Goal: Task Accomplishment & Management: Use online tool/utility

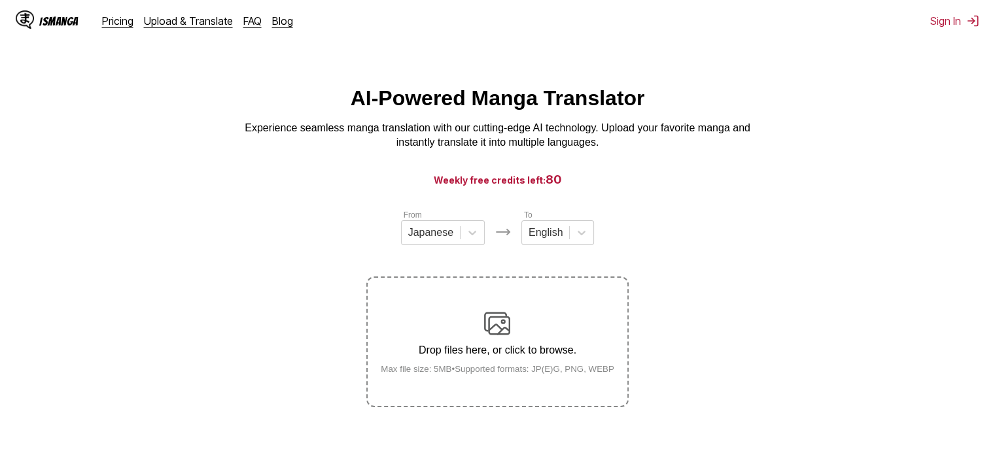
click at [700, 286] on section "From Japanese To English Drop files here, or click to browse. Max file size: 5M…" at bounding box center [497, 308] width 974 height 199
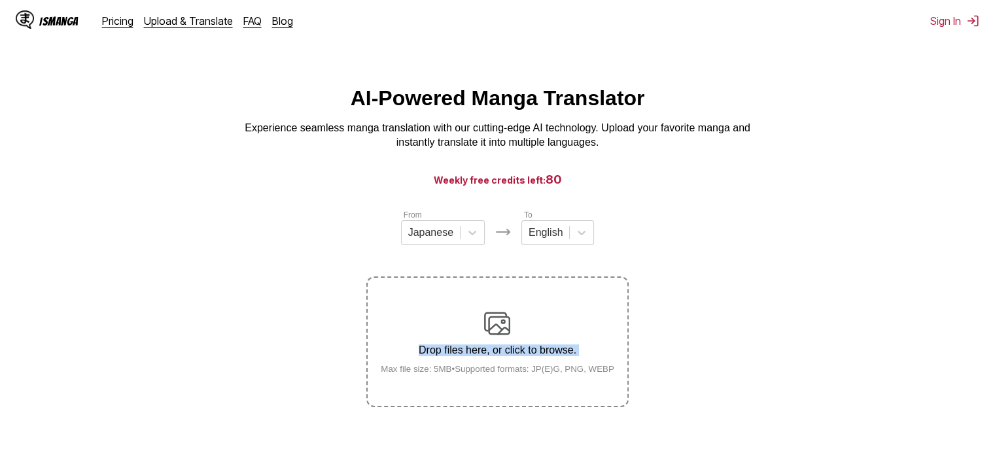
click at [807, 337] on section "From Japanese To English Drop files here, or click to browse. Max file size: 5M…" at bounding box center [497, 308] width 974 height 199
click at [579, 347] on p "Drop files here, or click to browse." at bounding box center [497, 351] width 254 height 12
click at [0, 0] on input "Drop files here, or click to browse. Max file size: 5MB • Supported formats: JP…" at bounding box center [0, 0] width 0 height 0
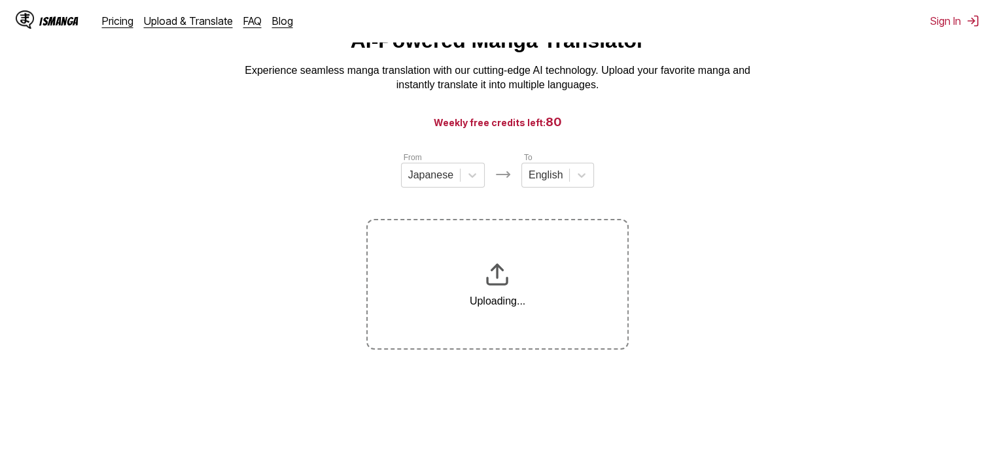
scroll to position [162, 0]
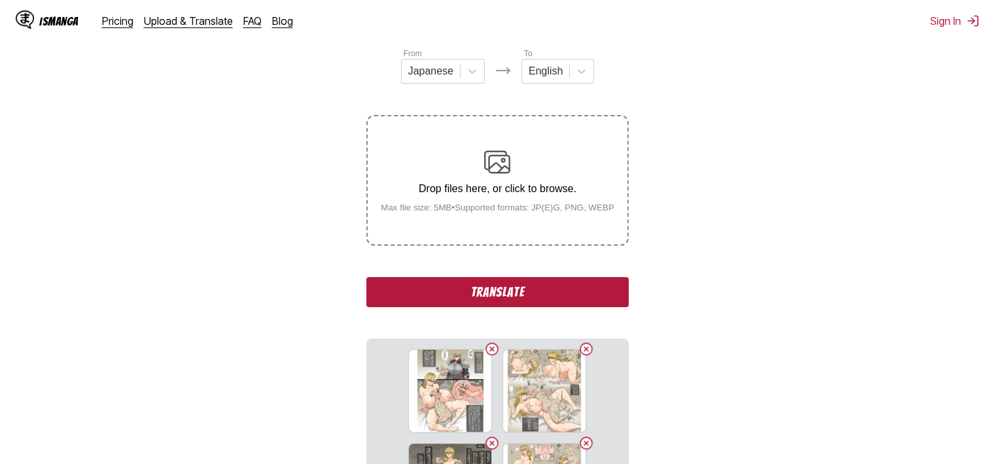
click at [609, 284] on button "Translate" at bounding box center [497, 292] width 262 height 30
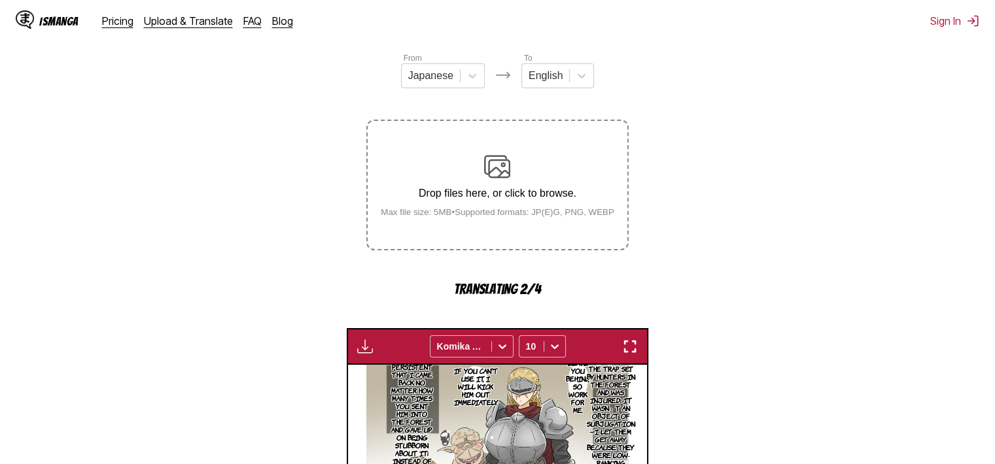
scroll to position [70, 0]
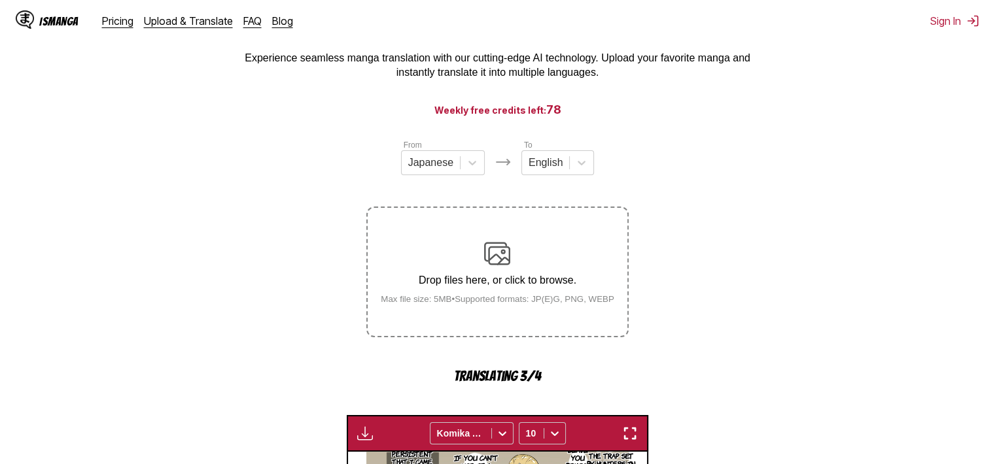
click at [473, 265] on div "Drop files here, or click to browse. Max file size: 5MB • Supported formats: JP…" at bounding box center [497, 272] width 254 height 63
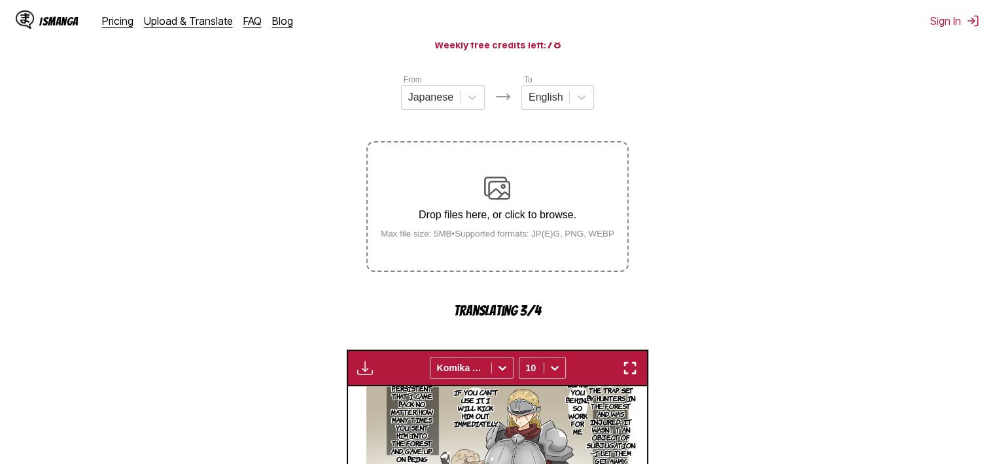
click at [491, 185] on img at bounding box center [497, 188] width 26 height 26
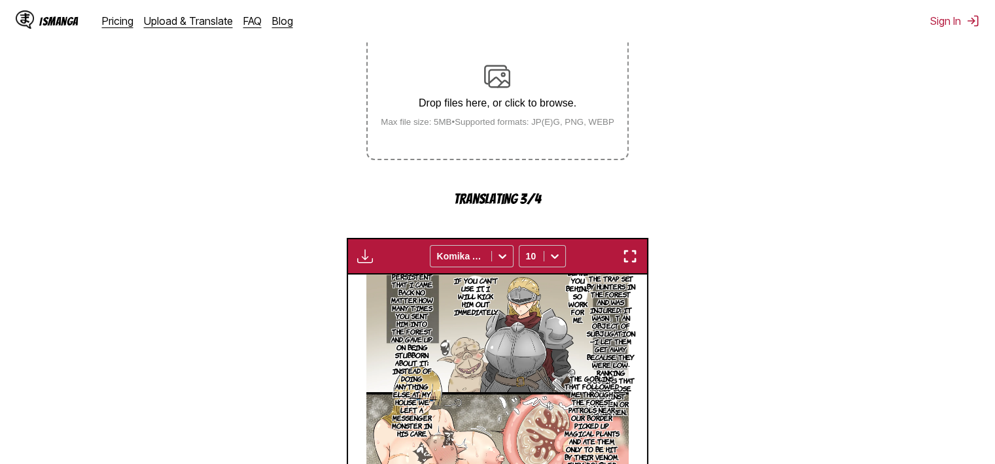
scroll to position [70, 0]
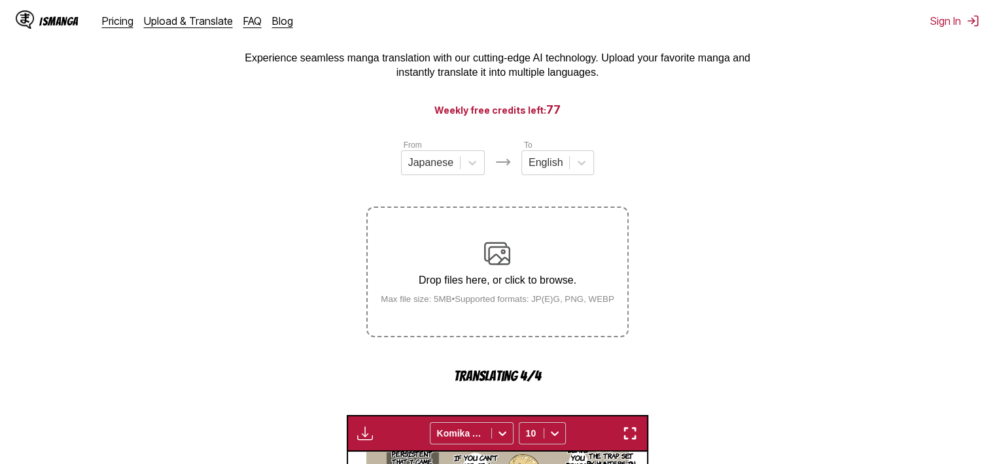
click at [515, 265] on div "Drop files here, or click to browse. Max file size: 5MB • Supported formats: JP…" at bounding box center [497, 272] width 254 height 63
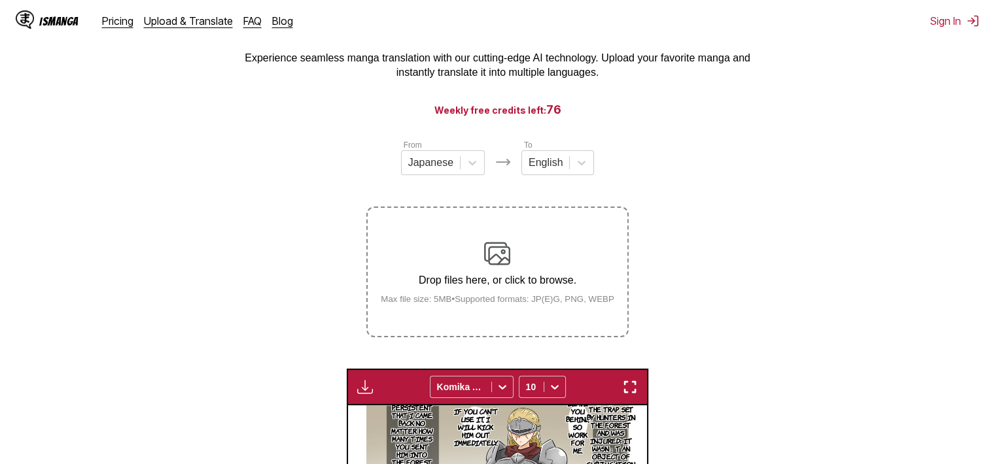
click at [499, 265] on img at bounding box center [497, 254] width 26 height 26
click at [0, 0] on input "Drop files here, or click to browse. Max file size: 5MB • Supported formats: JP…" at bounding box center [0, 0] width 0 height 0
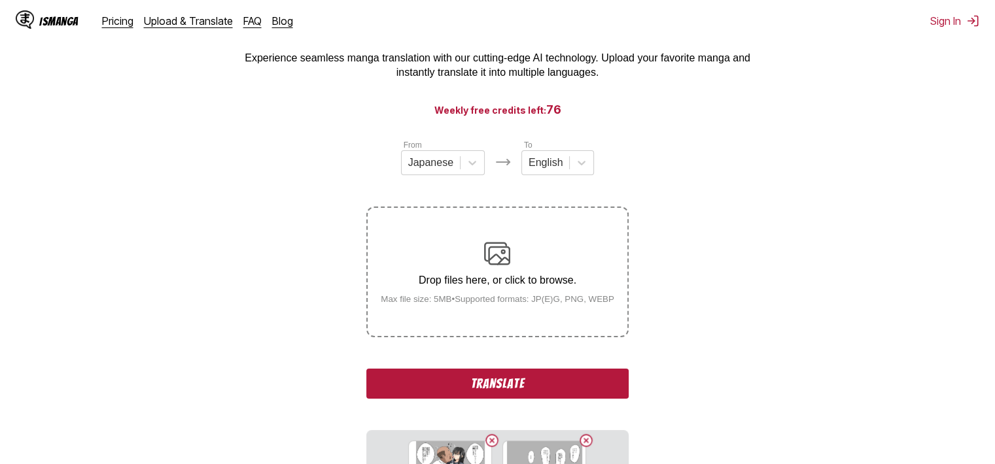
click at [560, 266] on div "Drop files here, or click to browse. Max file size: 5MB • Supported formats: JP…" at bounding box center [497, 272] width 254 height 63
click at [0, 0] on input "Drop files here, or click to browse. Max file size: 5MB • Supported formats: JP…" at bounding box center [0, 0] width 0 height 0
click at [519, 276] on p "Drop files here, or click to browse." at bounding box center [497, 281] width 254 height 12
click at [0, 0] on input "Drop files here, or click to browse. Max file size: 5MB • Supported formats: JP…" at bounding box center [0, 0] width 0 height 0
click at [555, 283] on p "Drop files here, or click to browse." at bounding box center [497, 281] width 254 height 12
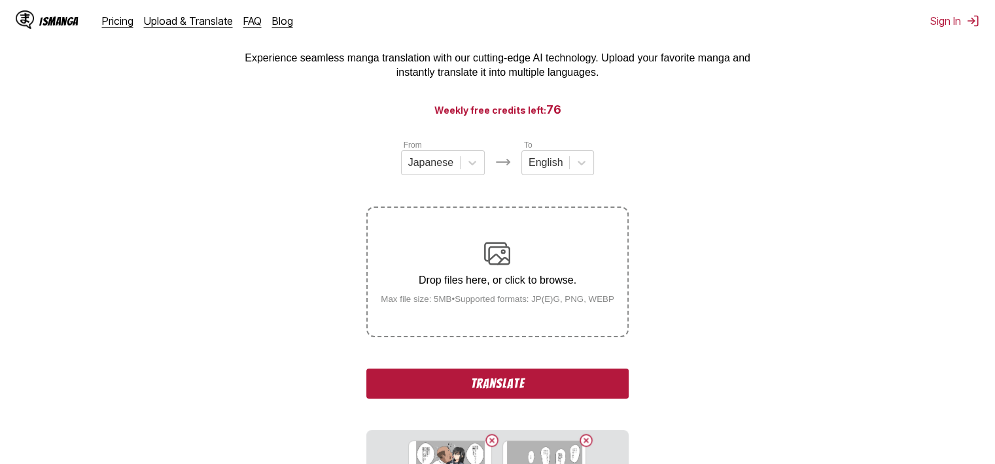
click at [0, 0] on input "Drop files here, or click to browse. Max file size: 5MB • Supported formats: JP…" at bounding box center [0, 0] width 0 height 0
click at [545, 294] on div "Drop files here, or click to browse. Max file size: 5MB • Supported formats: JP…" at bounding box center [497, 272] width 254 height 63
click at [0, 0] on input "Drop files here, or click to browse. Max file size: 5MB • Supported formats: JP…" at bounding box center [0, 0] width 0 height 0
click at [600, 383] on button "Translate" at bounding box center [497, 384] width 262 height 30
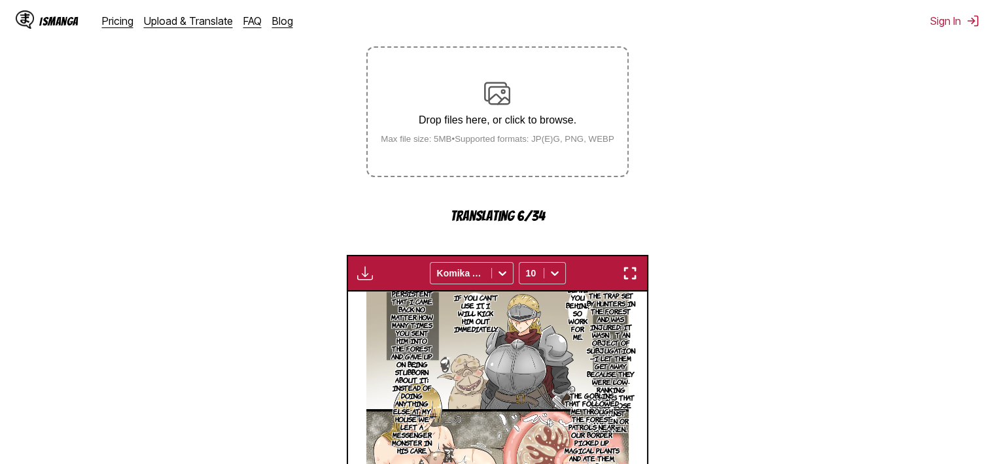
scroll to position [397, 0]
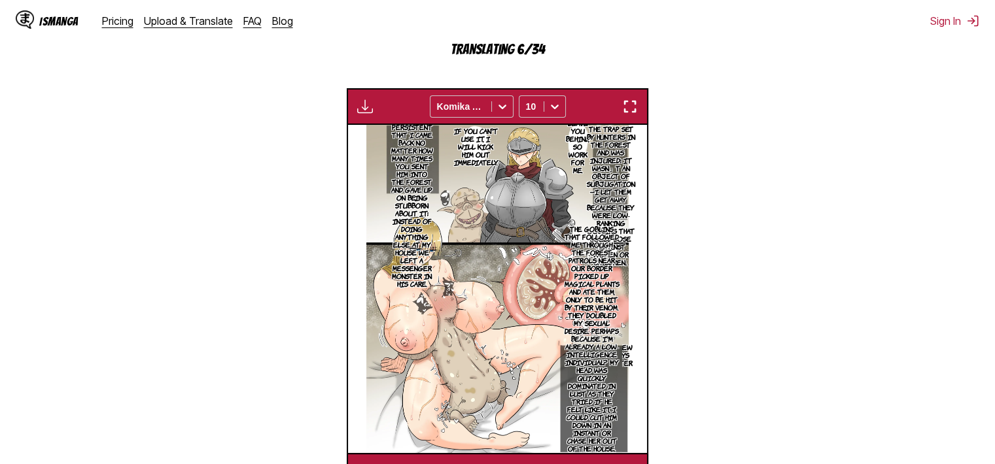
click at [756, 258] on section "From Japanese To English Drop files here, or click to browse. Max file size: 5M…" at bounding box center [497, 151] width 974 height 678
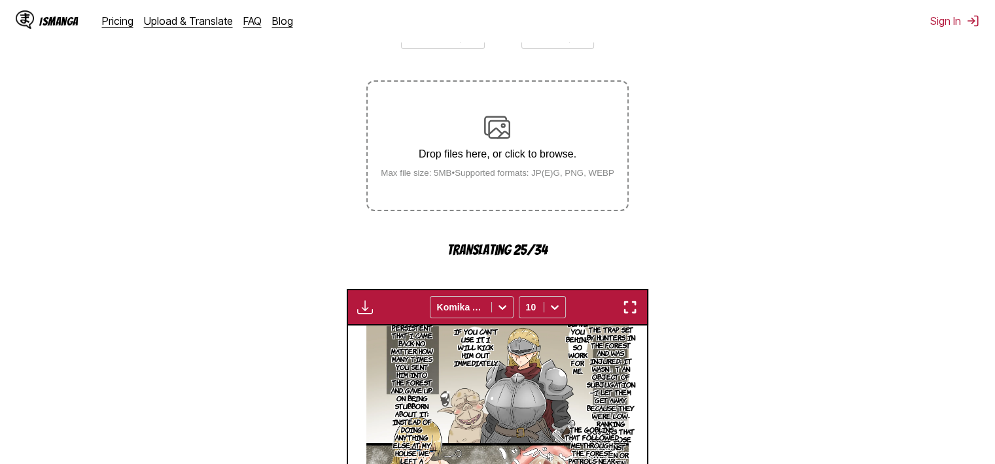
scroll to position [0, 0]
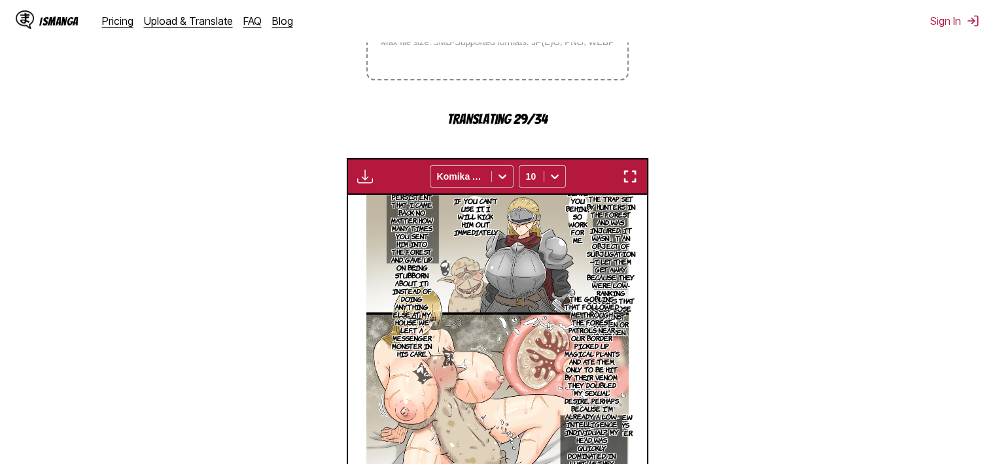
click at [636, 176] on img "button" at bounding box center [630, 177] width 16 height 16
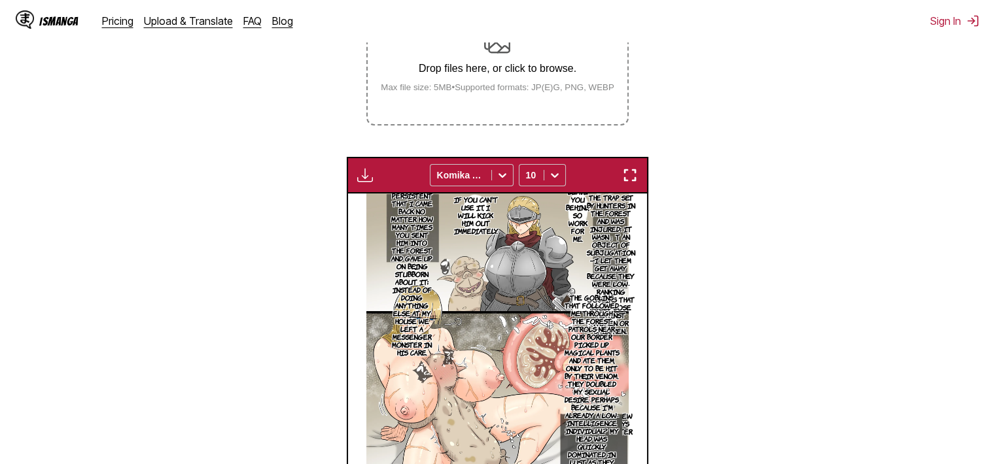
scroll to position [192, 0]
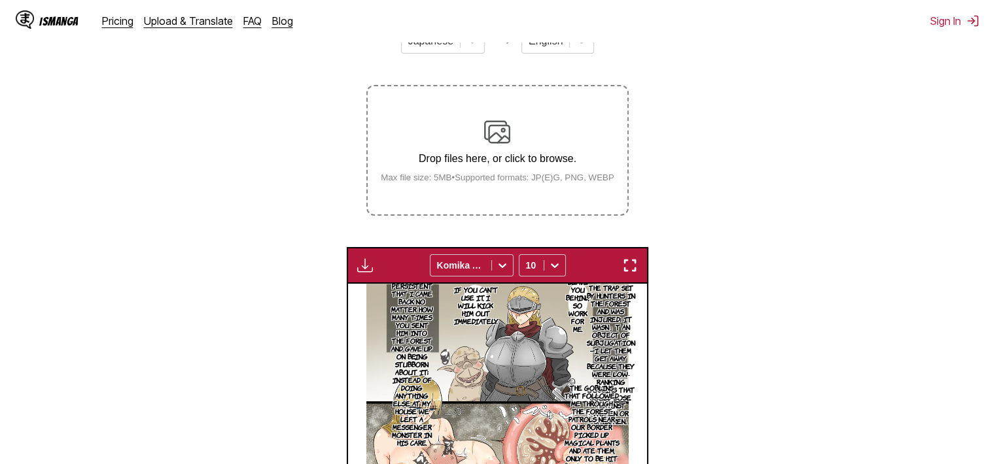
click at [625, 264] on img "button" at bounding box center [630, 266] width 16 height 16
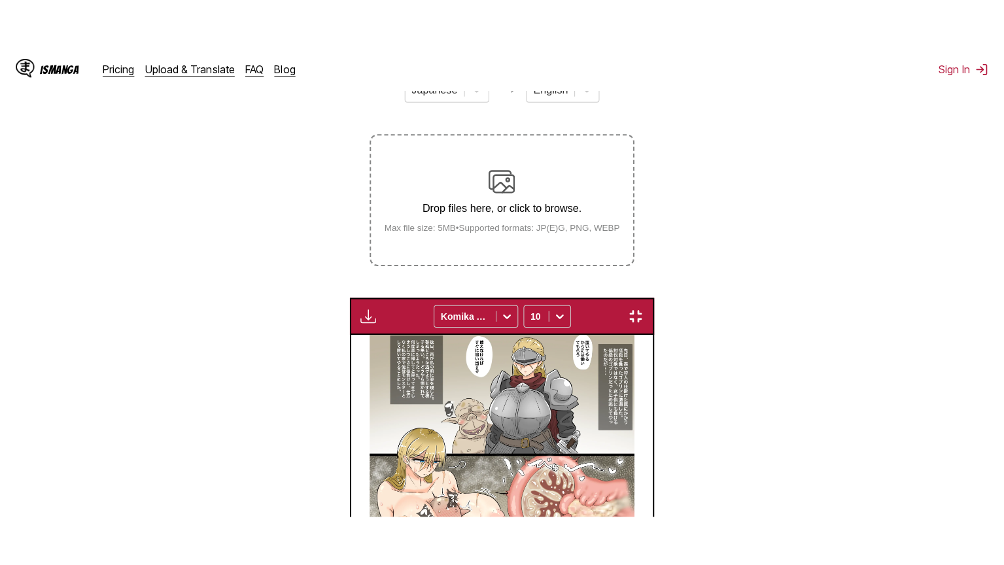
scroll to position [152, 0]
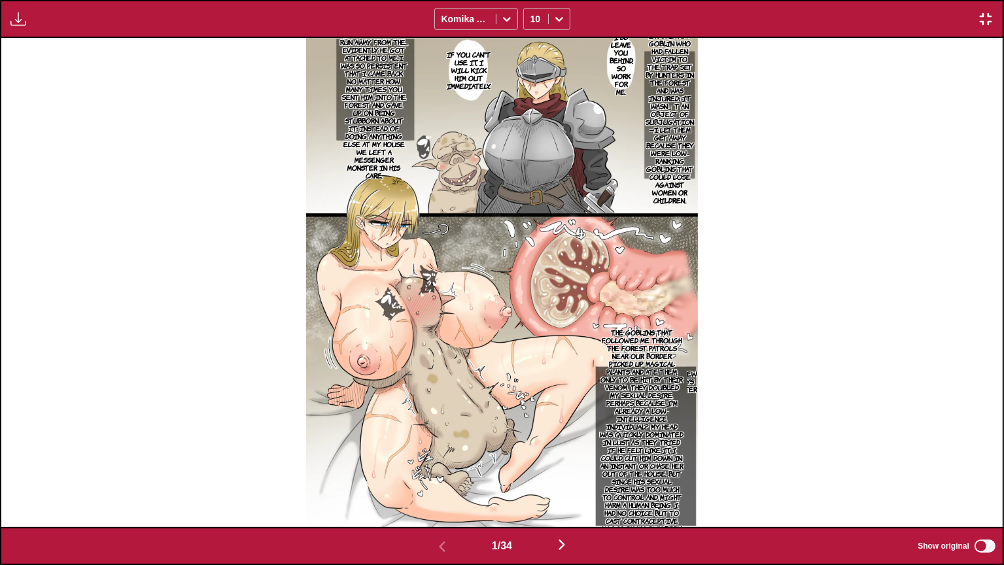
click at [668, 116] on p "The other day, I ran into a goblin who had fallen victim to the trap set by hun…" at bounding box center [670, 114] width 54 height 186
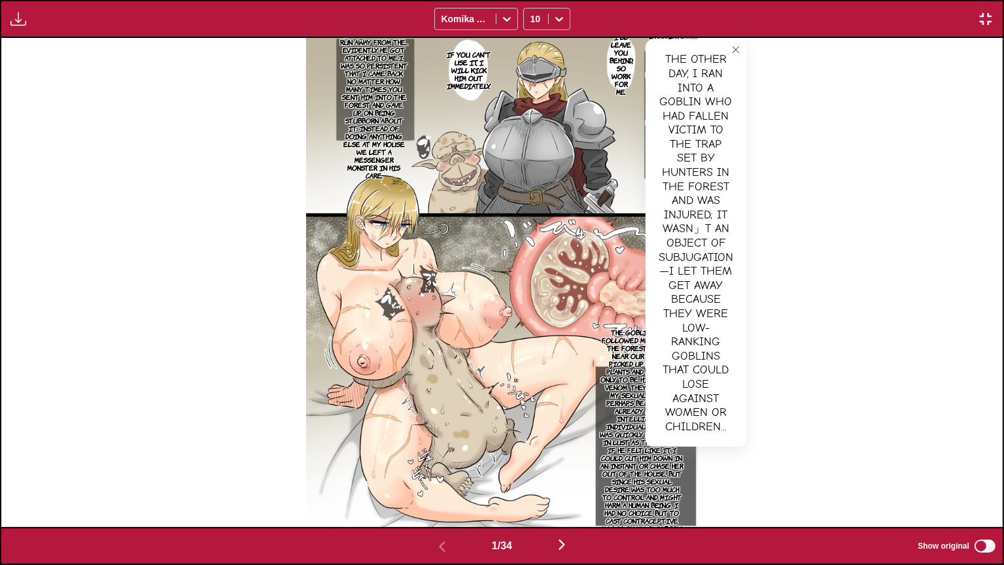
click at [731, 55] on button "close-tooltip" at bounding box center [735, 49] width 21 height 21
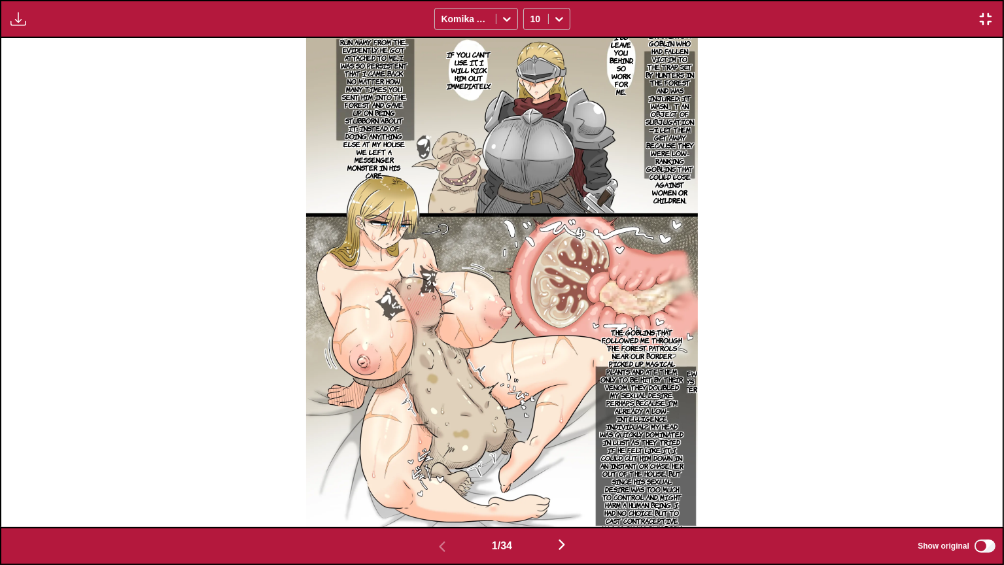
click at [617, 63] on p "I'll leave you behind, so work for me." at bounding box center [621, 64] width 30 height 68
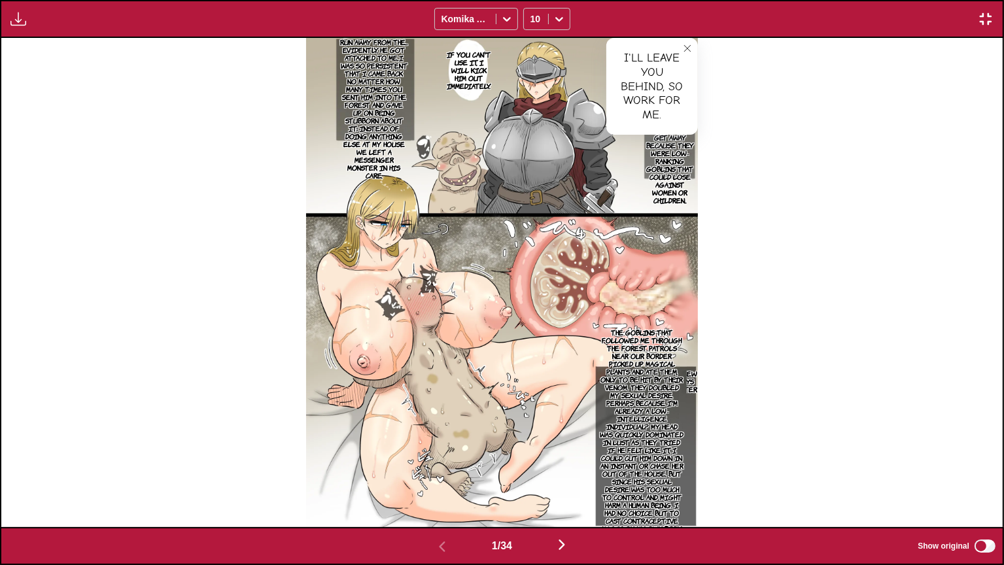
click at [471, 69] on p "If you can't use it, I will kick him out immediately." at bounding box center [468, 70] width 49 height 44
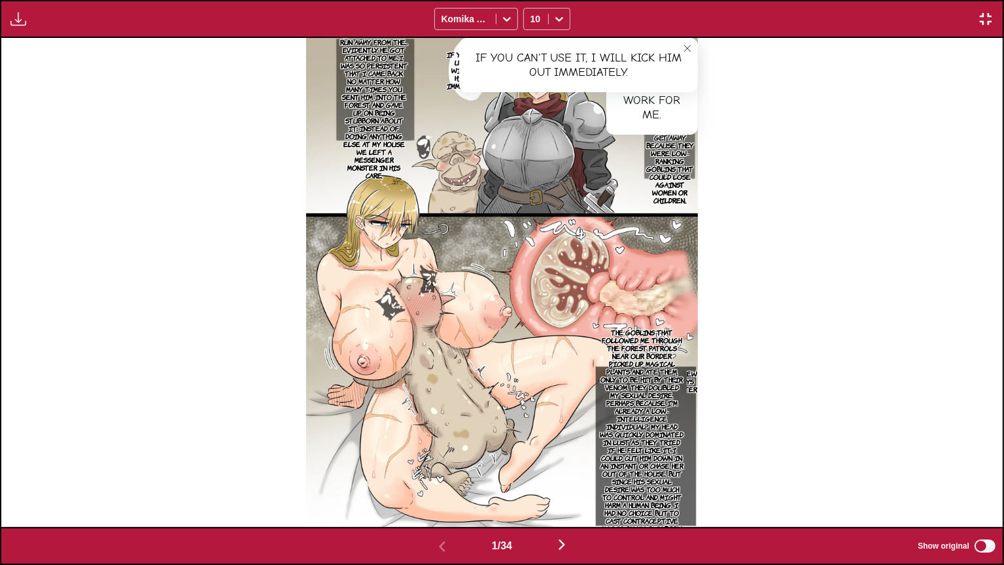
click at [368, 117] on p "Later, he reappeared in front of me. He didn't even try to run away from the...…" at bounding box center [373, 93] width 73 height 178
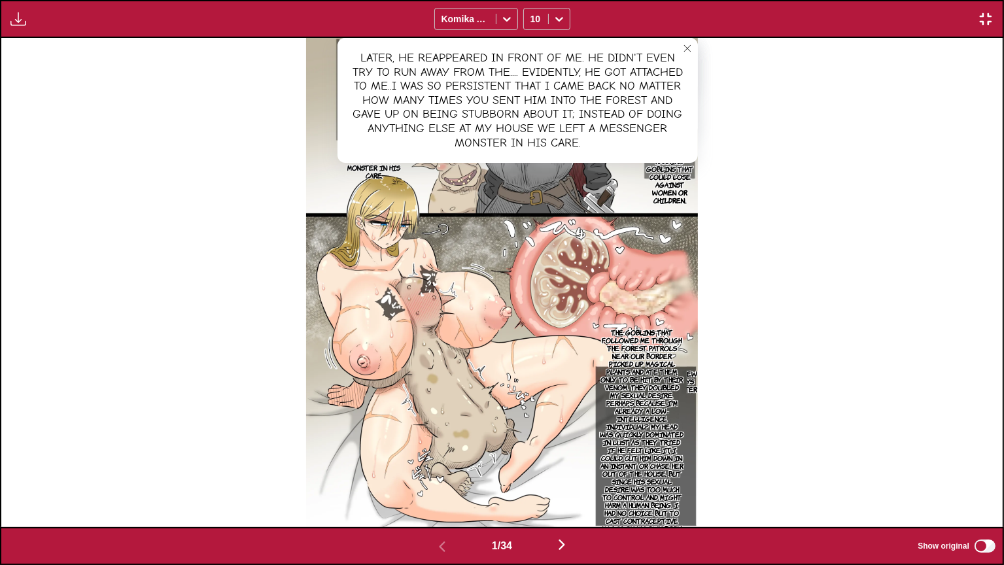
click at [695, 382] on p "A few days later" at bounding box center [687, 381] width 26 height 29
click at [735, 375] on button "close-tooltip" at bounding box center [728, 377] width 21 height 21
click at [637, 379] on p "The goblins that followed me through the forest patrols near our border picked …" at bounding box center [642, 438] width 90 height 225
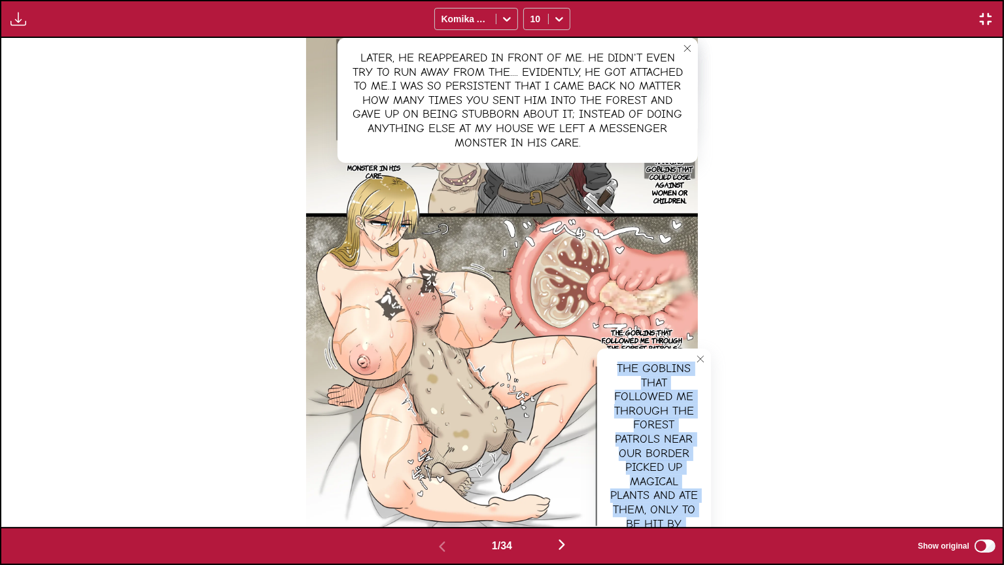
copy div "The goblins that followed me through the forest patrols near our border picked …"
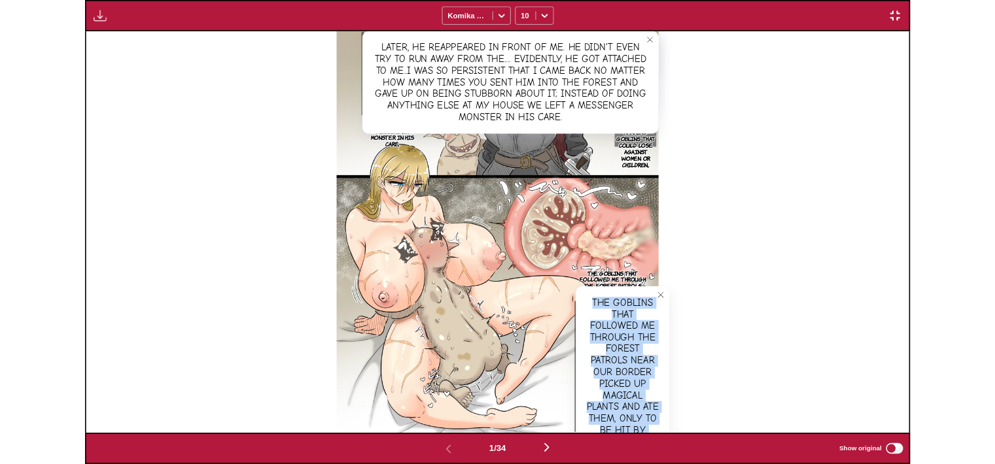
scroll to position [341, 0]
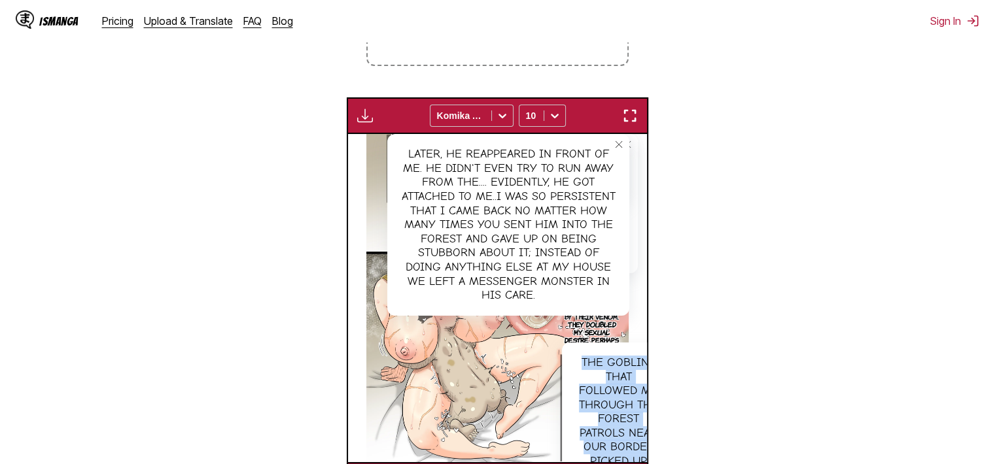
click at [713, 277] on section "From Japanese To English Drop files here, or click to browse. Max file size: 5M…" at bounding box center [497, 183] width 974 height 632
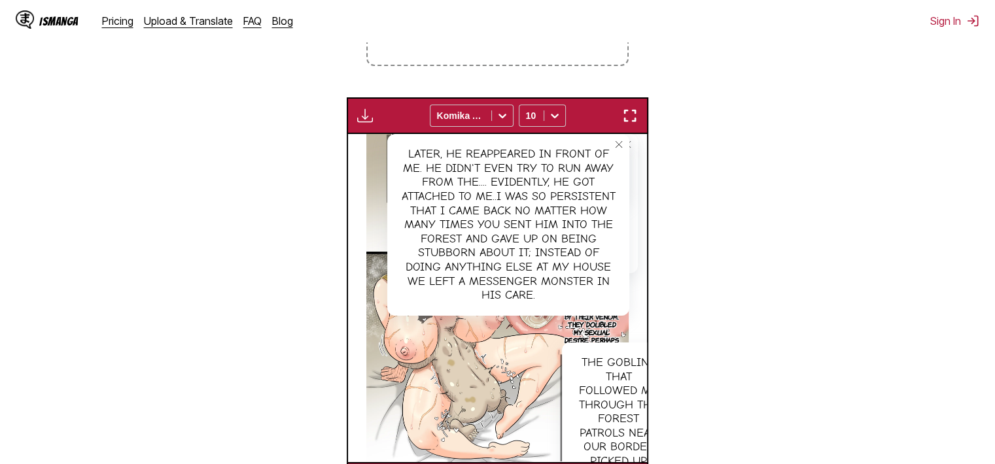
click at [617, 149] on icon "close-tooltip" at bounding box center [618, 144] width 9 height 9
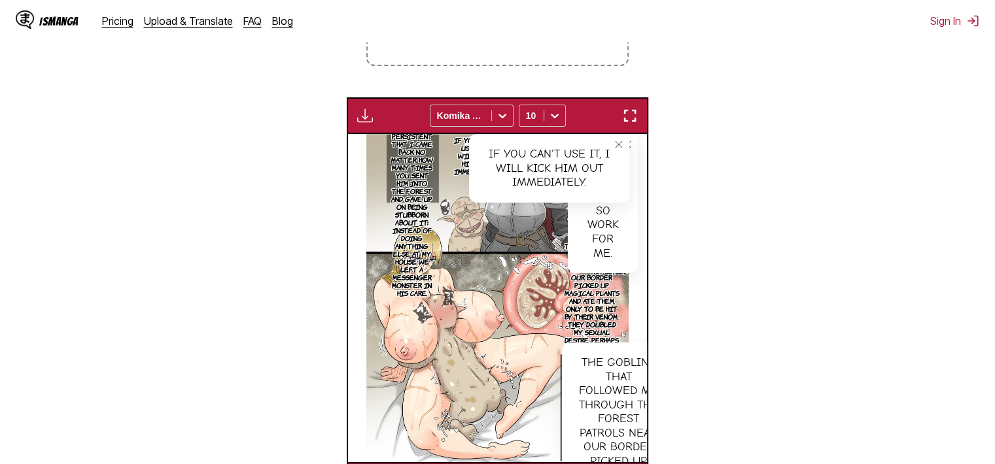
click at [617, 149] on icon "close-tooltip" at bounding box center [618, 144] width 9 height 9
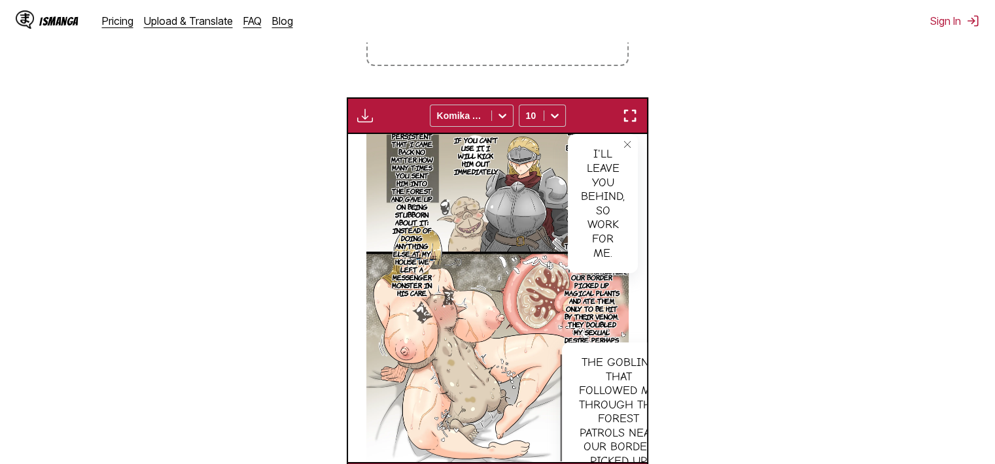
click at [628, 146] on icon "close-tooltip" at bounding box center [627, 144] width 9 height 9
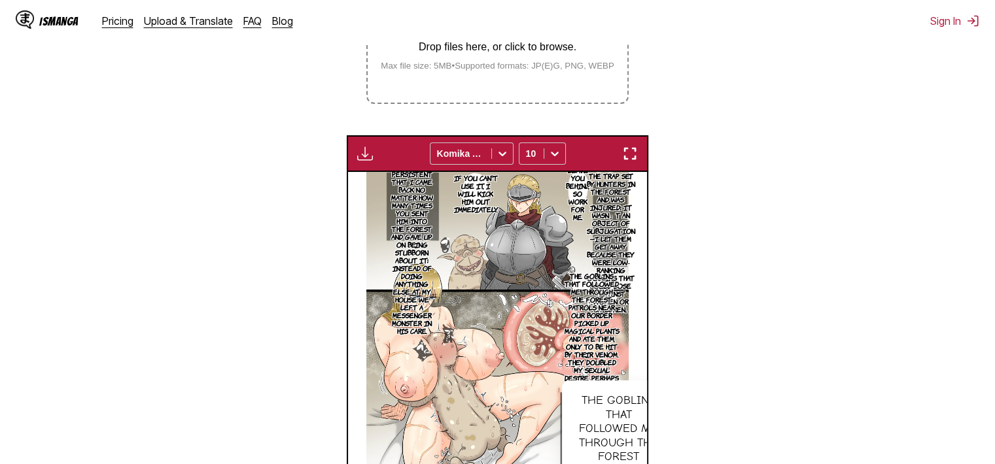
click at [630, 152] on img "button" at bounding box center [630, 154] width 16 height 16
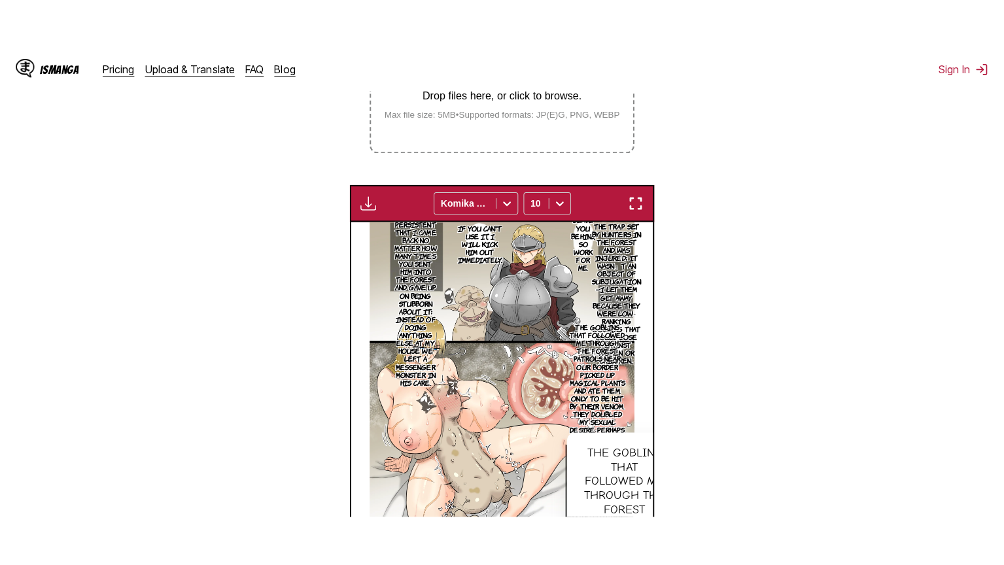
scroll to position [152, 0]
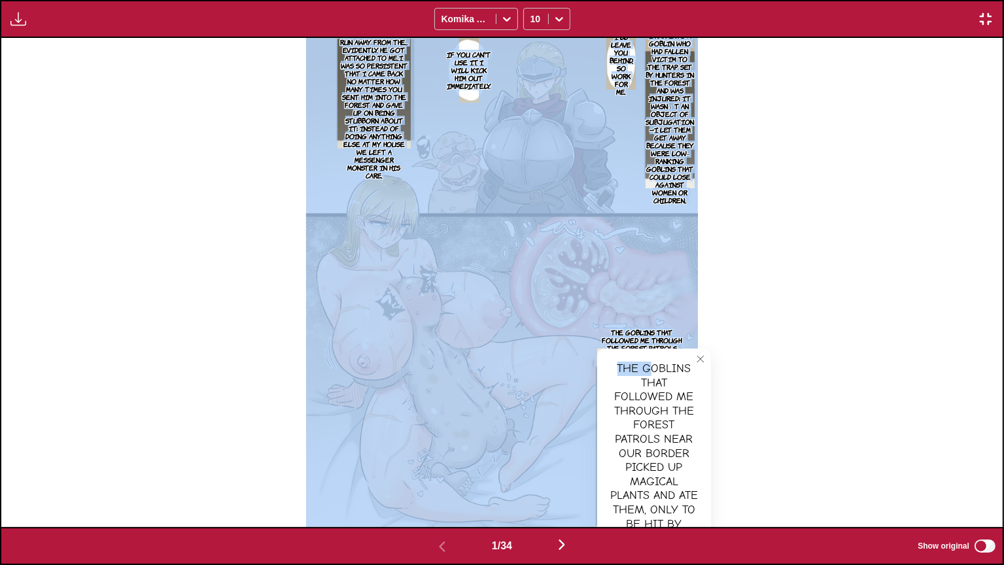
drag, startPoint x: 648, startPoint y: 360, endPoint x: 463, endPoint y: 282, distance: 200.5
click at [463, 282] on div "I'll leave you behind, so work for me. If you can't use it, I will kick him out…" at bounding box center [501, 282] width 1001 height 489
click at [891, 383] on div "I'll leave you behind, so work for me. If you can't use it, I will kick him out…" at bounding box center [501, 282] width 1001 height 489
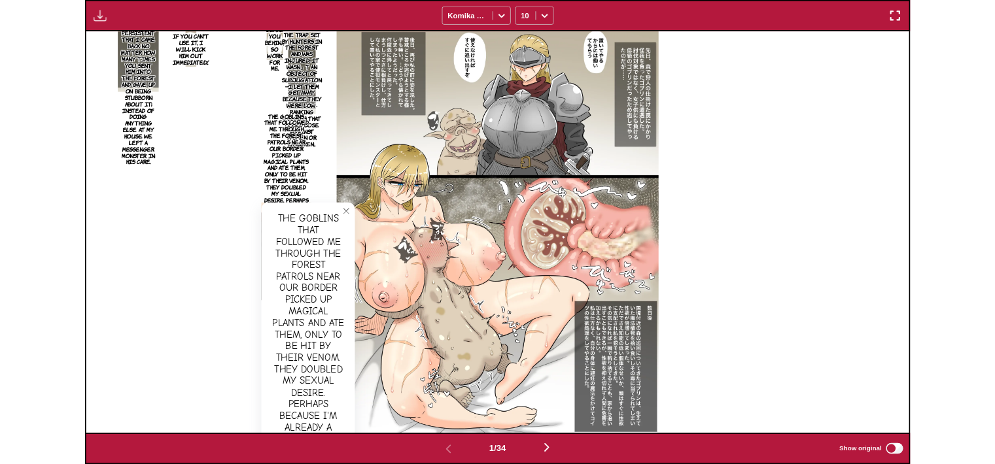
scroll to position [341, 0]
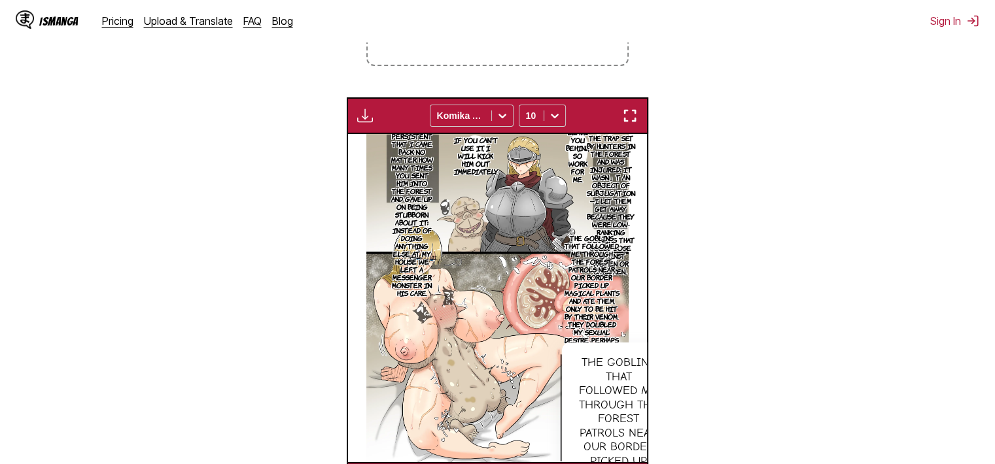
click at [624, 114] on img "button" at bounding box center [630, 116] width 16 height 16
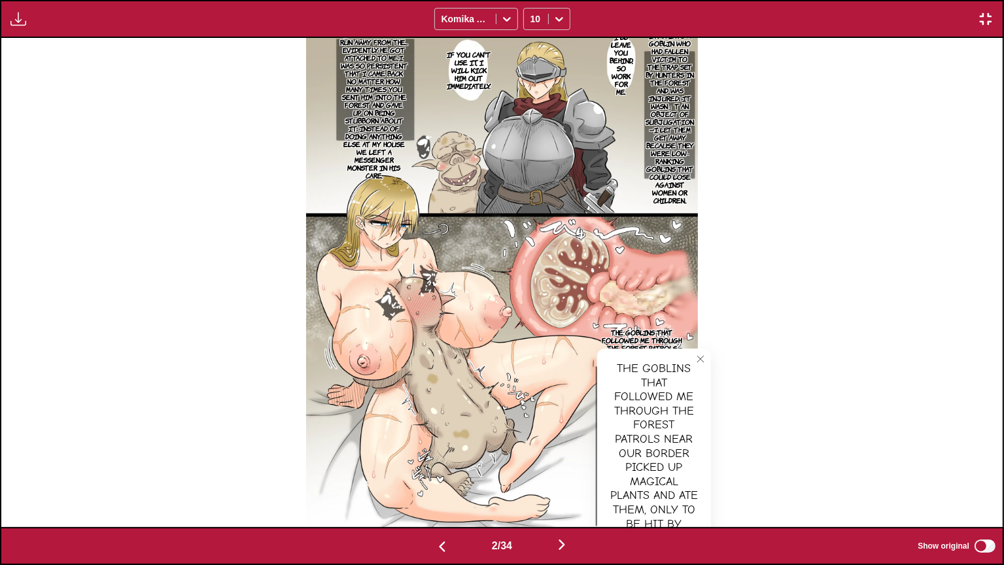
scroll to position [0, 1002]
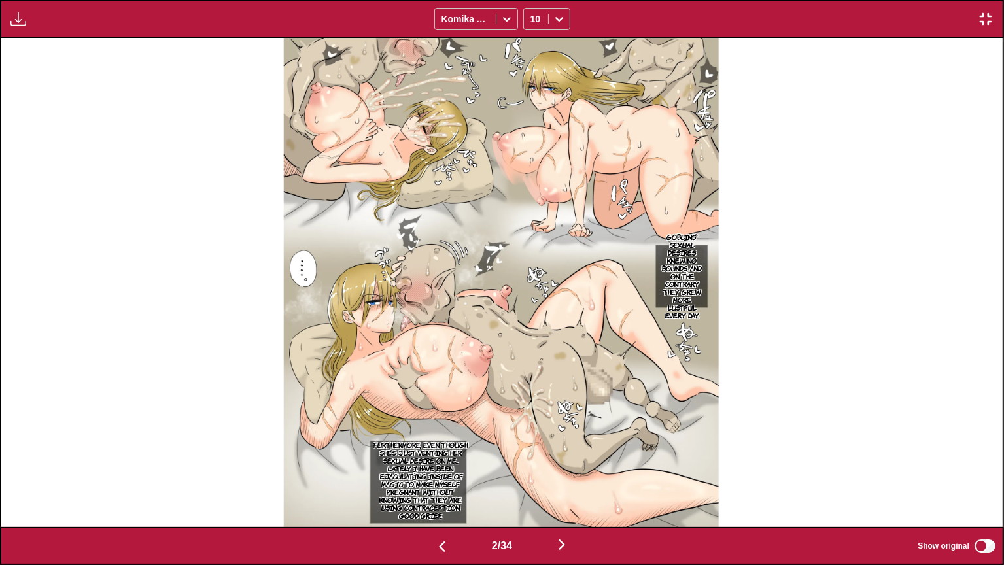
click at [687, 269] on p "Goblins' sexual desires knew no bounds, and on the contrary they grew more lust…" at bounding box center [682, 276] width 54 height 92
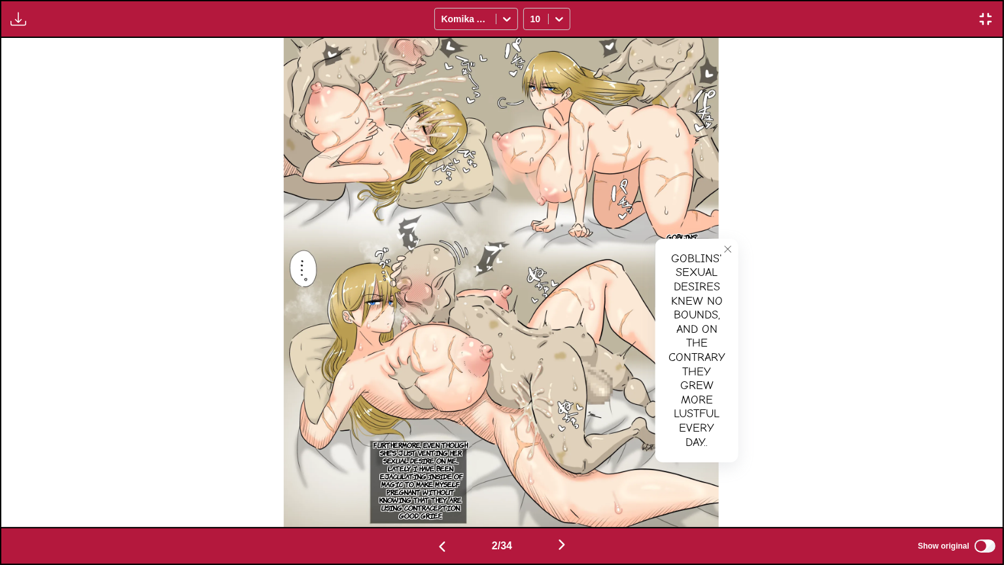
click at [731, 243] on button "close-tooltip" at bounding box center [727, 249] width 21 height 21
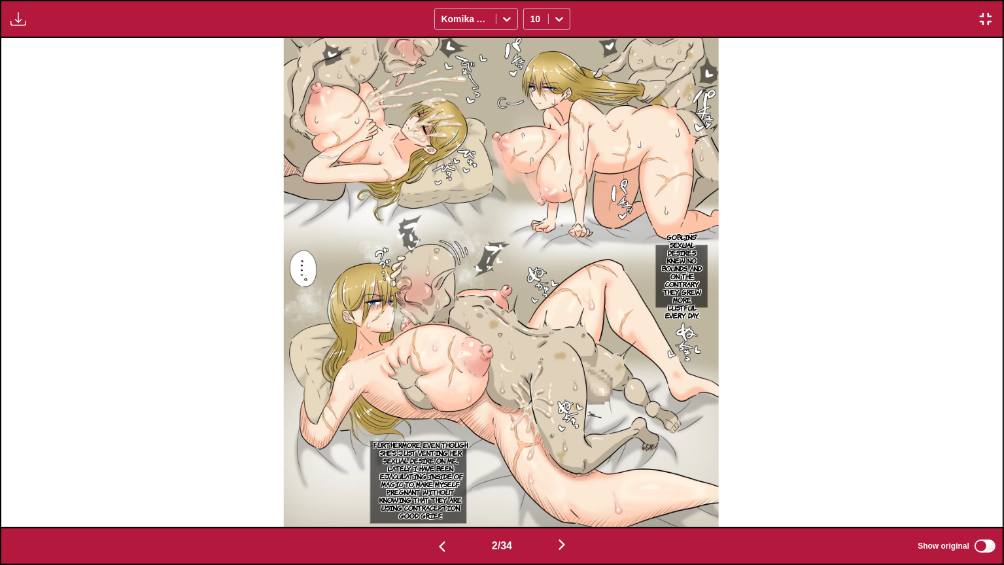
click at [436, 464] on p "Furthermore, even though she's just venting her sexual desire on me... Lately I…" at bounding box center [420, 480] width 102 height 84
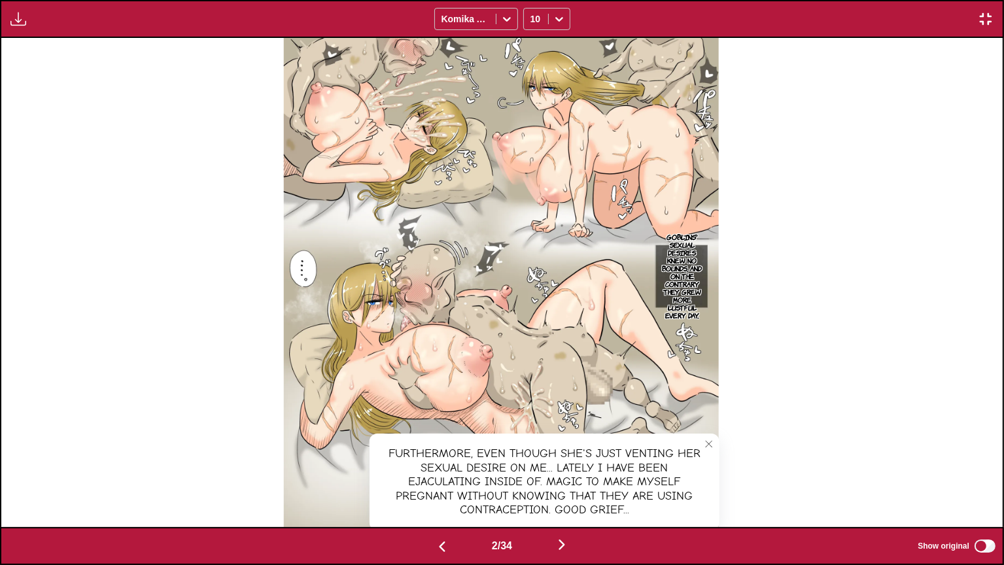
scroll to position [0, 2004]
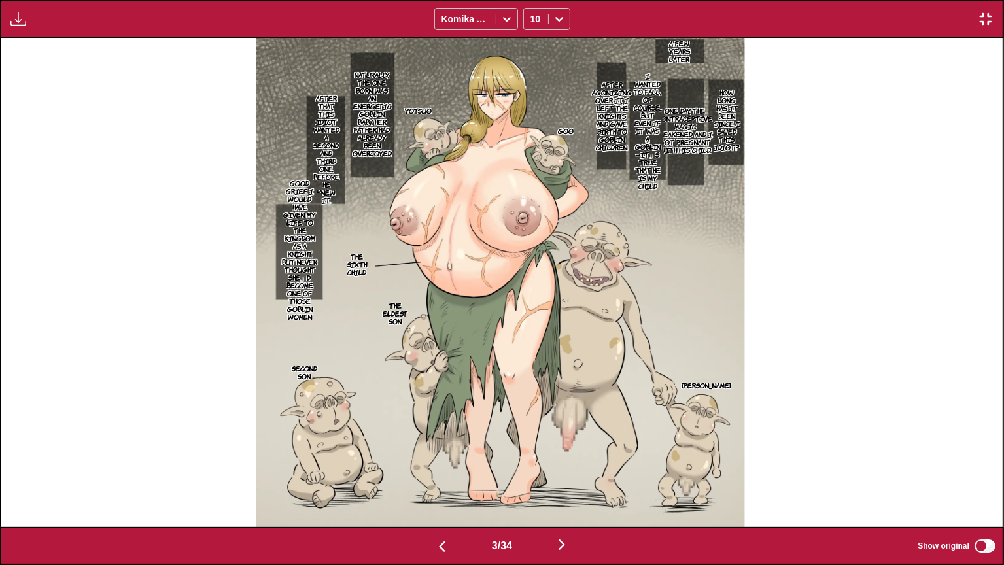
click at [670, 43] on p "A few years later" at bounding box center [679, 51] width 41 height 29
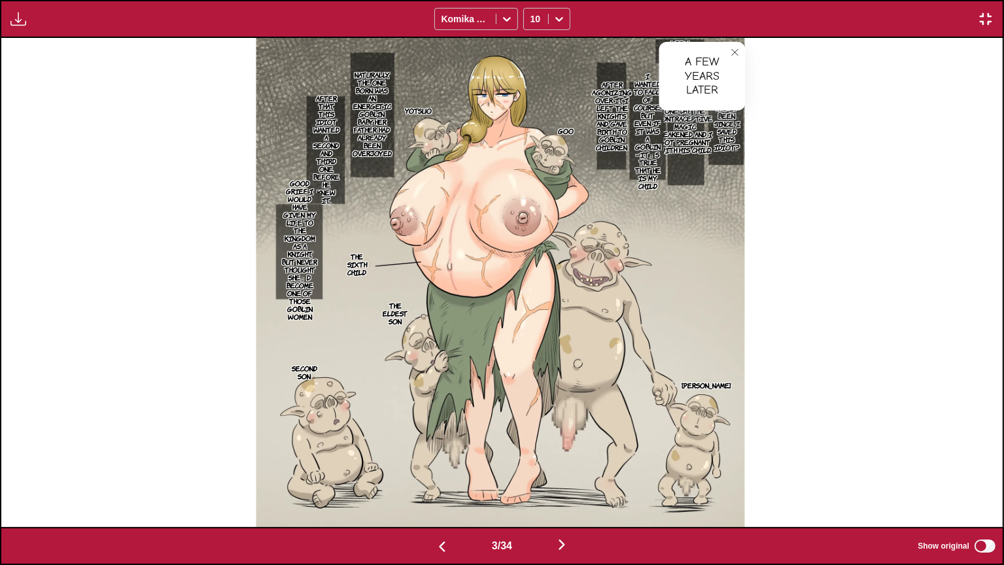
click at [724, 51] on div "A few years later" at bounding box center [702, 76] width 86 height 69
click at [739, 44] on button "close-tooltip" at bounding box center [735, 52] width 21 height 21
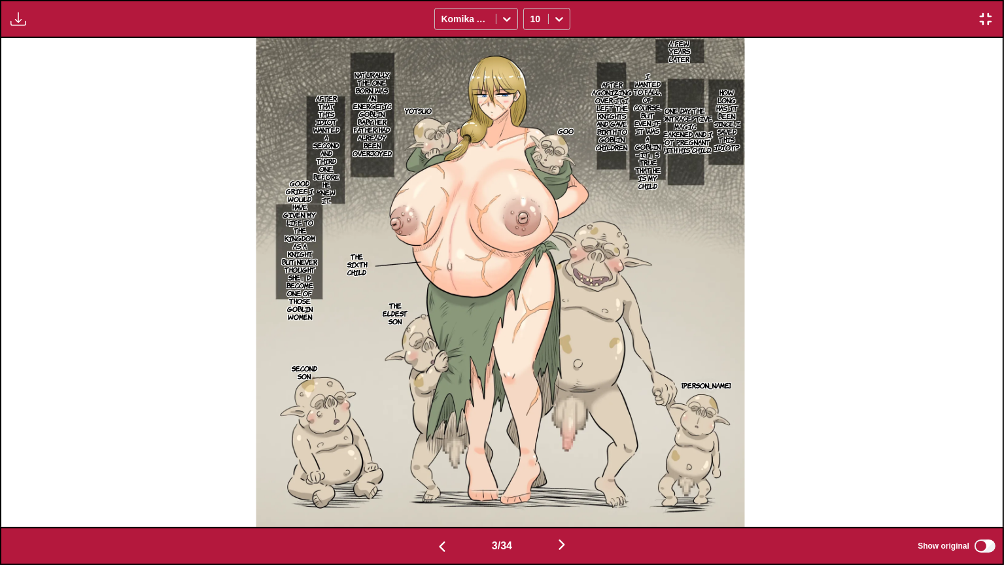
click at [740, 116] on p "How long has it been since I saved this idiot?" at bounding box center [726, 120] width 31 height 68
click at [689, 131] on p "One day, the contraceptive magic weakened and I got pregnant with his child." at bounding box center [685, 130] width 60 height 52
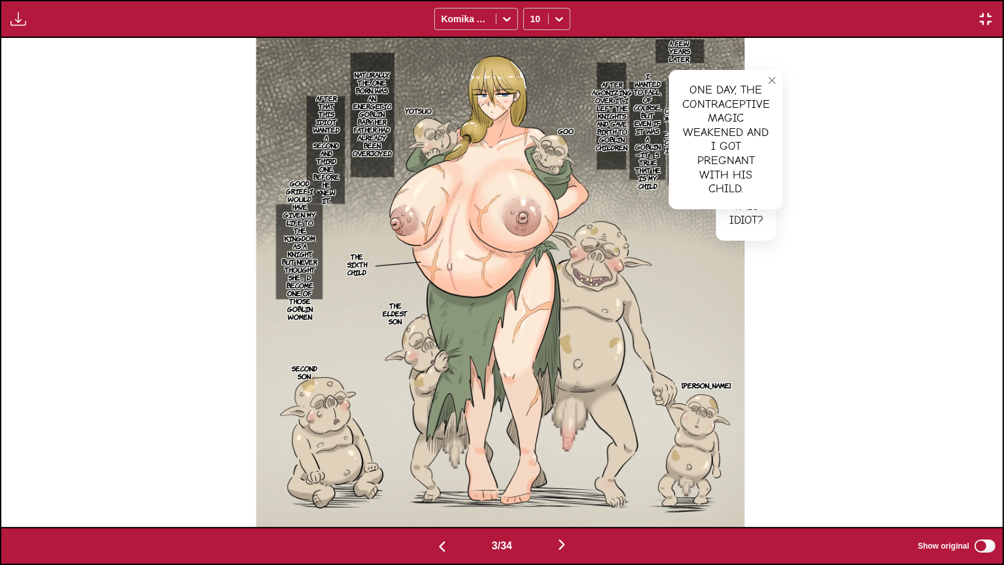
click at [647, 139] on p "I wanted to fall, of course... But even if it was a goblin—it」s true that he is…" at bounding box center [647, 130] width 33 height 123
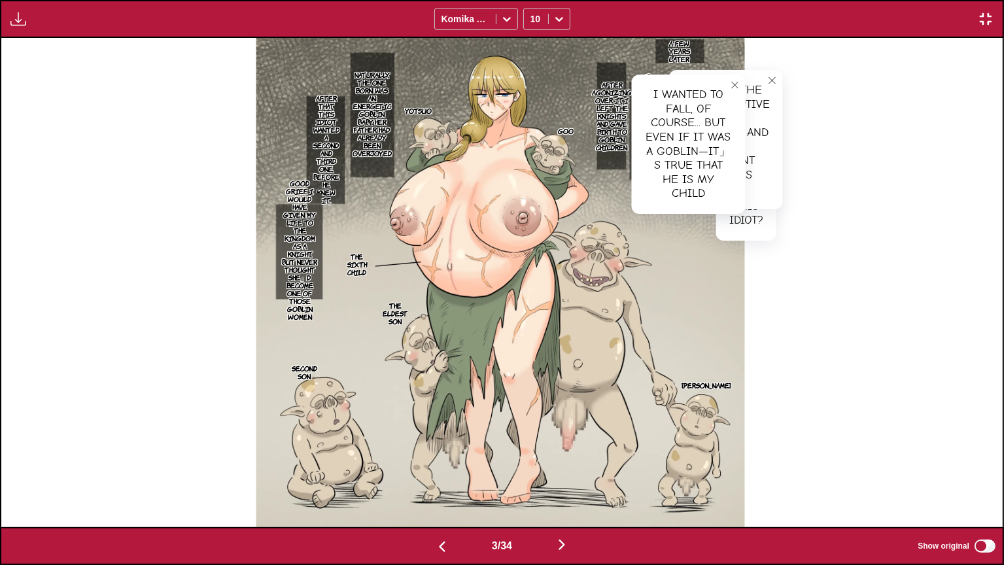
click at [615, 121] on p "After agonizing over it, I left the knights and gave birth to goblin children." at bounding box center [612, 116] width 45 height 76
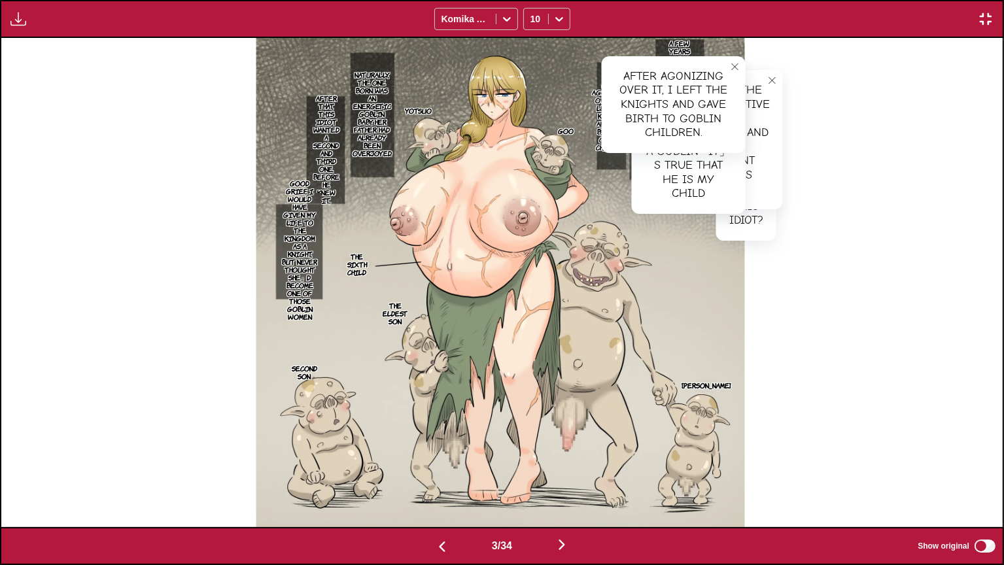
click at [993, 464] on label "Show original" at bounding box center [957, 546] width 80 height 17
click at [728, 69] on button "close-tooltip" at bounding box center [735, 66] width 21 height 21
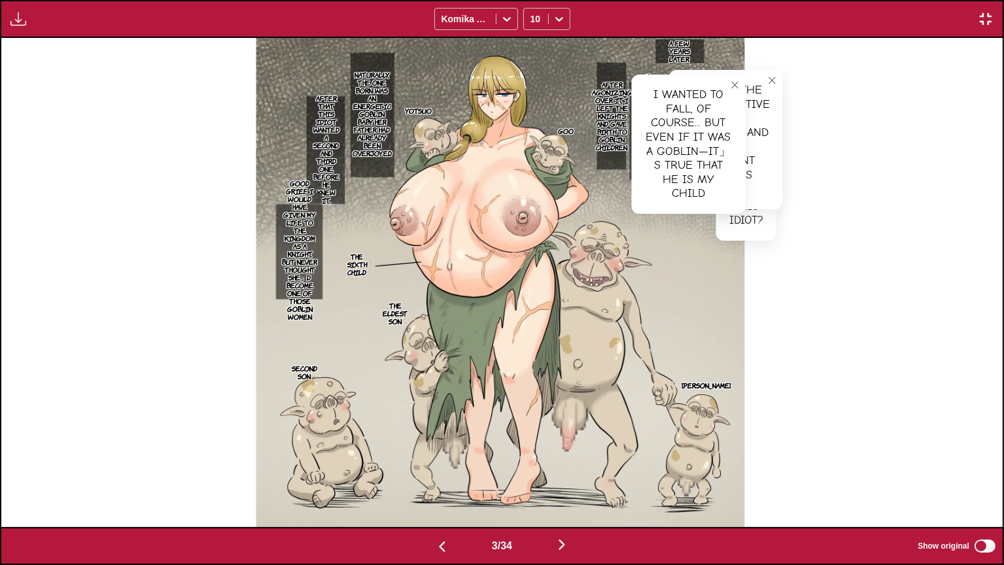
drag, startPoint x: 729, startPoint y: 69, endPoint x: 735, endPoint y: 78, distance: 11.4
click at [732, 72] on div "A few years later How long has it been since I saved this idiot? How long has i…" at bounding box center [500, 282] width 1001 height 489
click at [735, 82] on icon "close-tooltip" at bounding box center [734, 84] width 9 height 9
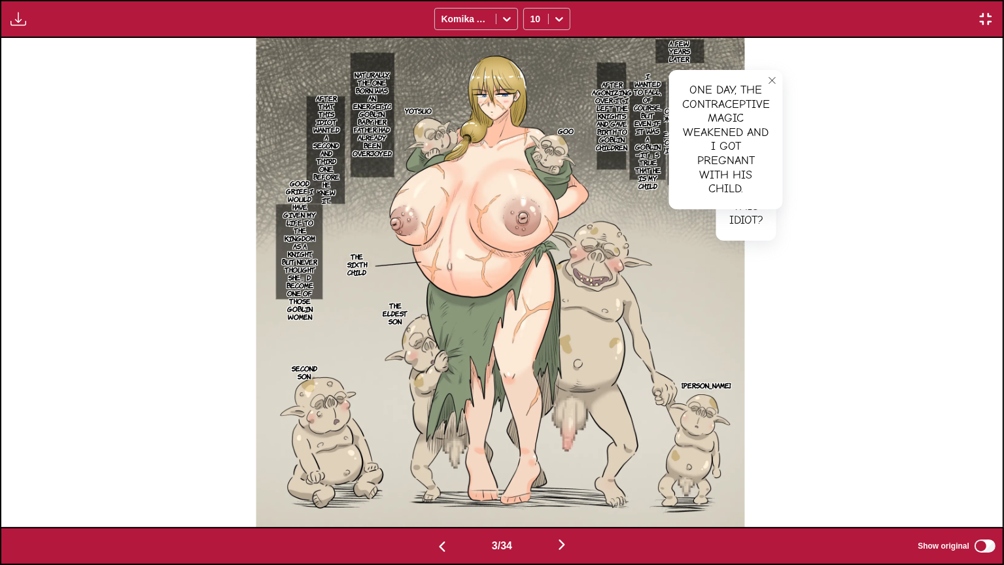
click at [773, 80] on icon "close-tooltip" at bounding box center [772, 80] width 7 height 7
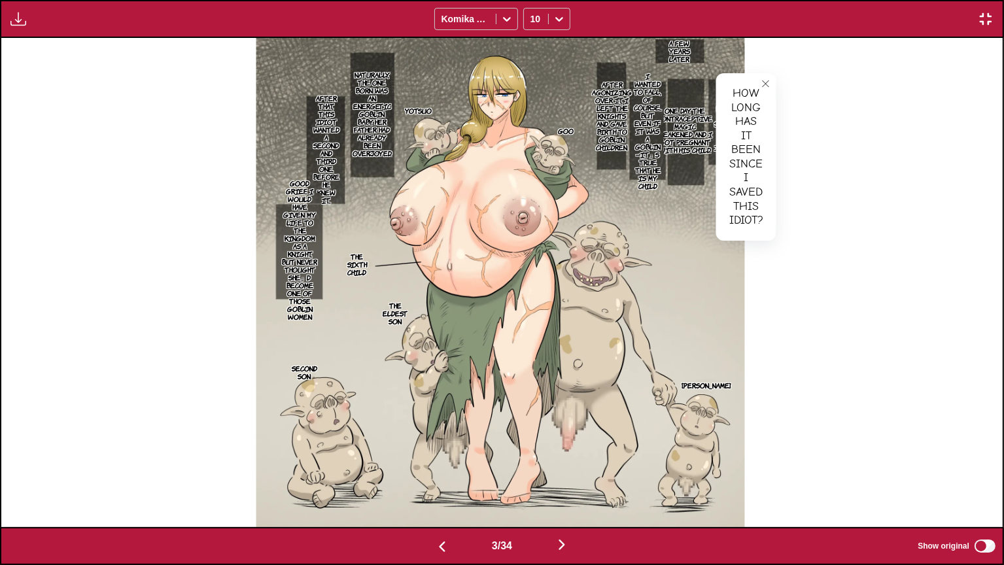
click at [768, 82] on icon "close-tooltip" at bounding box center [765, 83] width 9 height 9
click at [382, 94] on p "Naturally, the one born was an energetic goblin baby. Her father had already be…" at bounding box center [372, 114] width 44 height 92
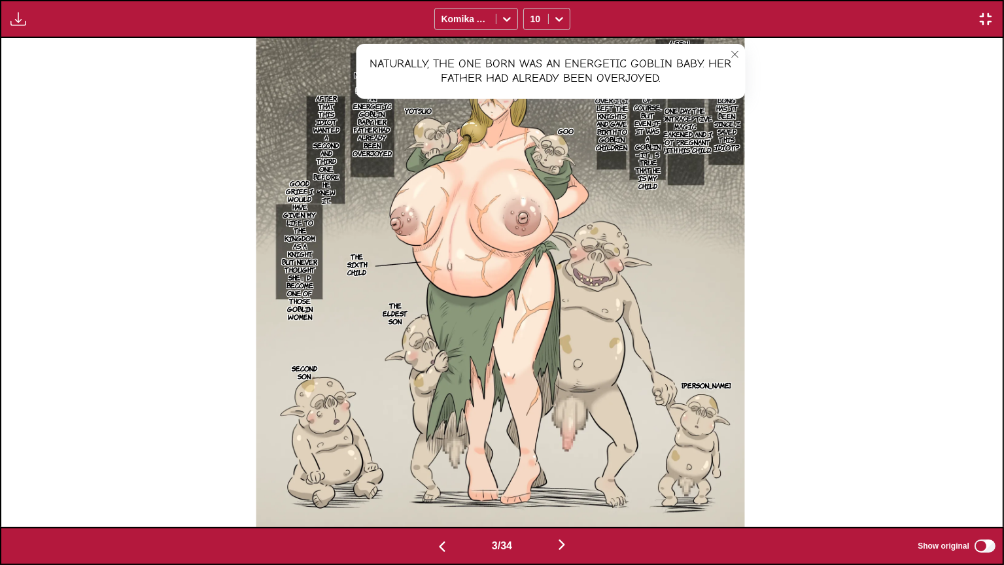
click at [737, 55] on icon "close-tooltip" at bounding box center [734, 54] width 9 height 9
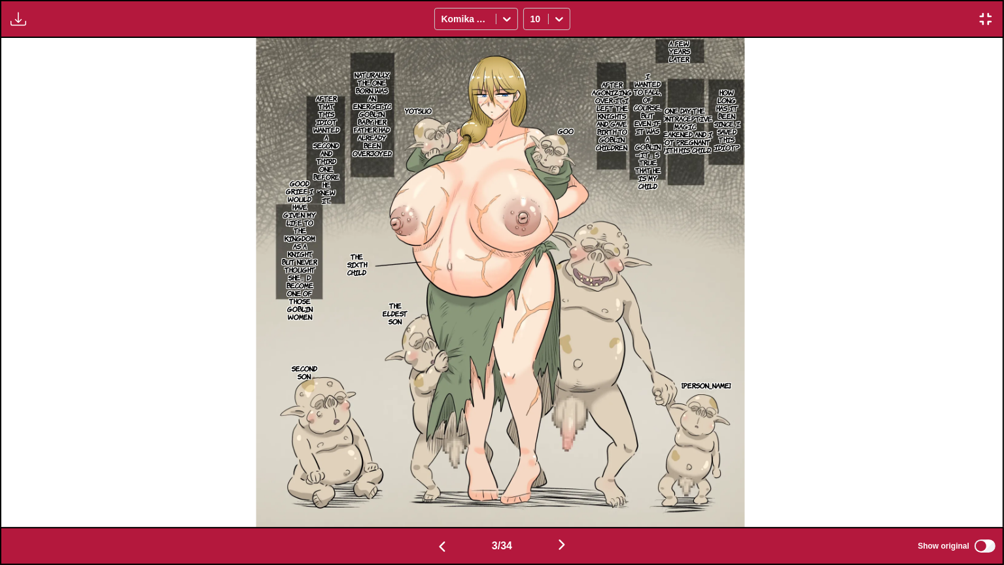
click at [312, 124] on p "After that, this idiot wanted a second and third one. Before he knew it..." at bounding box center [326, 149] width 31 height 115
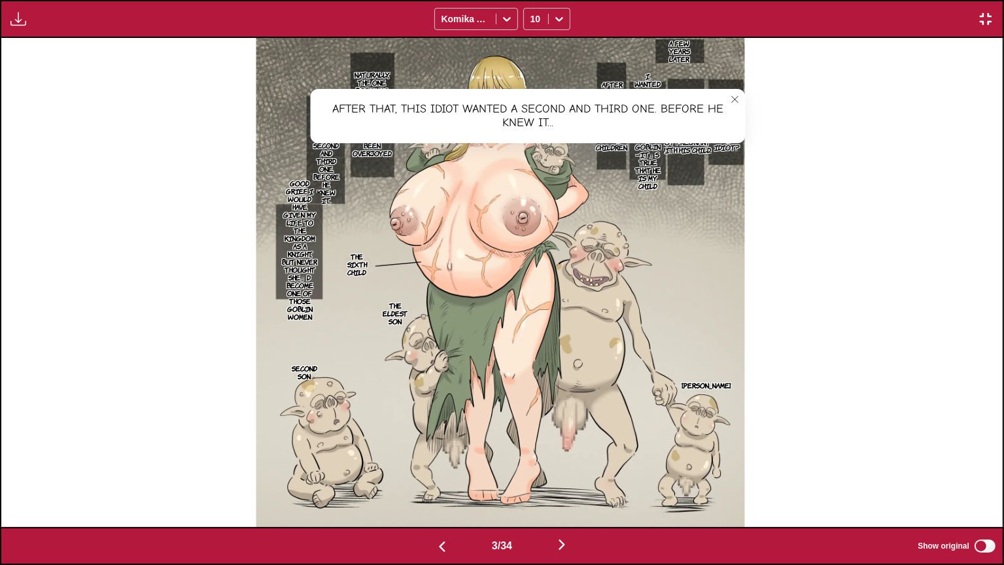
click at [736, 99] on icon "close-tooltip" at bounding box center [735, 99] width 7 height 7
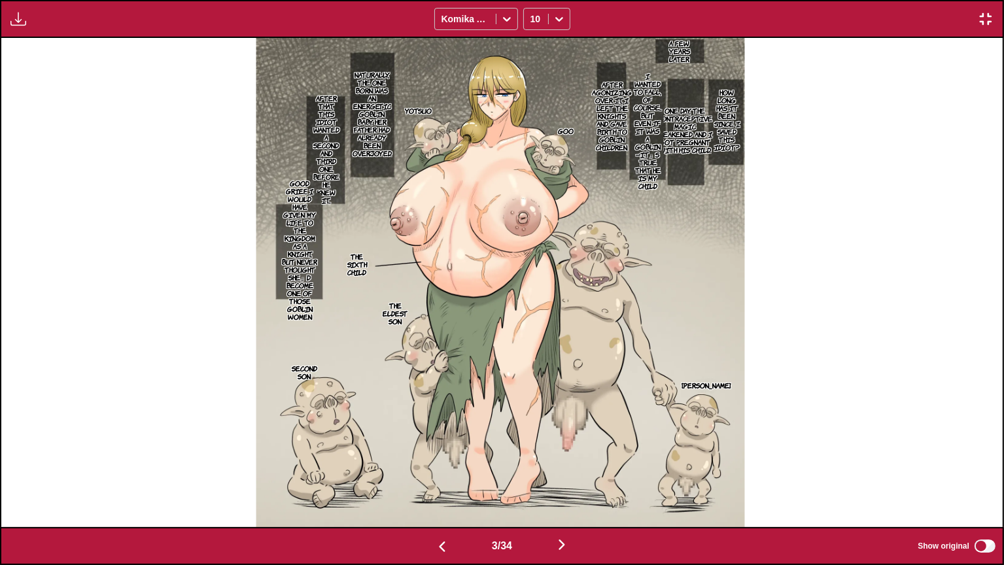
click at [303, 209] on p "Good grief... I would have given my life to the kingdom as a knight, but never …" at bounding box center [300, 250] width 43 height 146
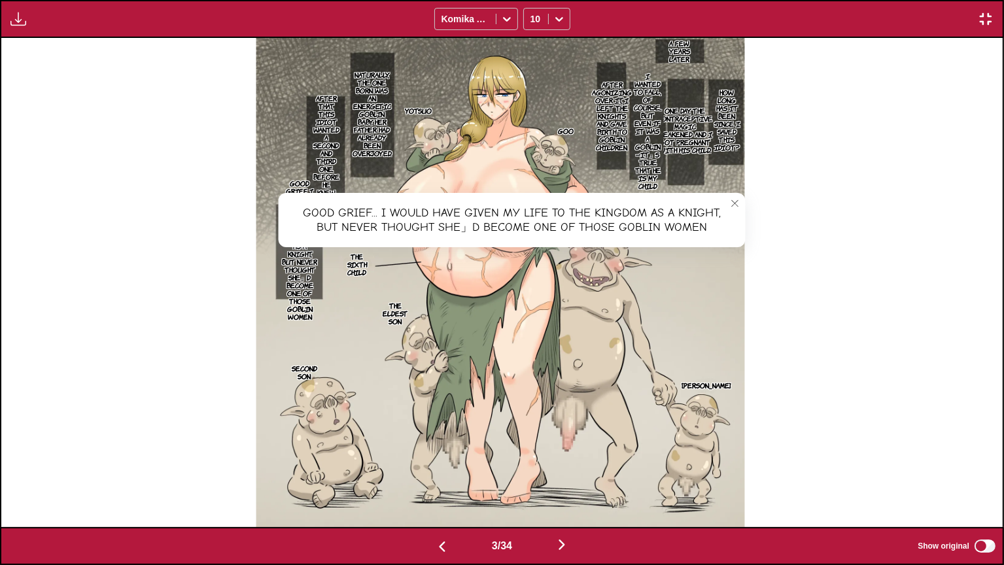
drag, startPoint x: 732, startPoint y: 204, endPoint x: 407, endPoint y: 192, distance: 324.6
click at [730, 204] on button "close-tooltip" at bounding box center [735, 203] width 21 height 21
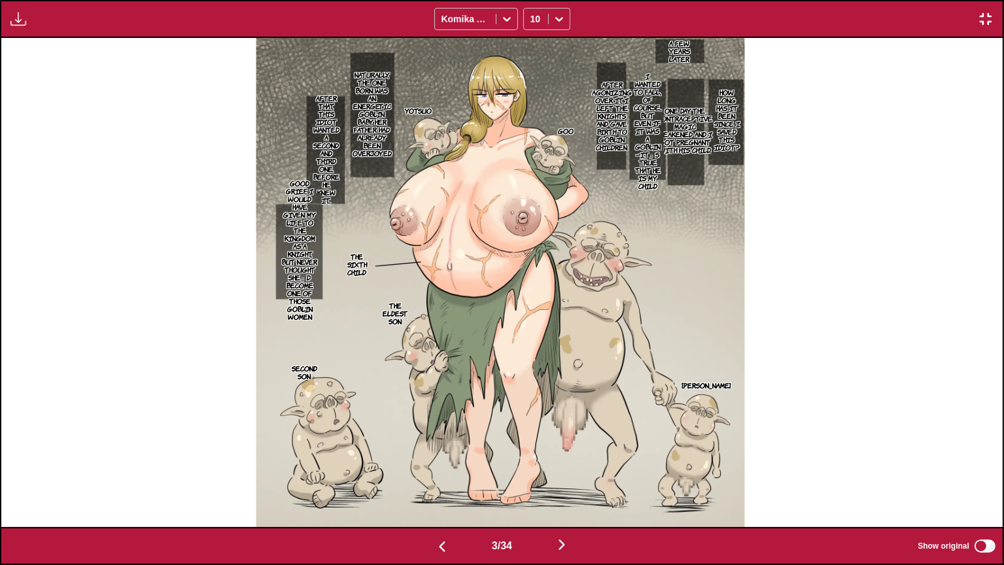
click at [303, 194] on p "Good grief... I would have given my life to the kingdom as a knight, but never …" at bounding box center [300, 250] width 43 height 146
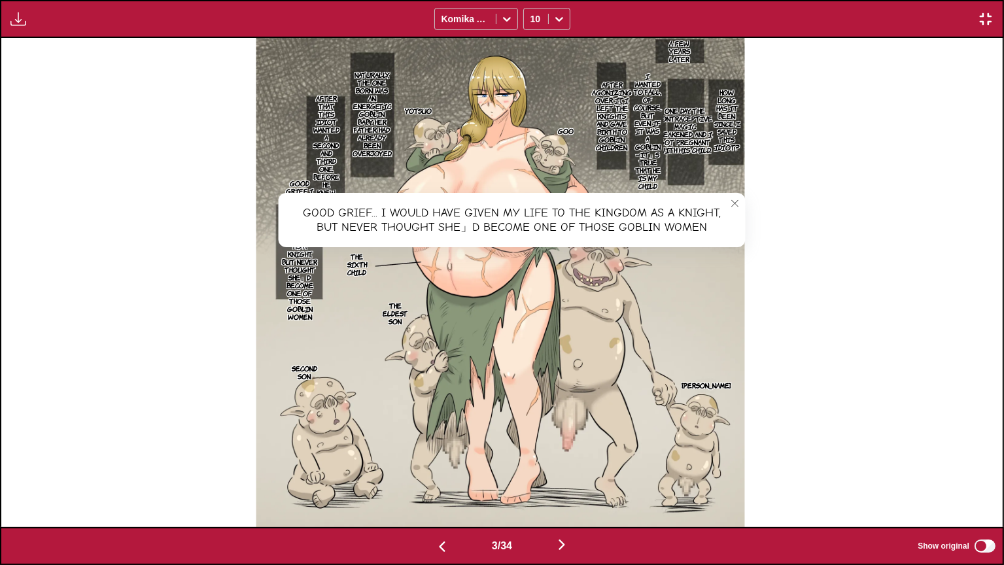
click at [732, 206] on icon "close-tooltip" at bounding box center [734, 203] width 9 height 9
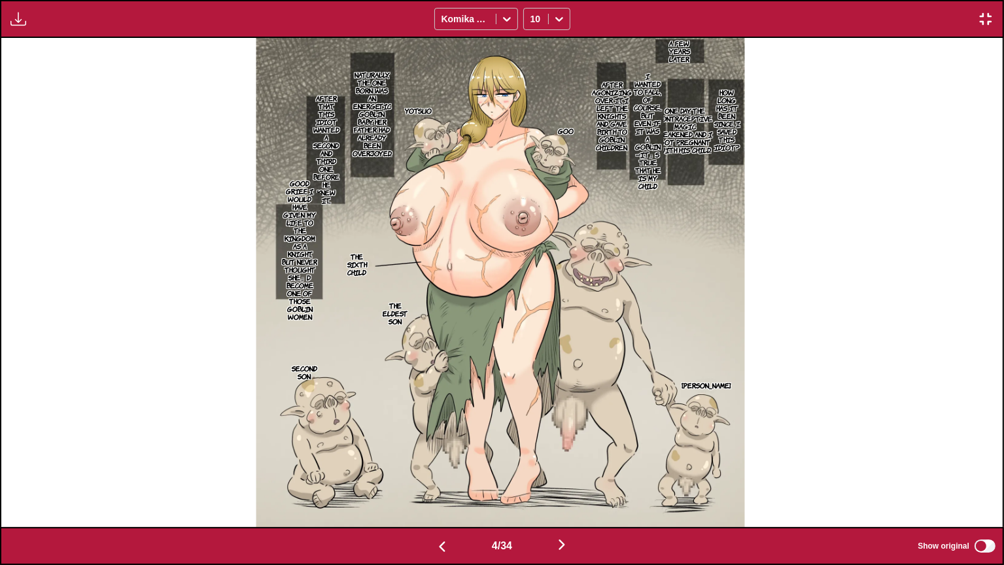
scroll to position [0, 3005]
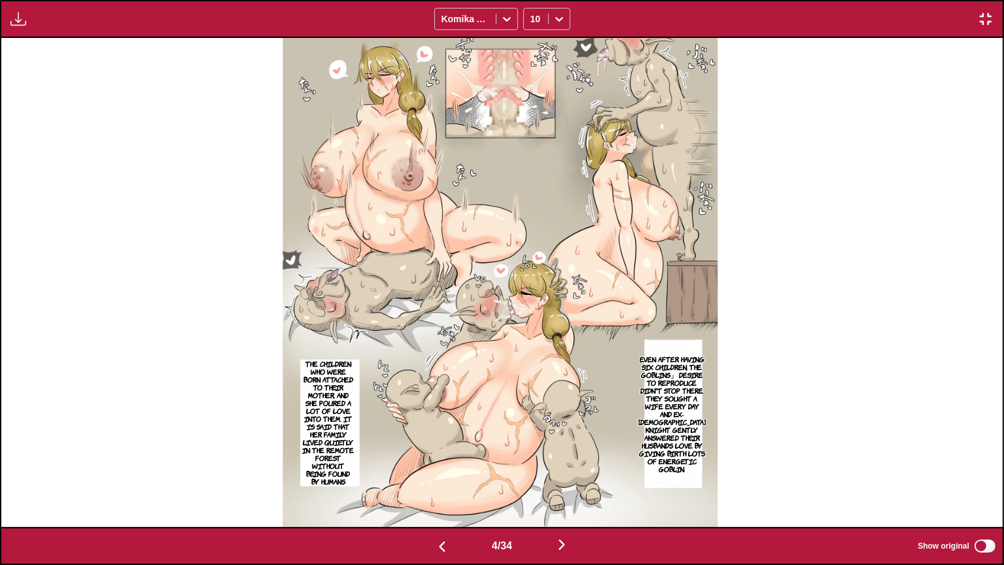
click at [666, 373] on p "Even after having six children, the goblins」 desire to reproduce didn't stop th…" at bounding box center [672, 413] width 73 height 123
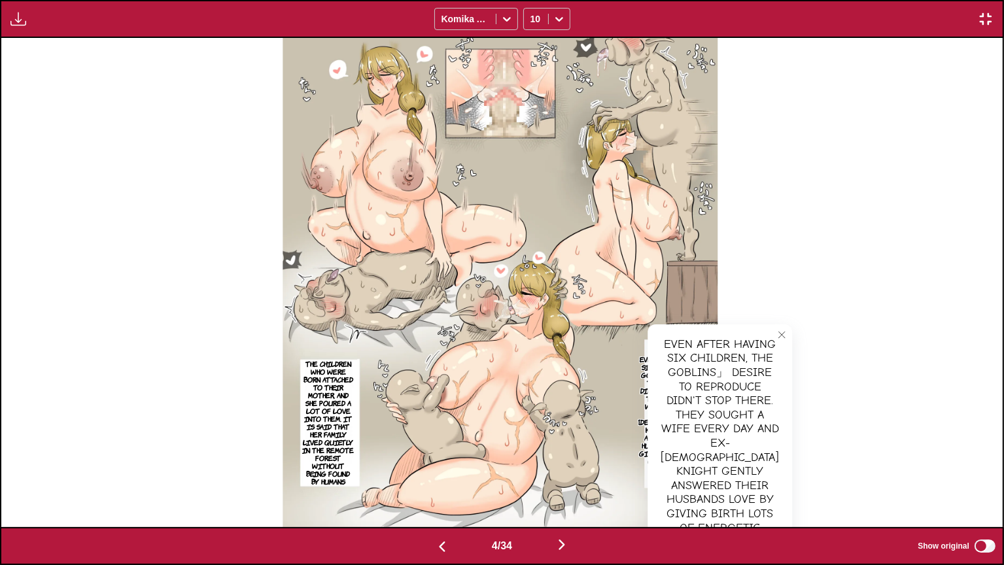
click at [679, 377] on div "Even after having six children, the goblins」 desire to reproduce didn't stop th…" at bounding box center [719, 443] width 145 height 238
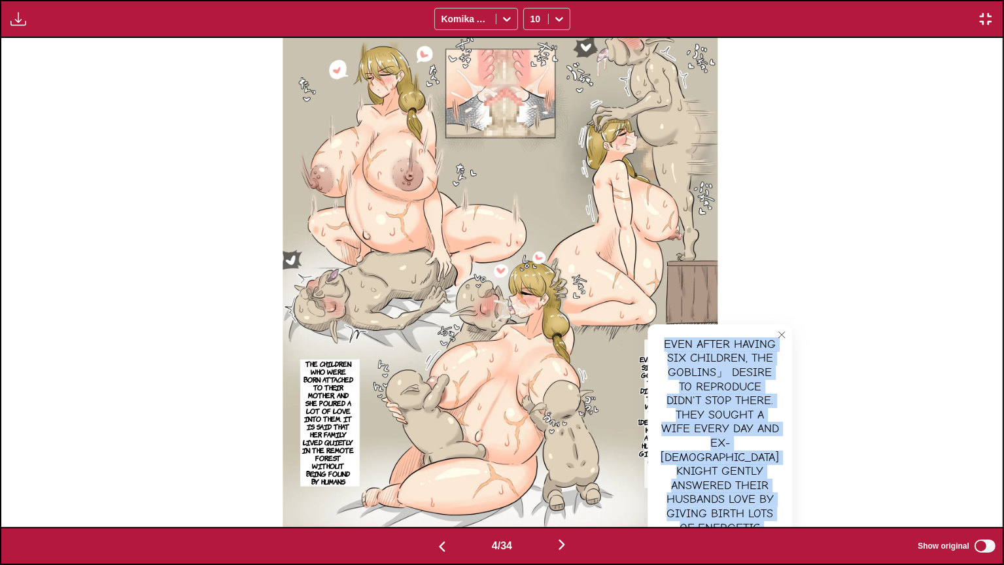
click at [679, 377] on div "Even after having six children, the goblins」 desire to reproduce didn't stop th…" at bounding box center [719, 443] width 145 height 238
copy div "Even after having six children, the goblins」 desire to reproduce didn't stop th…"
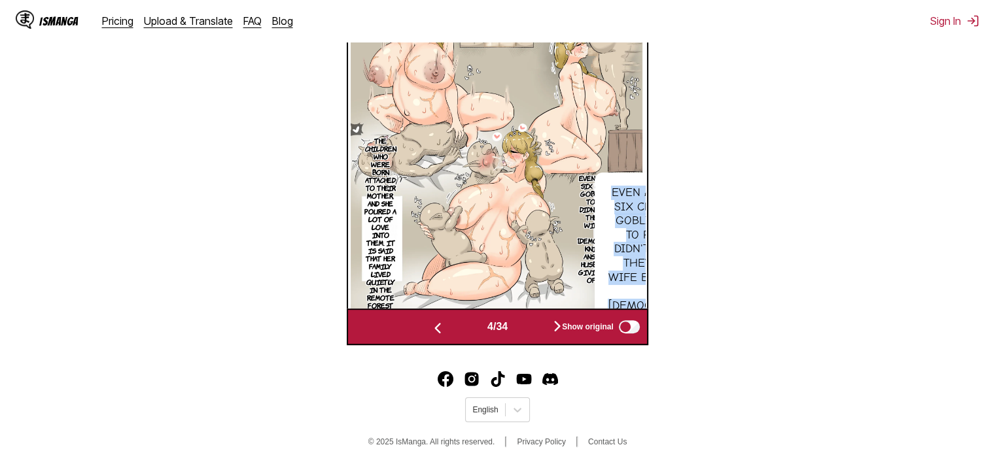
scroll to position [500, 0]
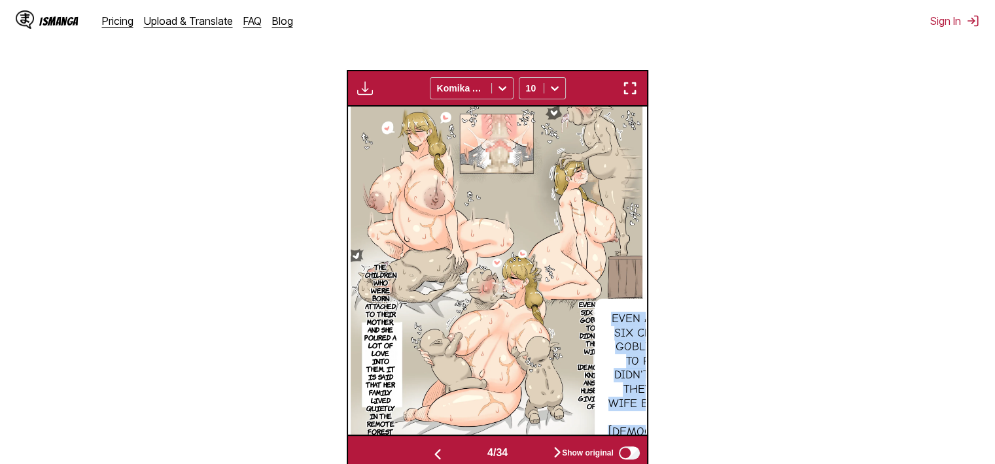
drag, startPoint x: 634, startPoint y: 89, endPoint x: 717, endPoint y: 248, distance: 179.6
click at [632, 90] on img "button" at bounding box center [630, 88] width 16 height 16
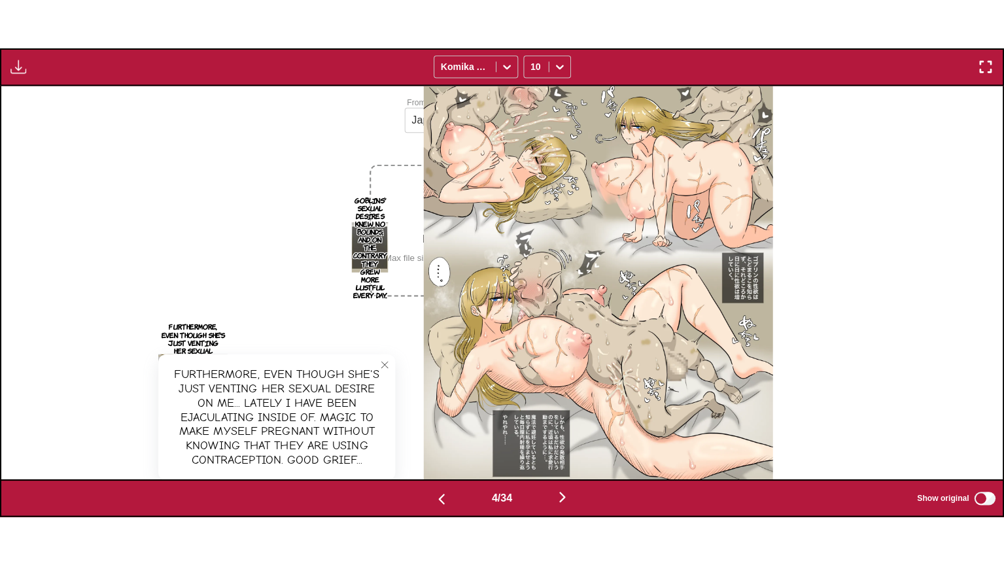
scroll to position [0, 3005]
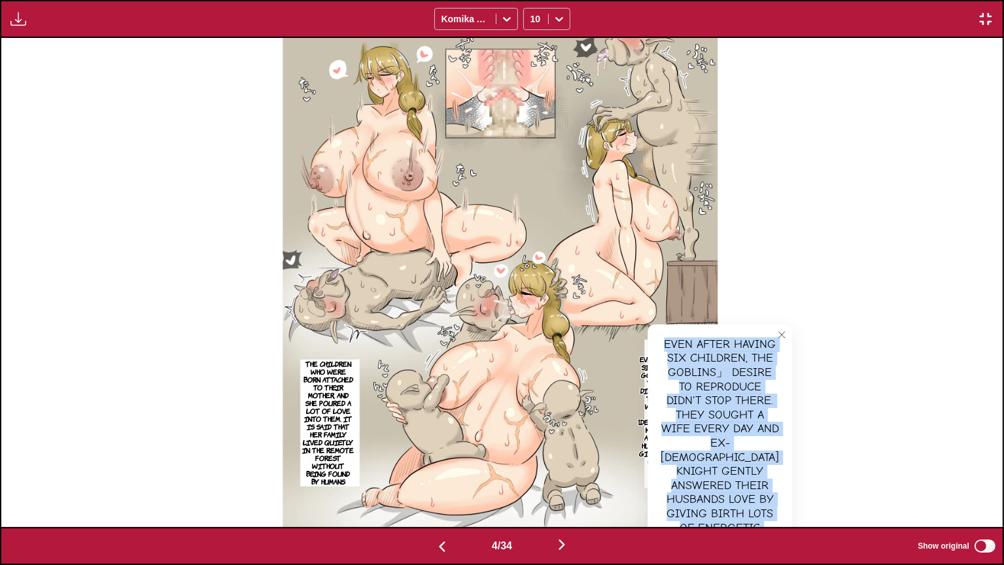
click at [778, 337] on icon "close-tooltip" at bounding box center [781, 335] width 7 height 7
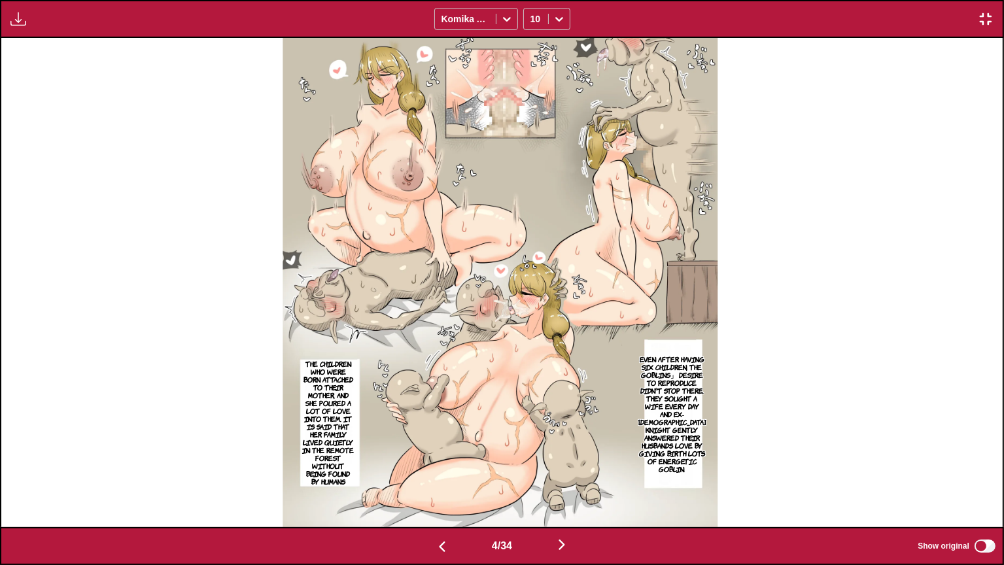
click at [366, 413] on img at bounding box center [499, 282] width 435 height 489
click at [336, 407] on p "The children who were born attached to their mother, and she poured a lot of lo…" at bounding box center [328, 422] width 58 height 131
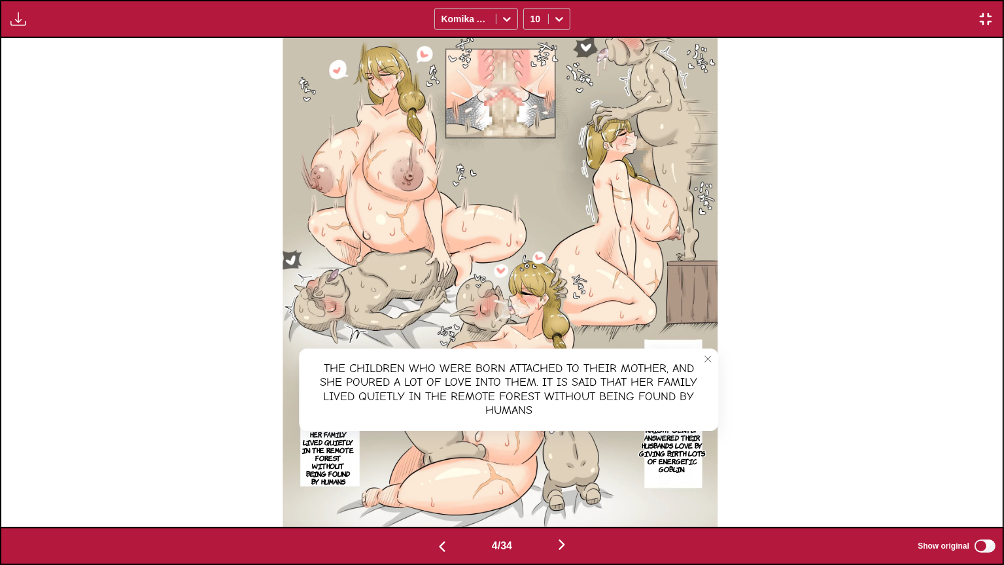
scroll to position [0, 4007]
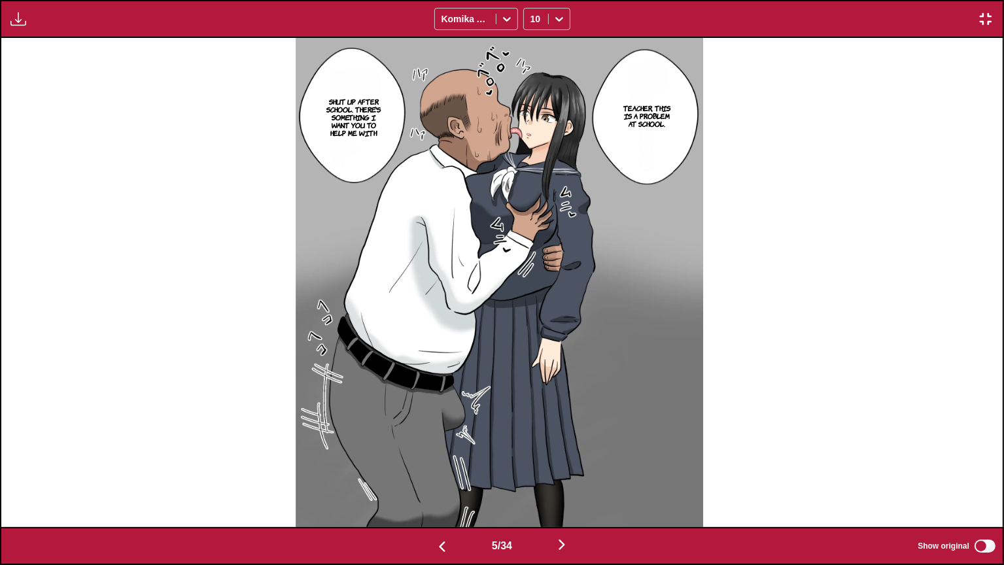
click at [623, 116] on p "Teacher, this is a problem at school." at bounding box center [646, 115] width 52 height 29
click at [335, 126] on p "Shut up after school. There's something I want you to help me with" at bounding box center [354, 117] width 64 height 44
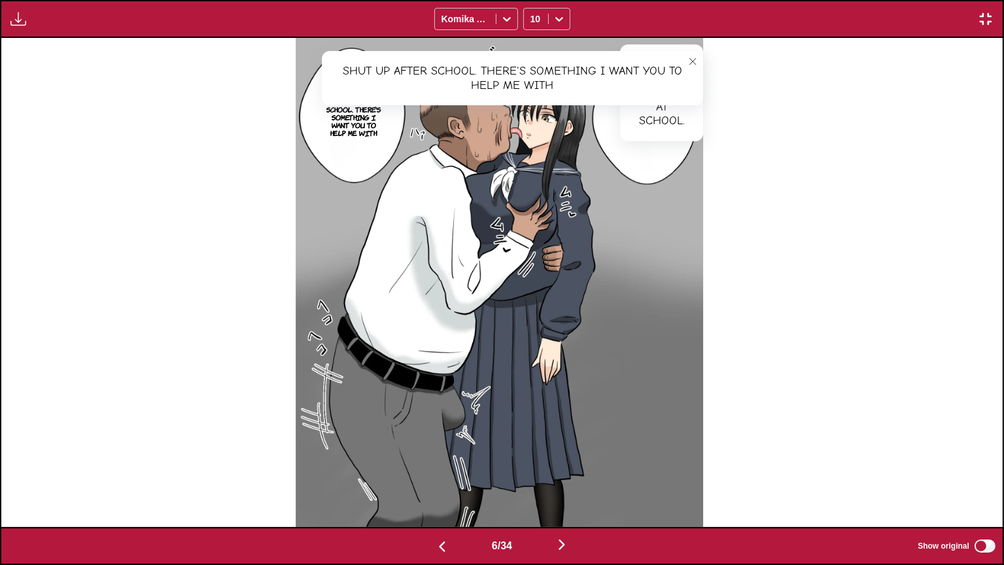
scroll to position [0, 5009]
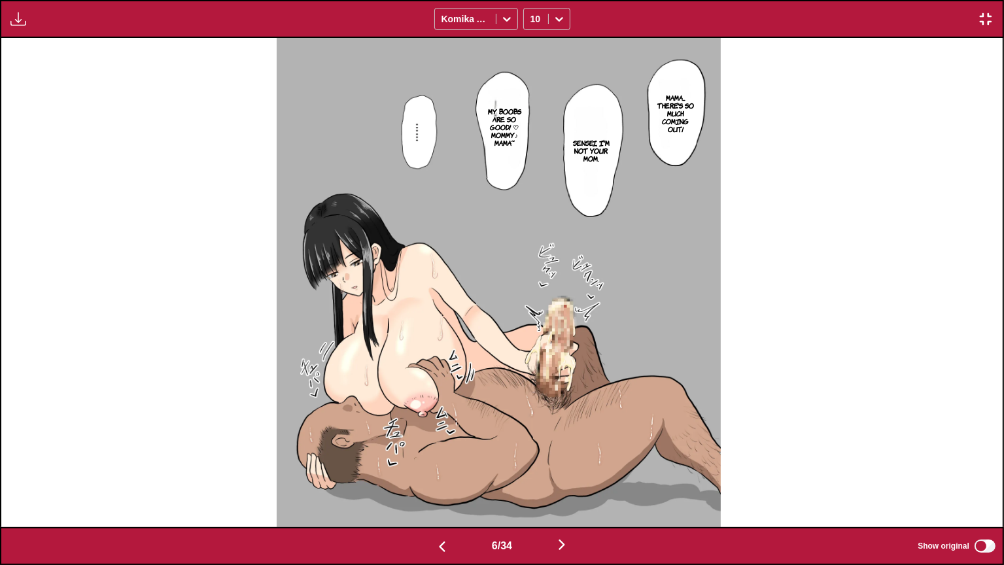
click at [686, 95] on p "Mama... There's so much coming out!" at bounding box center [675, 113] width 43 height 44
click at [587, 152] on p "Sensei, I'm not your mom." at bounding box center [591, 150] width 44 height 29
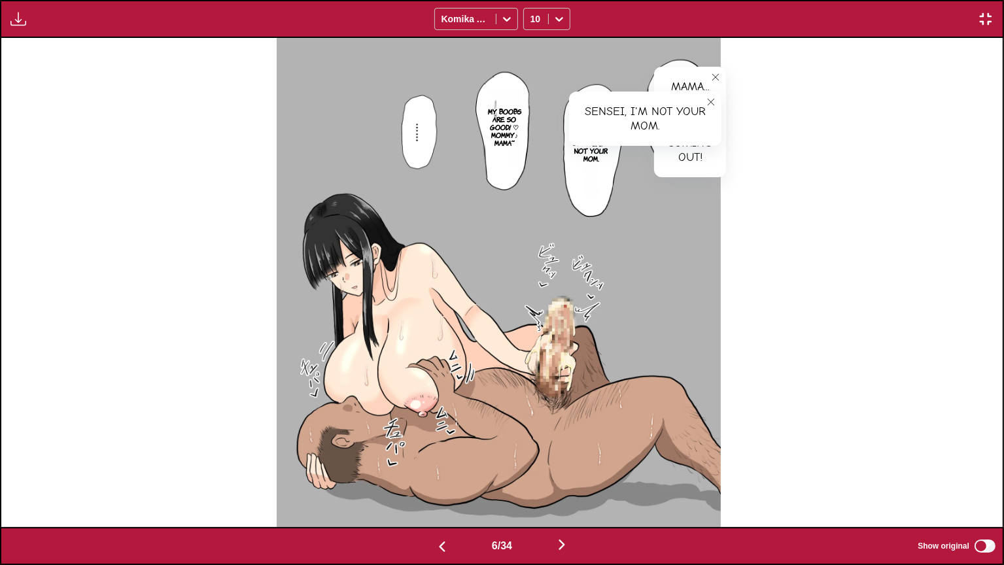
click at [510, 124] on p "My boobs are so good! ♡ Mommy♪ Mama~" at bounding box center [505, 127] width 41 height 44
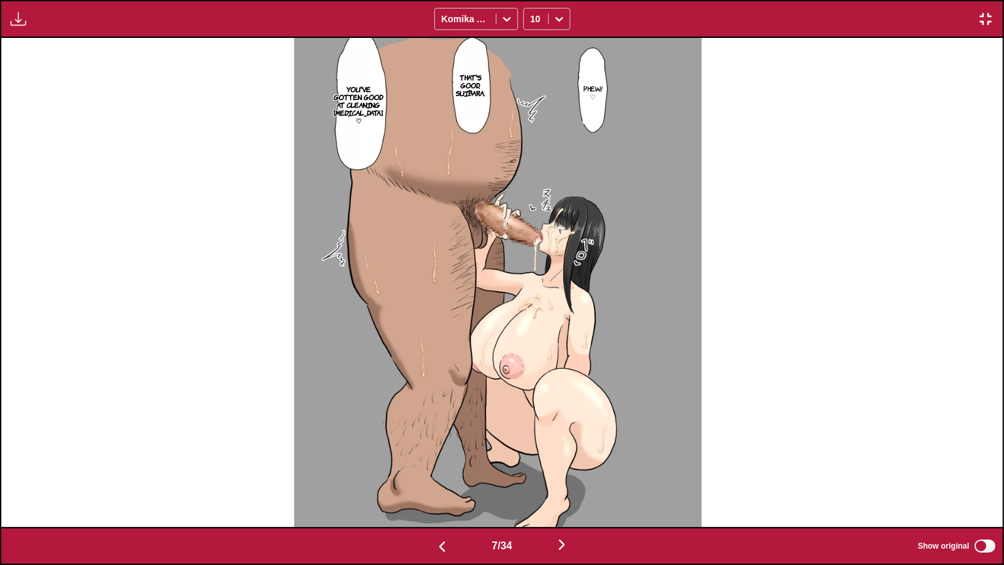
scroll to position [0, 7013]
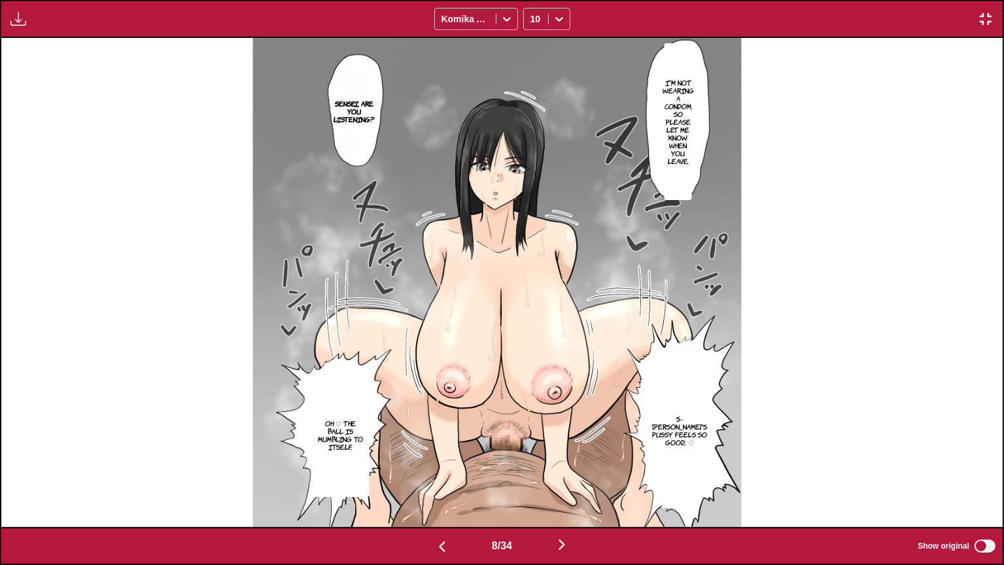
click at [679, 90] on p "I'm not wearing a condom, so please let me know when you leave." at bounding box center [678, 122] width 37 height 92
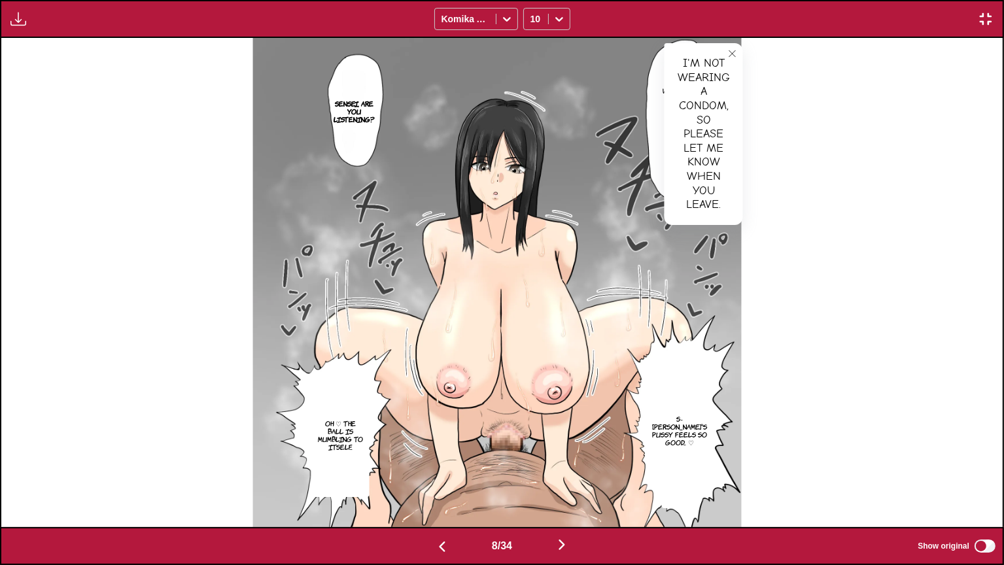
click at [989, 464] on label "Show original" at bounding box center [957, 546] width 80 height 17
click at [359, 126] on section "Sensei, are you listening?" at bounding box center [353, 111] width 29 height 107
click at [358, 115] on p "Sensei, are you listening?" at bounding box center [354, 111] width 46 height 29
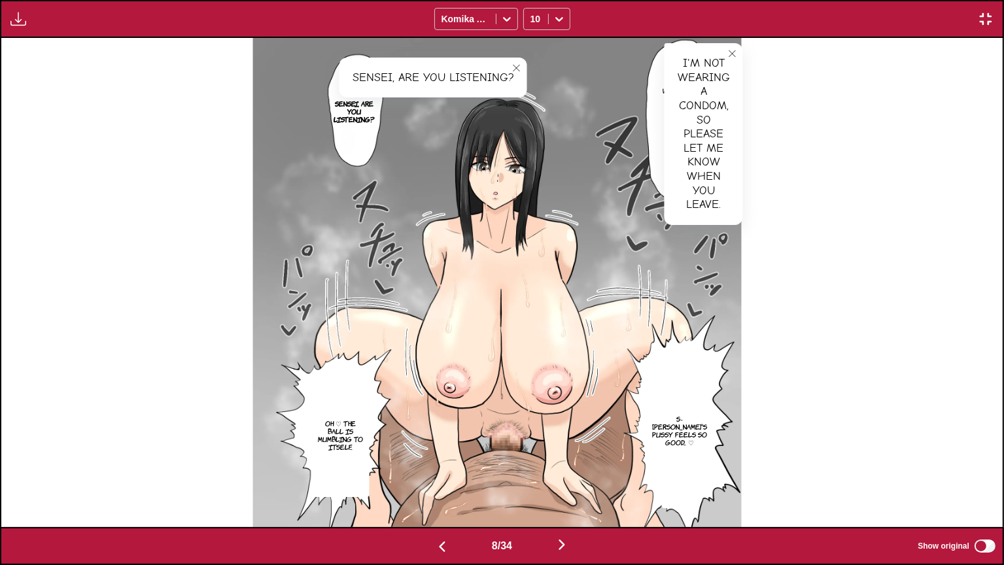
click at [672, 415] on p "S-[PERSON_NAME]'s pussy feels so good... ♡" at bounding box center [680, 430] width 60 height 37
click at [335, 420] on p "Oh ♡ The ball is mumbling to itself..." at bounding box center [341, 435] width 52 height 37
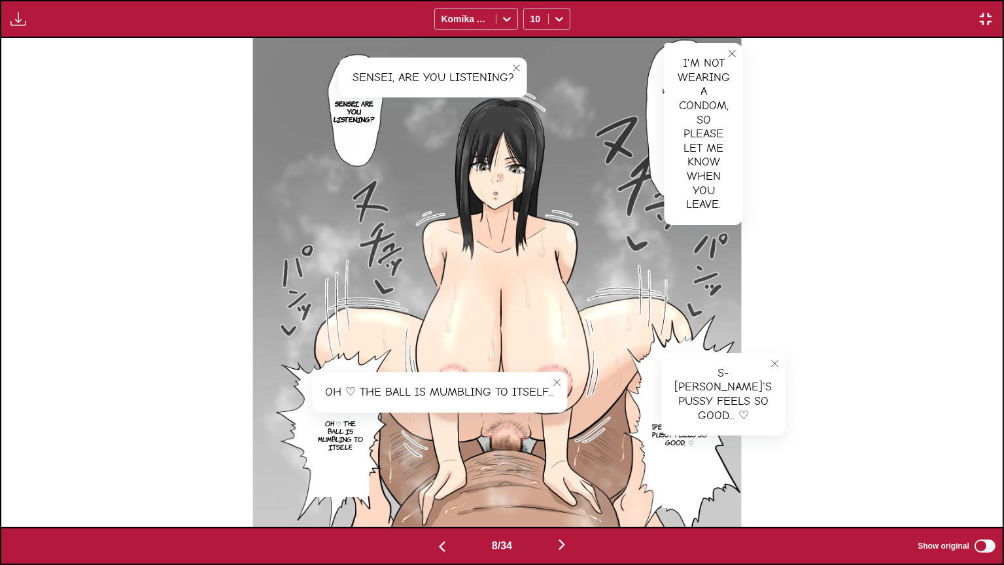
scroll to position [0, 8014]
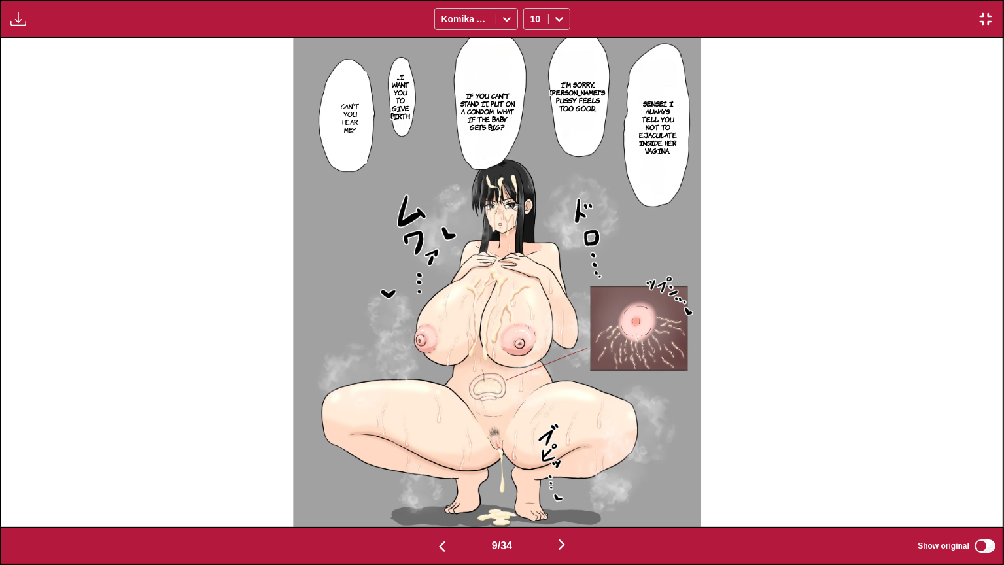
click at [661, 122] on p "Sensei, I always tell you not to ejaculate inside her vagina." at bounding box center [657, 127] width 47 height 60
click at [580, 100] on p "I'm sorry... [PERSON_NAME]'s pussy feels too good..." at bounding box center [577, 96] width 60 height 37
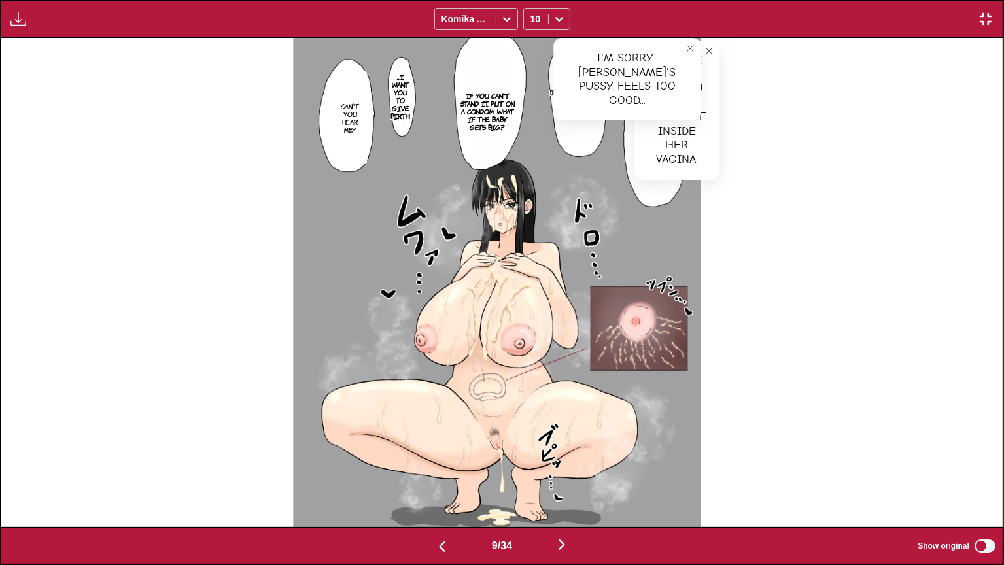
click at [471, 115] on p "If you can't stand it, put on a condom. What if the baby gets big?" at bounding box center [486, 111] width 61 height 44
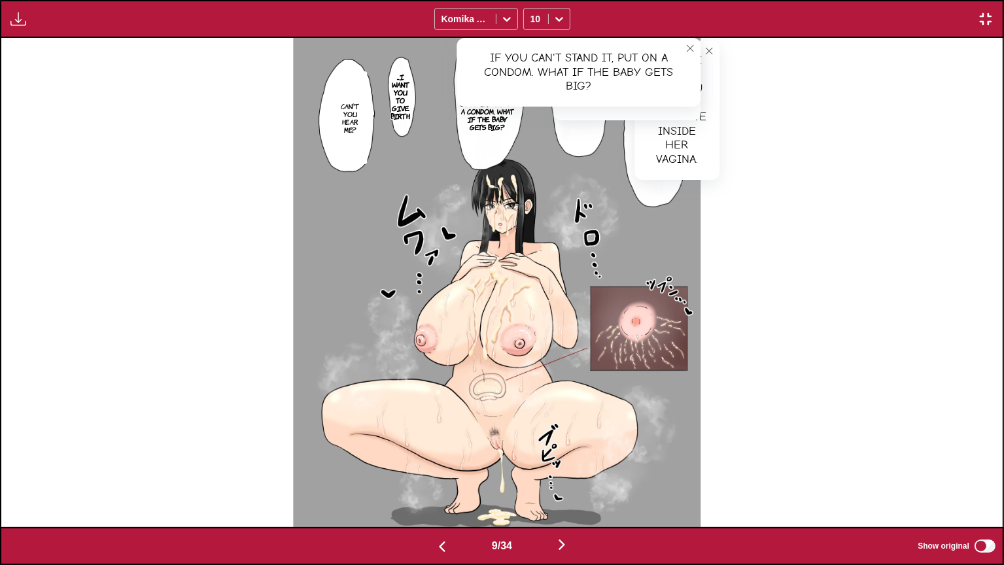
click at [409, 103] on p "...I want you to give birth." at bounding box center [400, 96] width 25 height 52
click at [352, 129] on p "Can't you hear me?" at bounding box center [349, 117] width 29 height 37
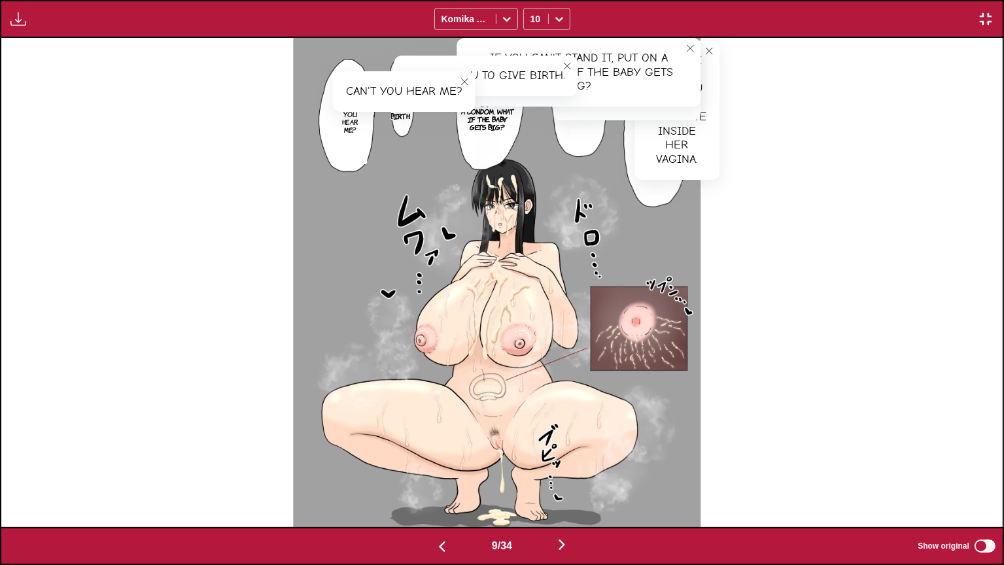
scroll to position [0, 9016]
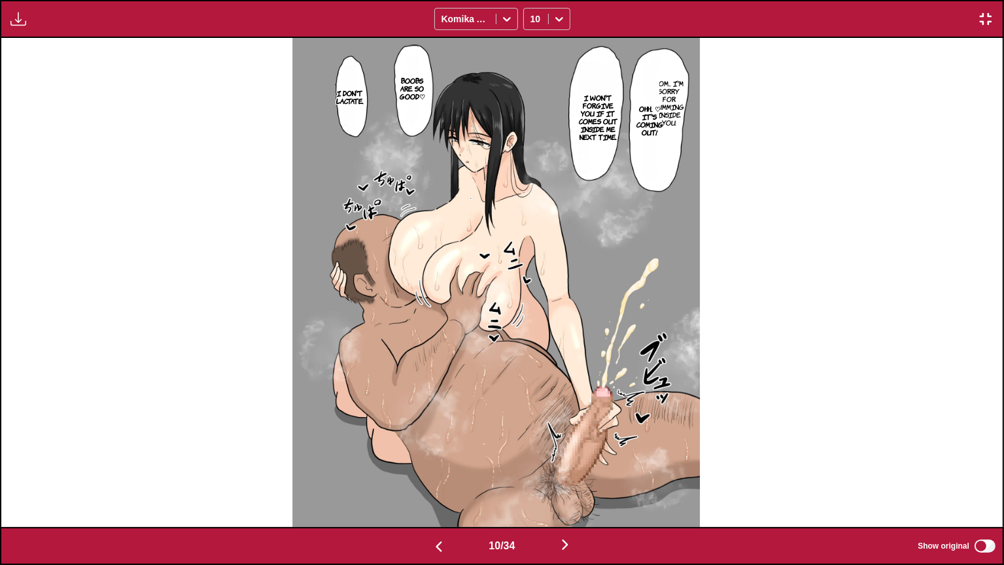
click at [695, 88] on img at bounding box center [495, 282] width 407 height 489
click at [683, 91] on p "Mom... I'm sorry for cumming inside you." at bounding box center [669, 103] width 36 height 52
click at [653, 118] on p "Ohh... ♡ It's coming out!" at bounding box center [650, 120] width 32 height 37
click at [604, 116] on p "I won't forgive you if it comes out inside me next time." at bounding box center [597, 117] width 48 height 52
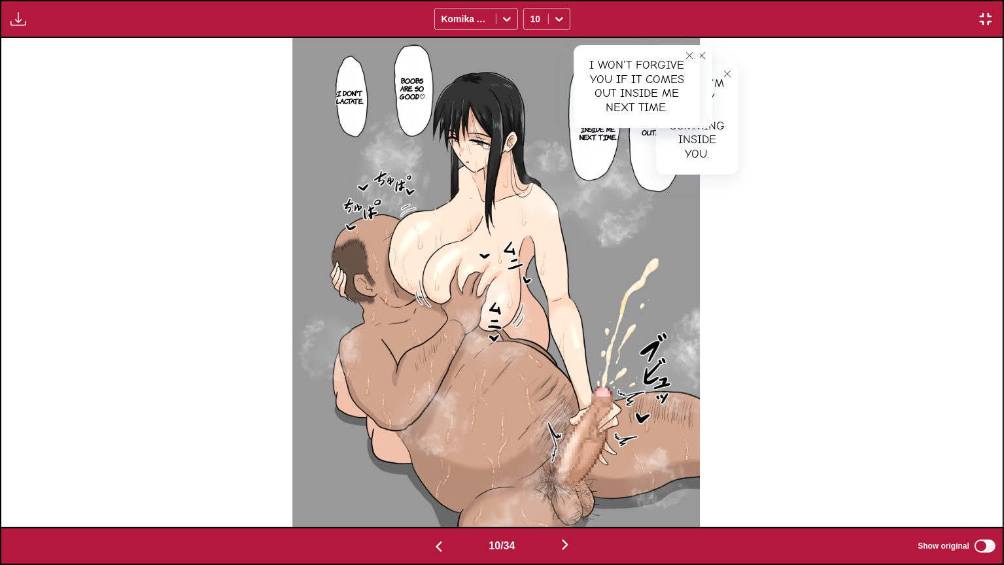
click at [405, 101] on p "Boobs are so good♡" at bounding box center [412, 88] width 31 height 29
click at [352, 107] on section "I don't lactate." at bounding box center [349, 97] width 12 height 78
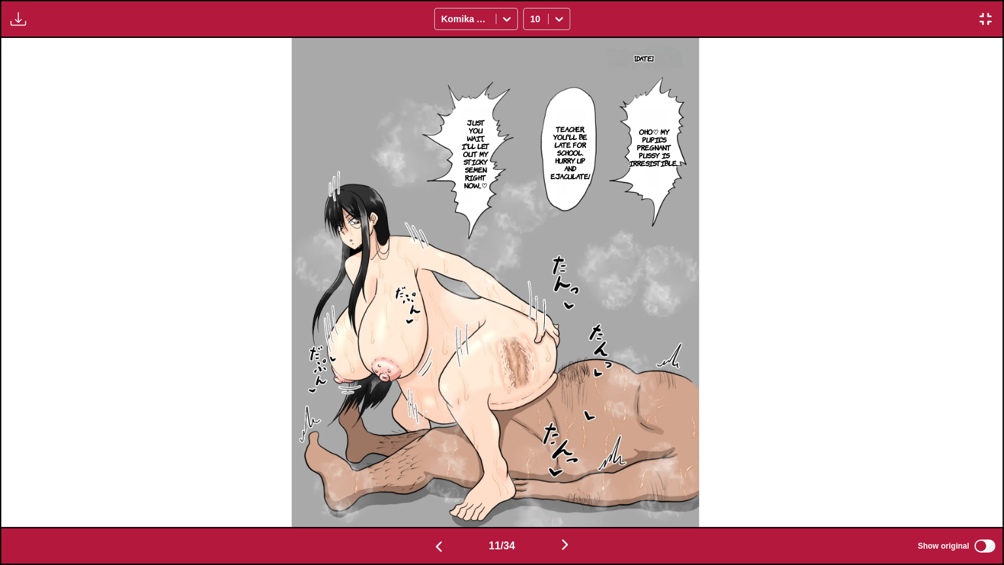
click at [656, 58] on p "[DATE]" at bounding box center [644, 58] width 24 height 13
click at [664, 137] on p "Oho♡ My pupil's pregnant pussy is irresistible..." at bounding box center [653, 147] width 55 height 44
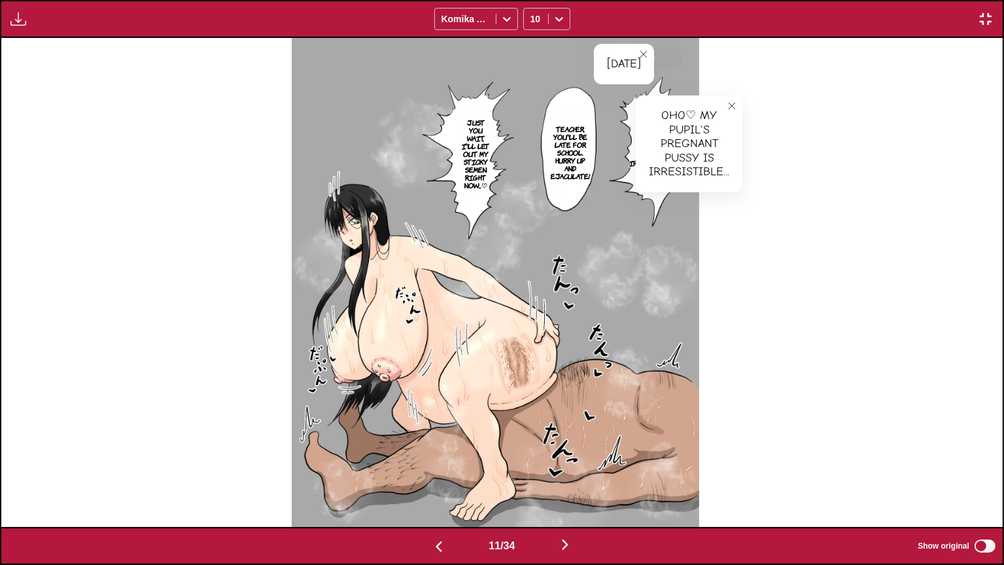
click at [579, 147] on p "Teacher, you'll be late for school. Hurry up and ejaculate!" at bounding box center [570, 152] width 44 height 60
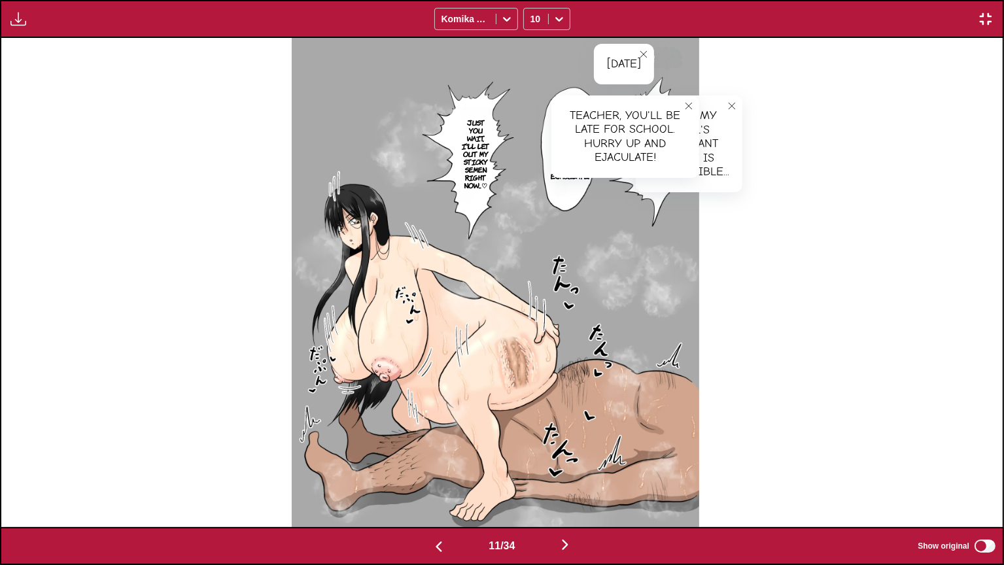
click at [484, 154] on p "Just you wait, I'll let out my sticky semen right now...♡" at bounding box center [476, 154] width 37 height 76
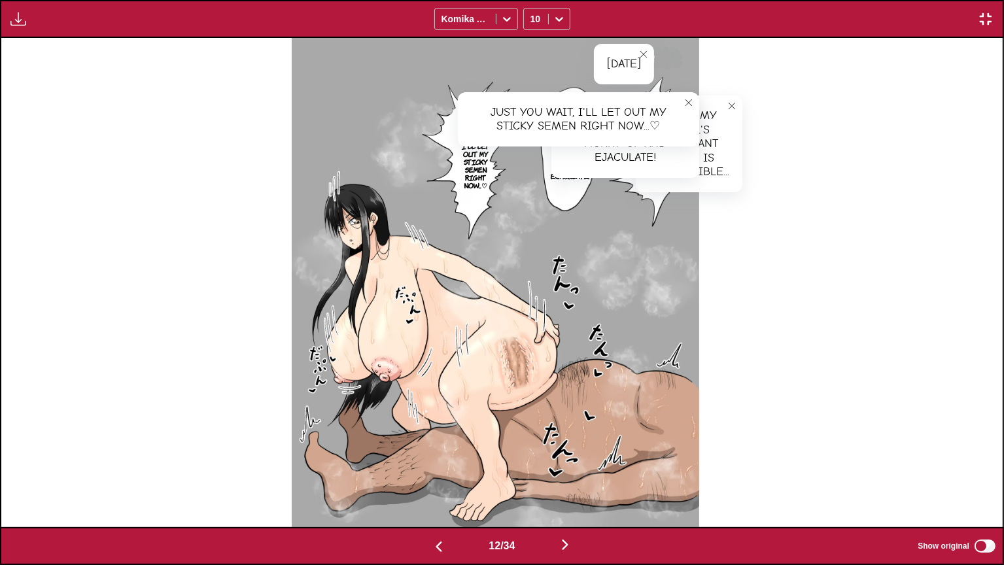
scroll to position [0, 11020]
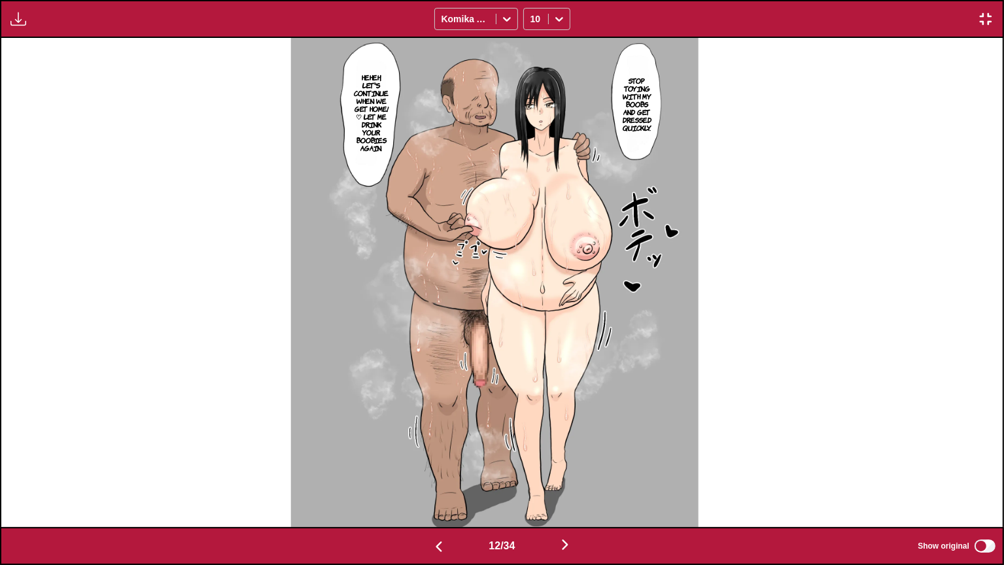
click at [643, 86] on p "Stop toying with my boobs and get dressed quickly." at bounding box center [637, 104] width 34 height 60
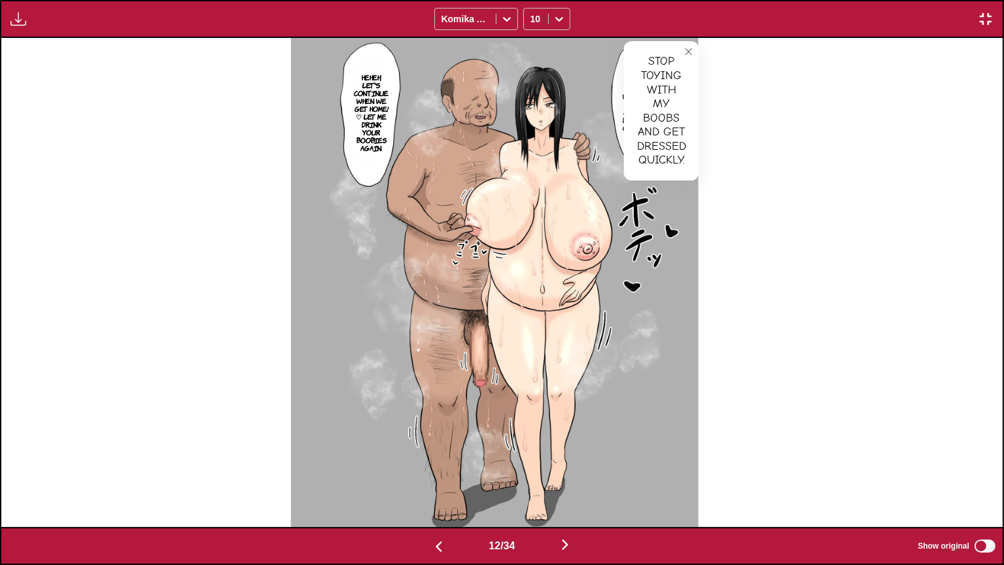
click at [379, 111] on p "Heheh, let's continue when we get home! ♡ Let me drink your boobies again." at bounding box center [372, 113] width 40 height 84
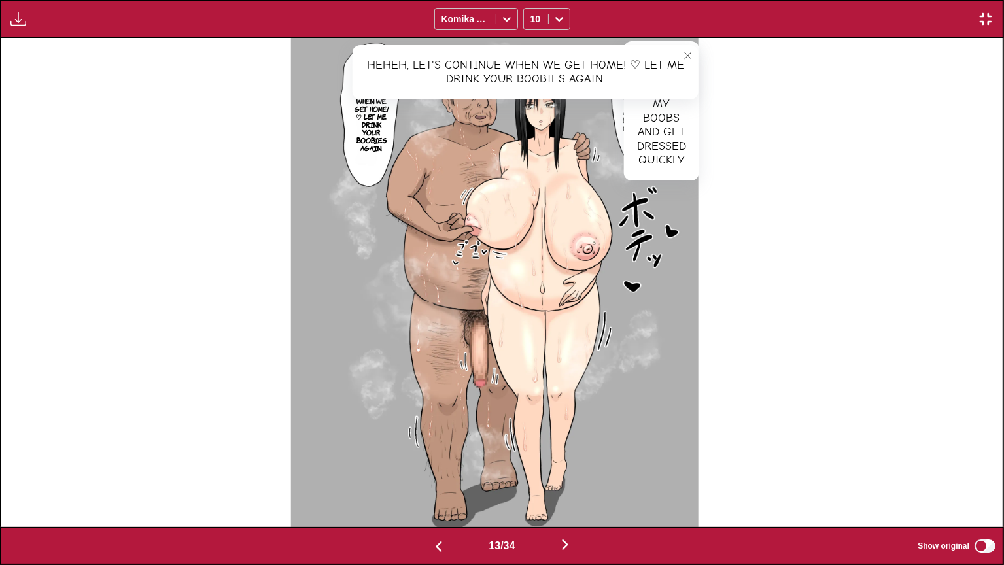
scroll to position [0, 12022]
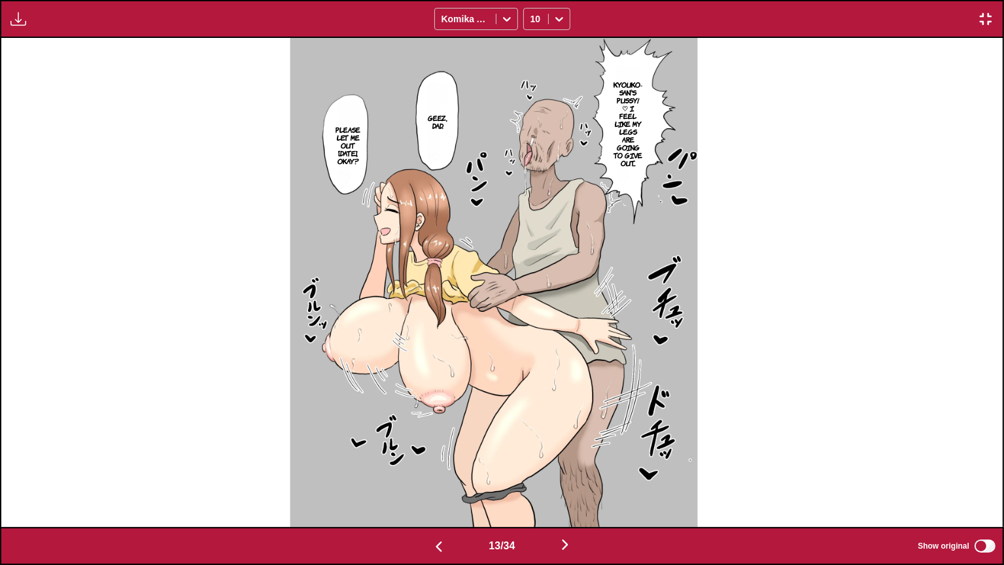
click at [619, 102] on p "Kyouko-san's pussy! ♡ I feel like my legs are going to give out..." at bounding box center [628, 124] width 34 height 92
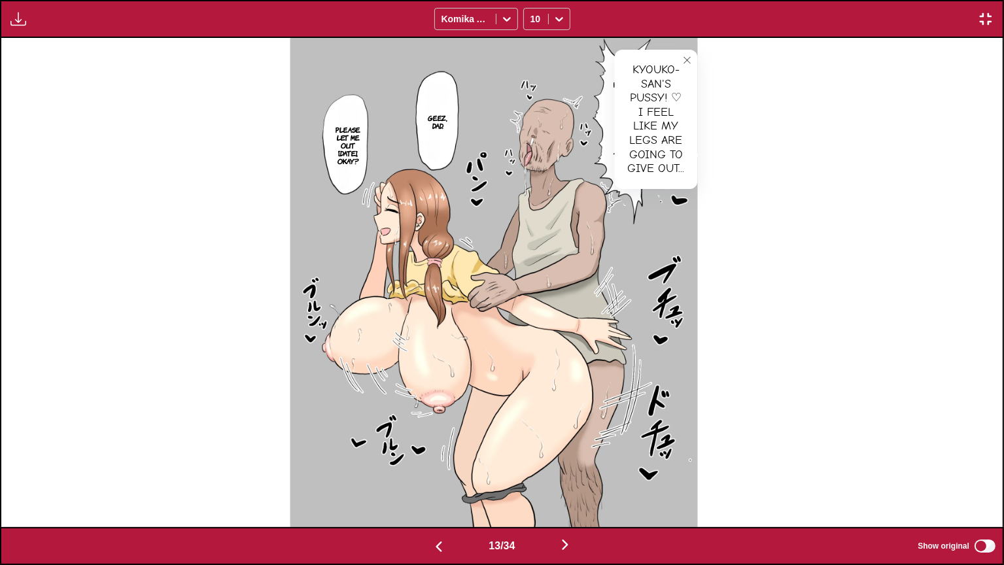
click at [447, 127] on p "Geez, dad." at bounding box center [437, 121] width 27 height 21
click at [356, 150] on p "Please let me out [DATE], okay?" at bounding box center [349, 145] width 30 height 44
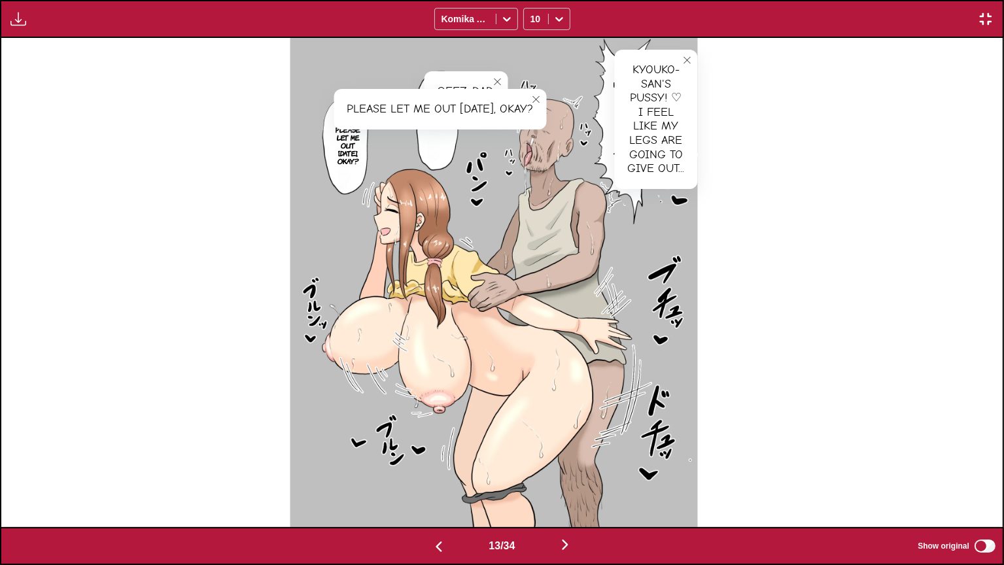
scroll to position [0, 13024]
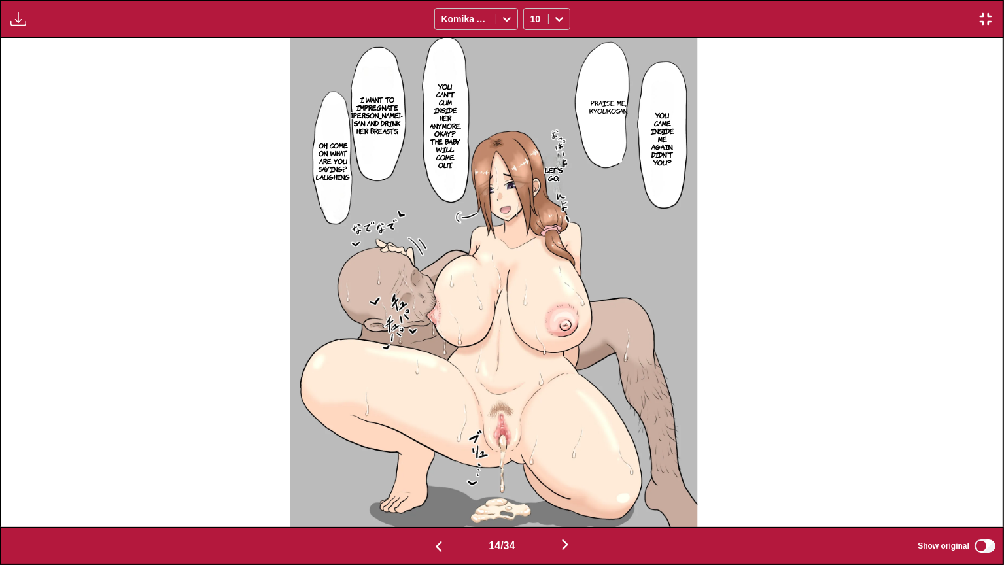
click at [666, 115] on p "You came inside me again, didn't you?" at bounding box center [662, 139] width 29 height 60
click at [622, 97] on p "Praise me, kyoukosan." at bounding box center [609, 106] width 44 height 21
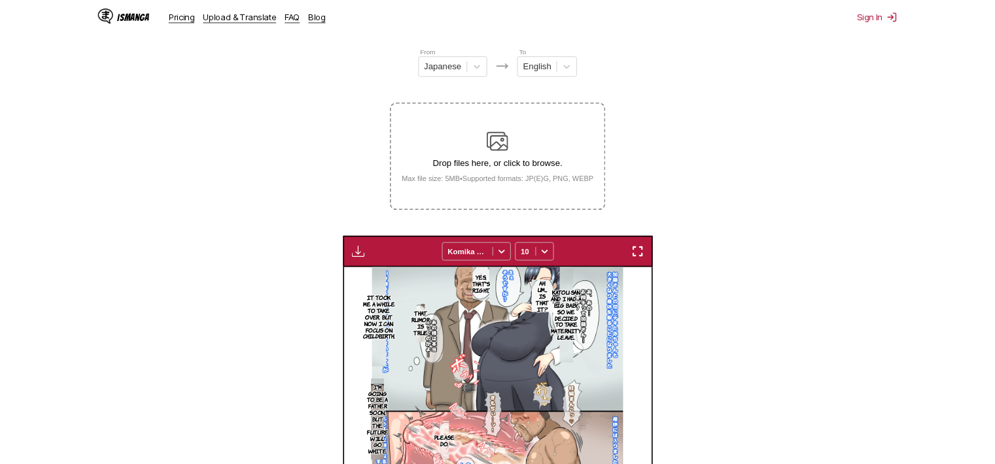
scroll to position [0, 3884]
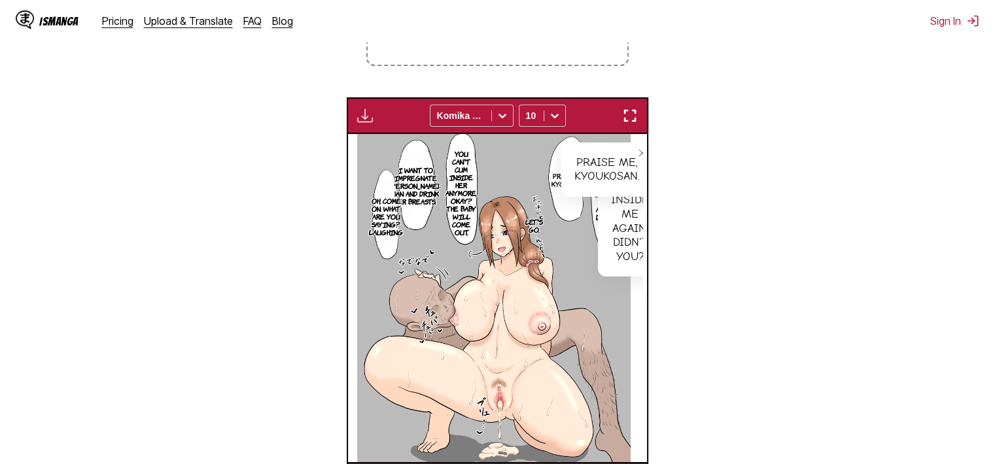
click at [624, 120] on img "button" at bounding box center [630, 116] width 16 height 16
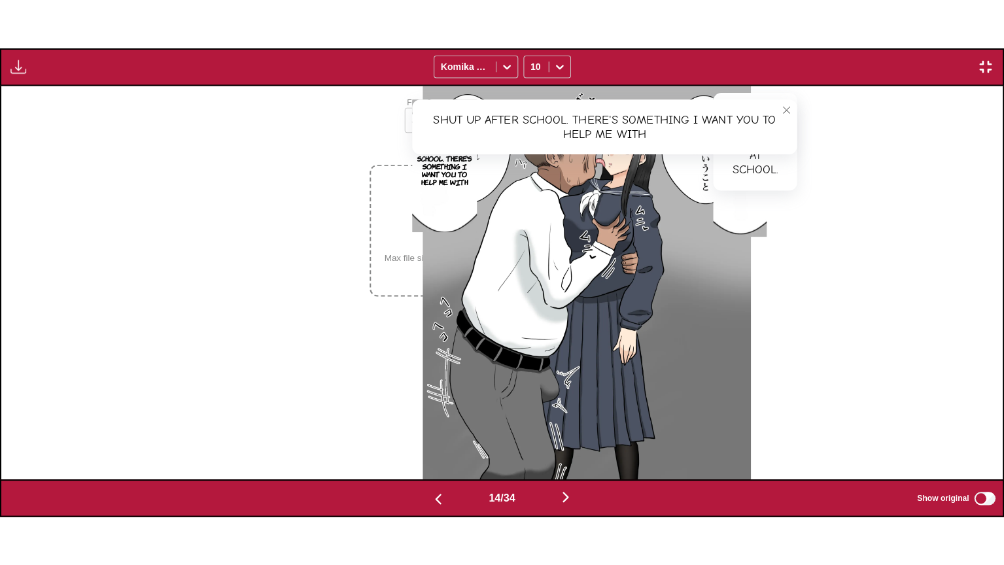
scroll to position [0, 13024]
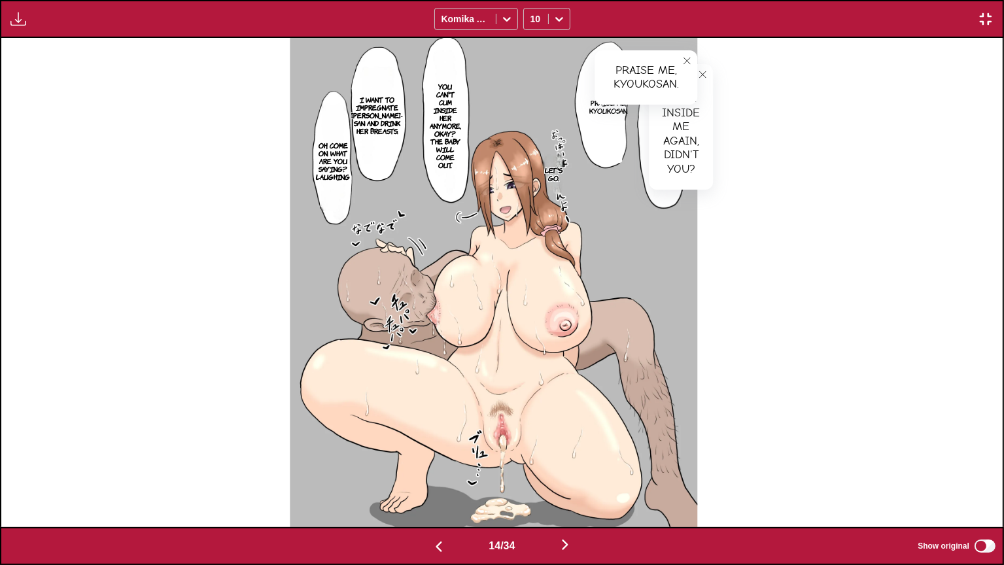
click at [453, 119] on p "You can't cum inside her anymore, okay? The baby will come out." at bounding box center [444, 126] width 37 height 92
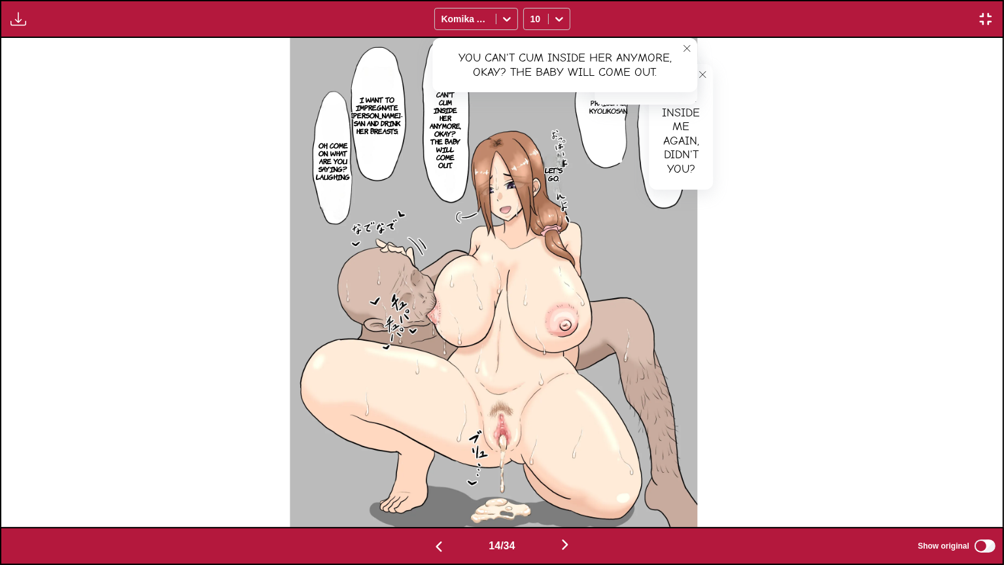
click at [372, 128] on p "I want to impregnate [PERSON_NAME]-san and drink her breasts." at bounding box center [377, 115] width 56 height 44
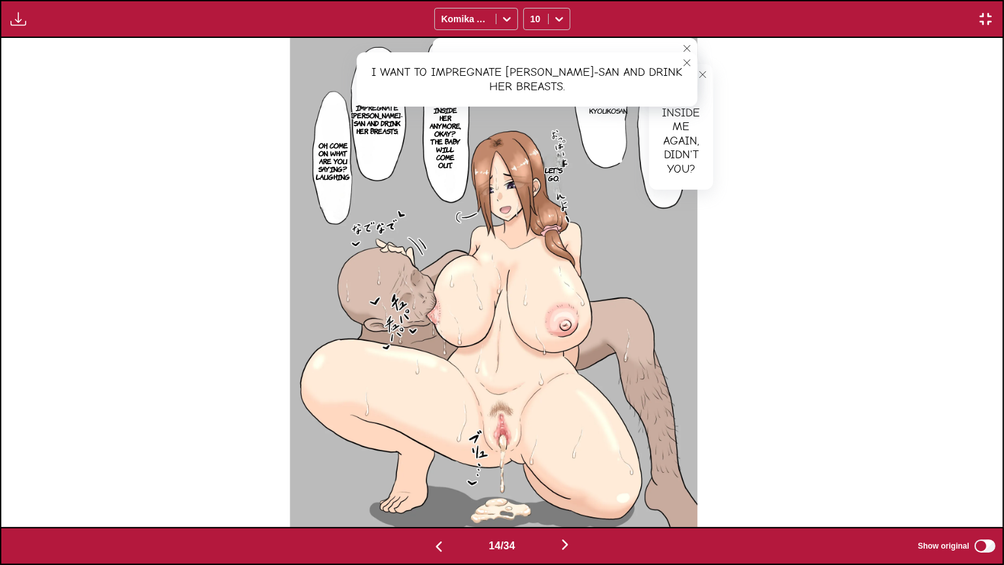
click at [347, 171] on p "Oh, come on. What are you saying? Laughing" at bounding box center [332, 161] width 39 height 44
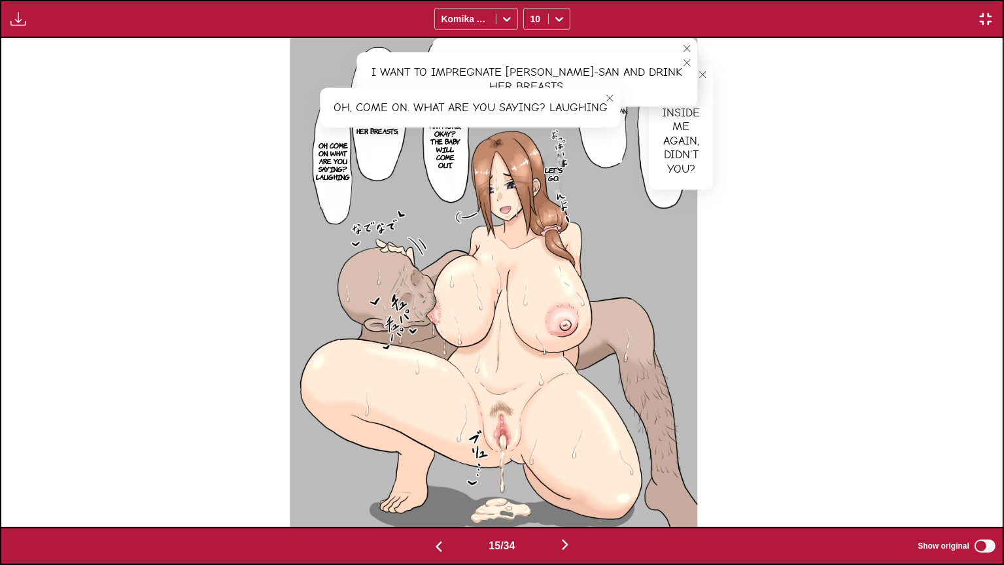
scroll to position [0, 14025]
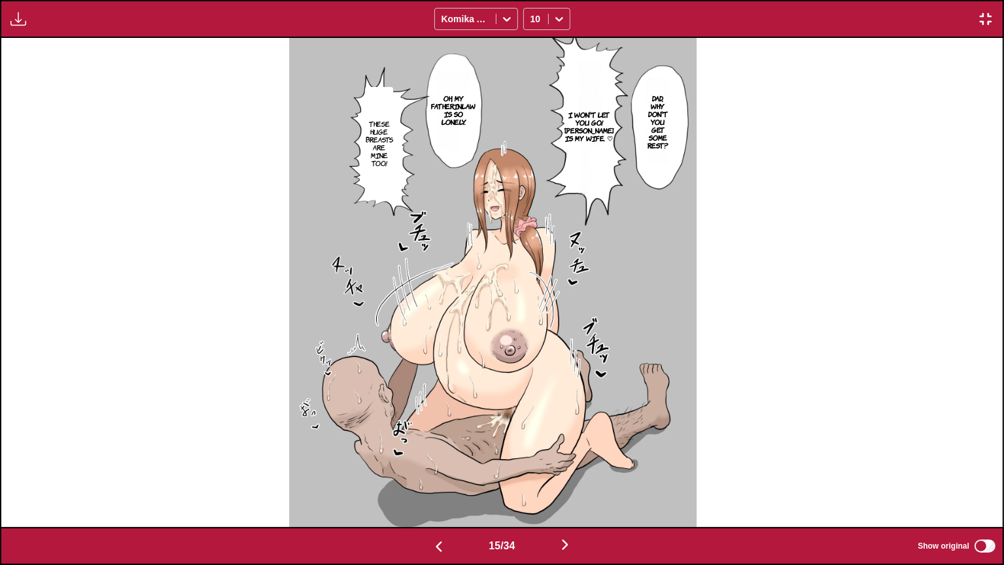
click at [664, 121] on p "Dad, why don't you get some rest?" at bounding box center [657, 122] width 27 height 60
click at [600, 143] on p "I won't let you go! [PERSON_NAME] is my wife. ♡" at bounding box center [589, 126] width 54 height 37
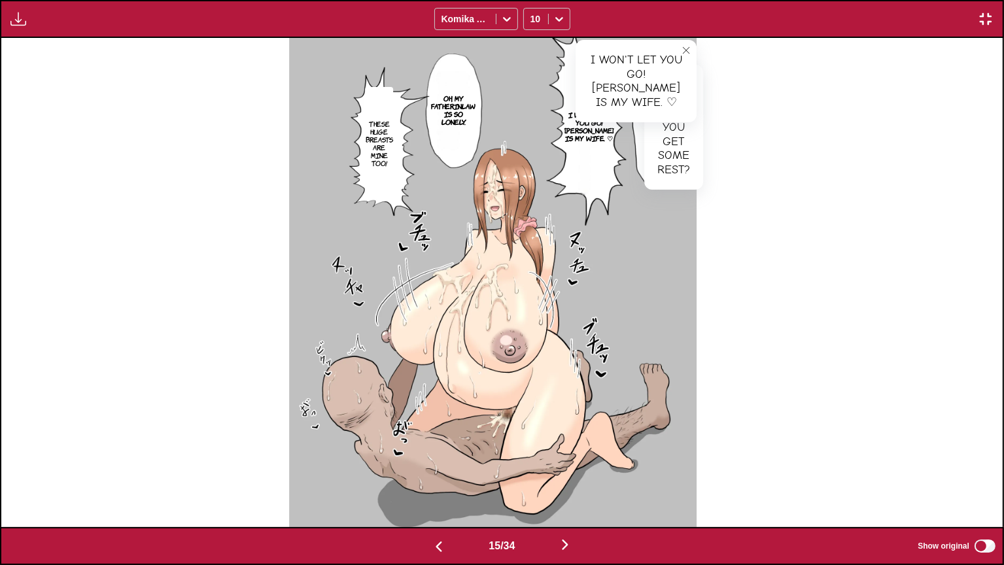
click at [460, 102] on p "Oh, my fatherinlaw is so lonely." at bounding box center [453, 110] width 50 height 37
click at [395, 139] on p "These huge breasts are mine too!" at bounding box center [378, 143] width 33 height 52
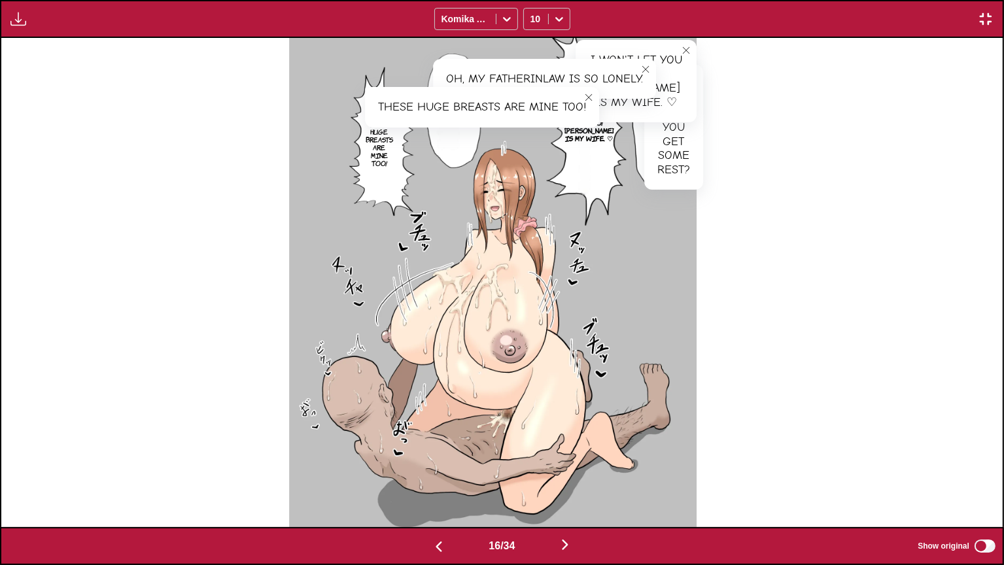
scroll to position [0, 15027]
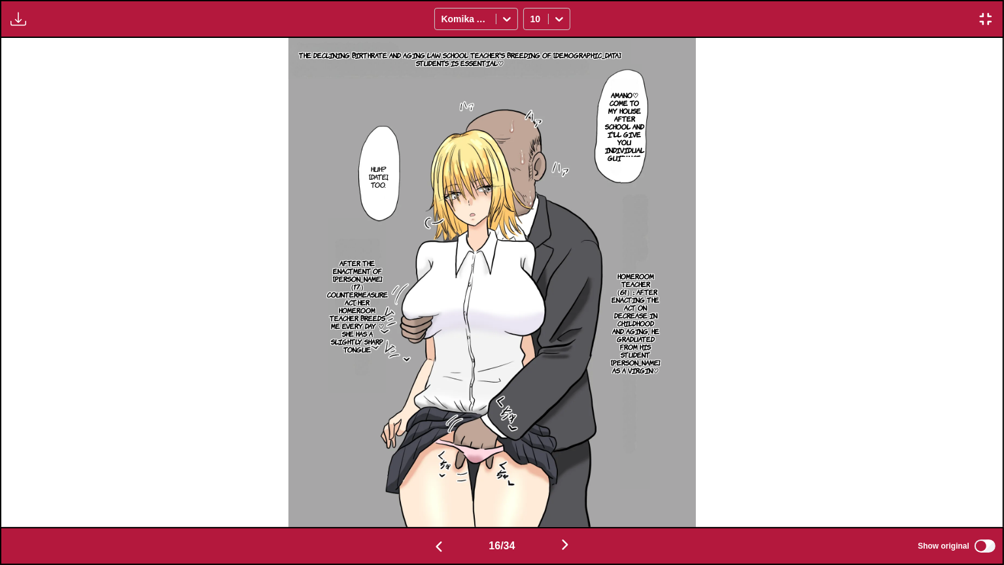
click at [470, 61] on p "The declining birthrate and aging law school teacher's breeding of [DEMOGRAPHIC…" at bounding box center [459, 58] width 343 height 21
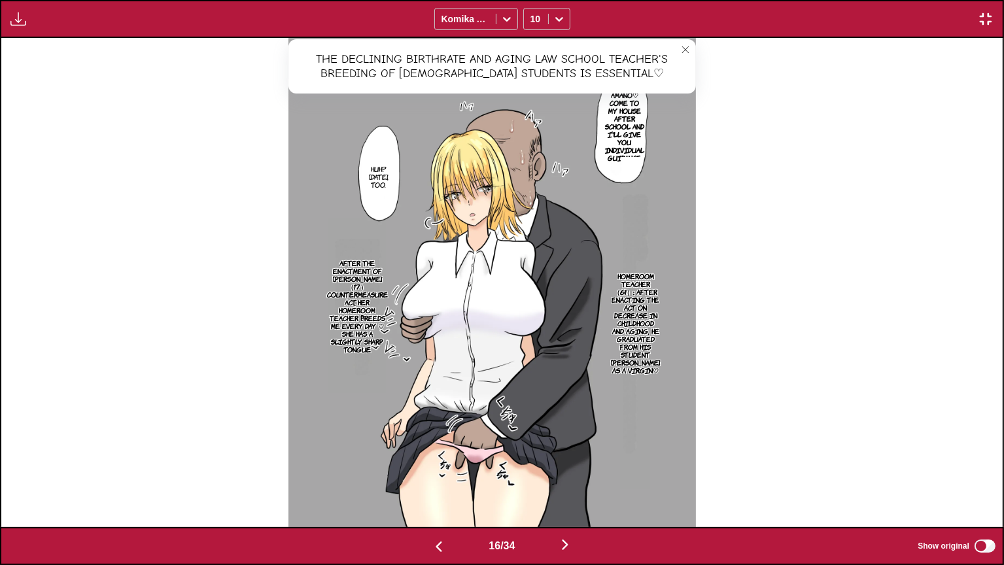
click at [689, 51] on icon "close-tooltip" at bounding box center [685, 49] width 7 height 7
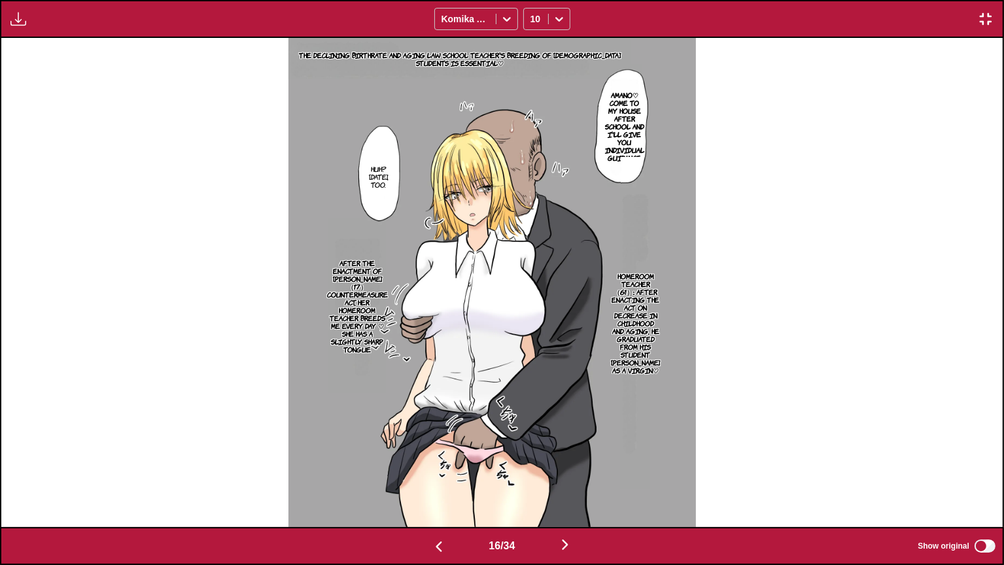
click at [624, 112] on p "Amano♡ Come to my house after school and I'll give you individual guidance." at bounding box center [624, 126] width 44 height 76
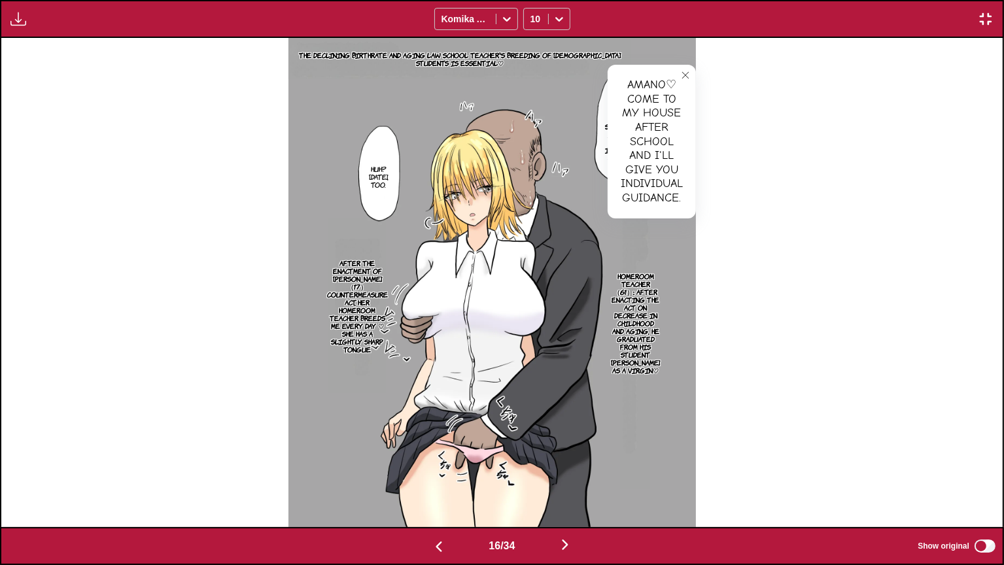
click at [696, 76] on button "close-tooltip" at bounding box center [685, 75] width 21 height 21
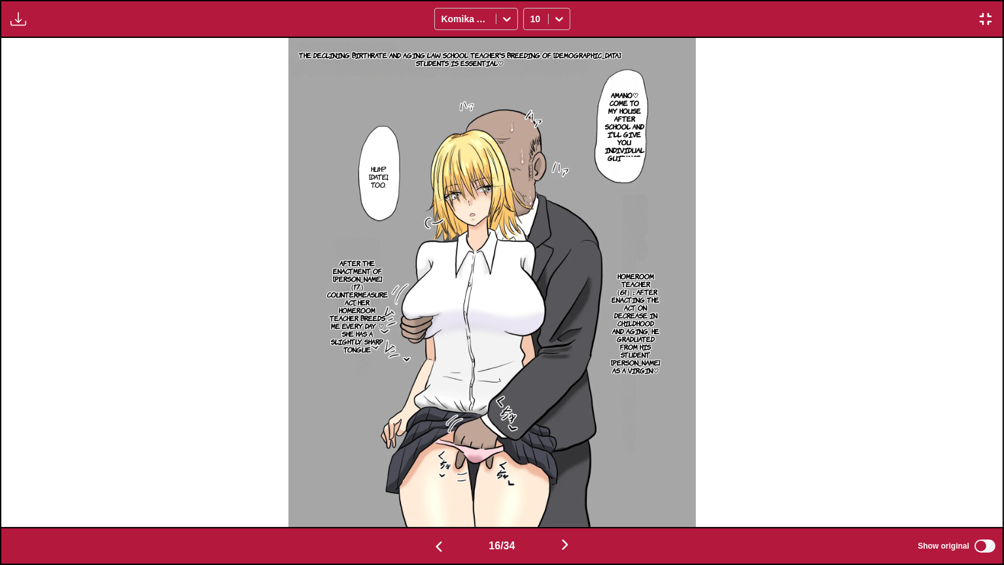
click at [382, 173] on p "Huh? [DATE], too." at bounding box center [378, 176] width 25 height 29
click at [490, 146] on icon "close-tooltip" at bounding box center [485, 146] width 9 height 9
click at [653, 281] on p "Homeroom Teacher （61）: After enacting the Act on Decrease in Childhood and Agin…" at bounding box center [635, 322] width 54 height 107
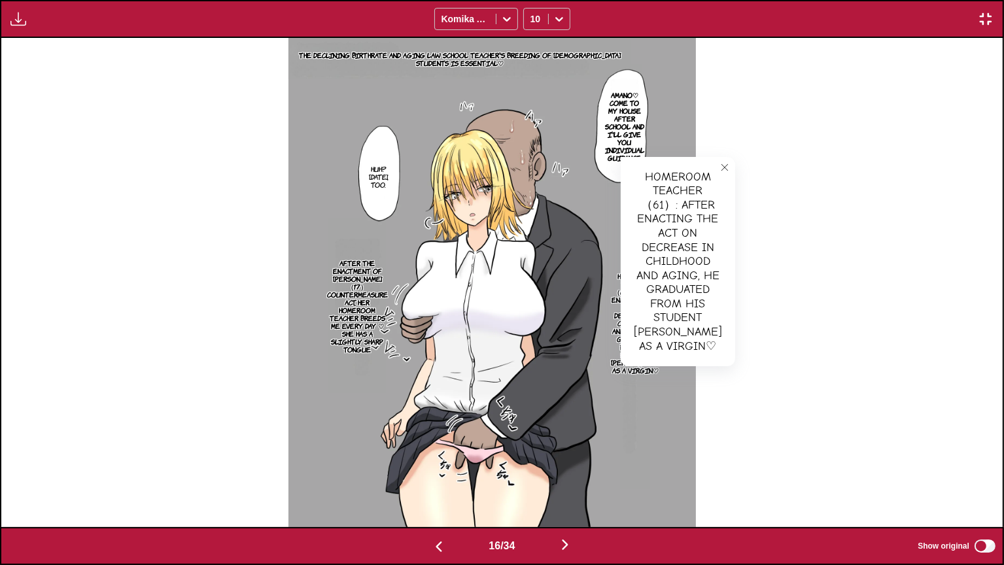
click at [714, 172] on button "close-tooltip" at bounding box center [724, 167] width 21 height 21
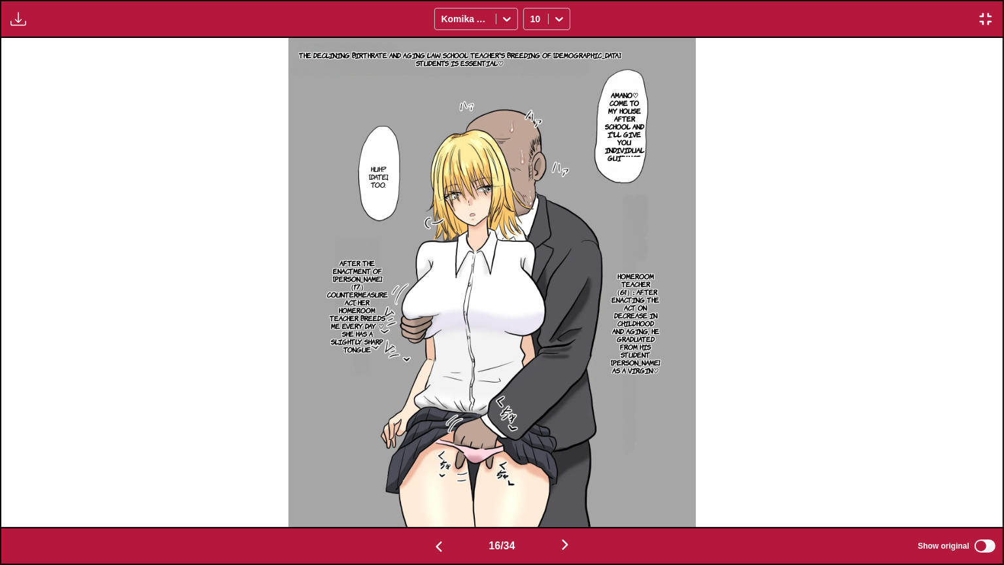
click at [381, 315] on p "After the enactment of [PERSON_NAME] （17） Countermeasure Act, her homeroom teac…" at bounding box center [357, 305] width 66 height 99
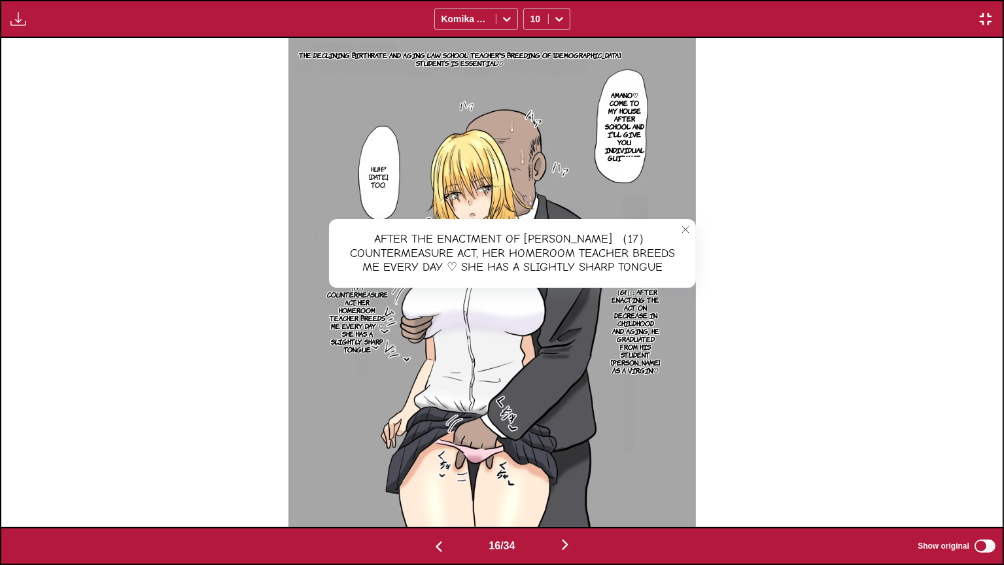
scroll to position [0, 16029]
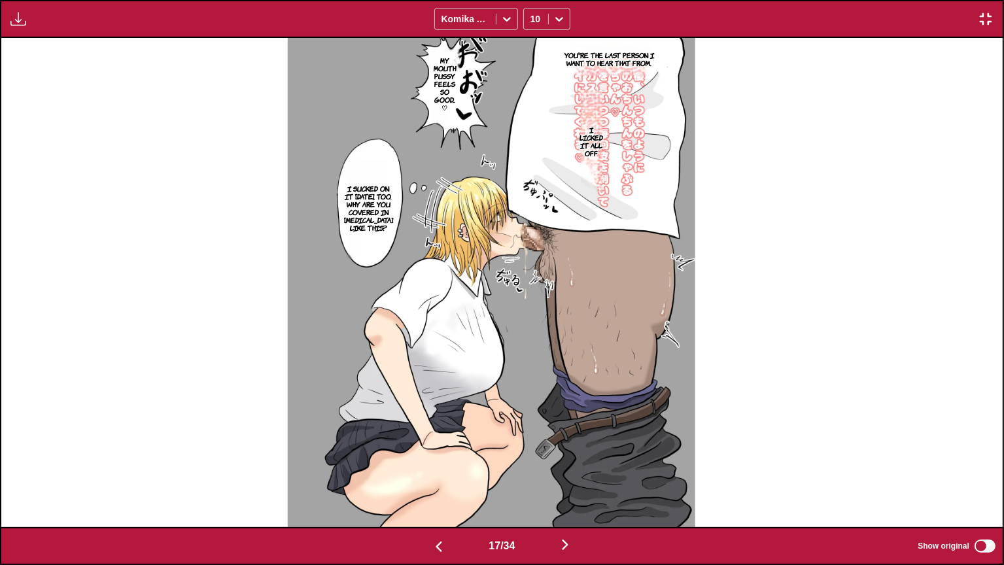
click at [626, 54] on p "You're the last person I want to hear that from." at bounding box center [608, 58] width 97 height 21
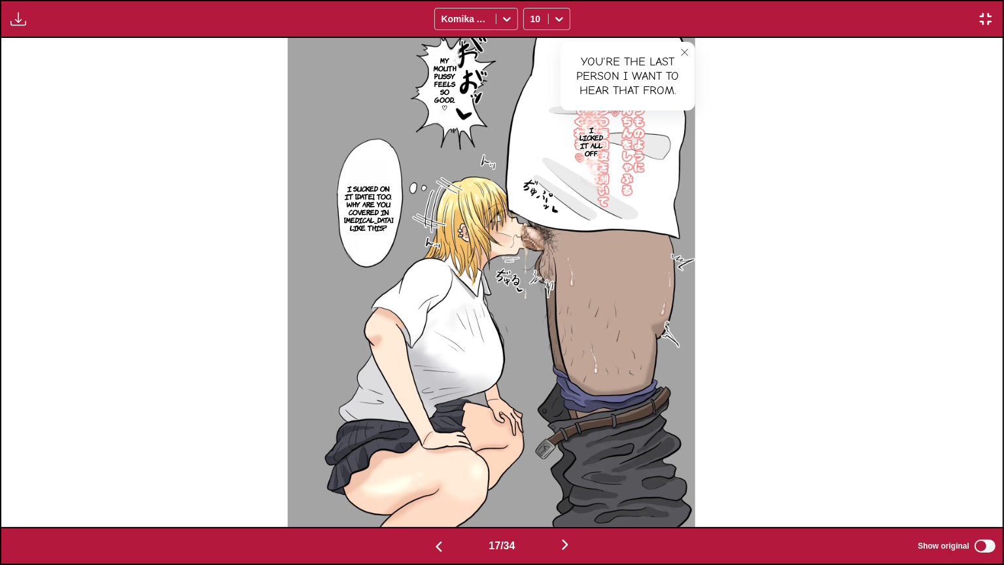
click at [445, 73] on p "My mouth pussy feels so good... ♡" at bounding box center [445, 84] width 30 height 60
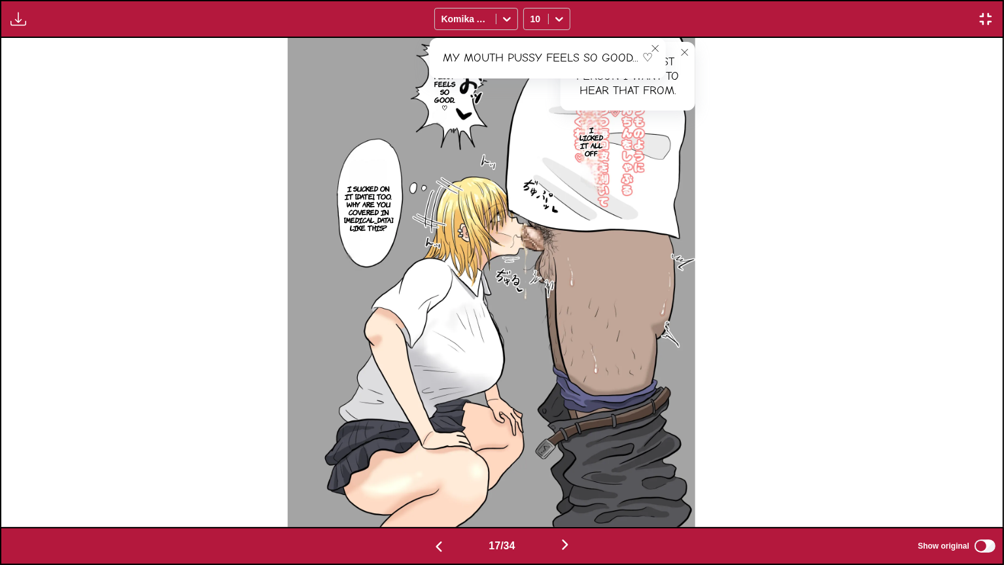
click at [371, 204] on p "I sucked on it [DATE], too. Why are you covered in [MEDICAL_DATA] like this?" at bounding box center [368, 208] width 54 height 52
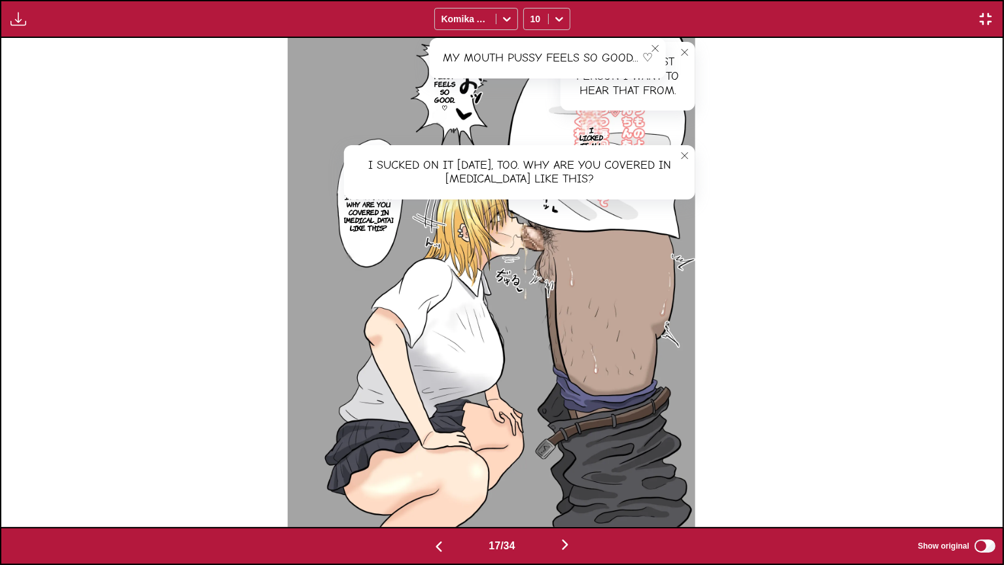
scroll to position [0, 17031]
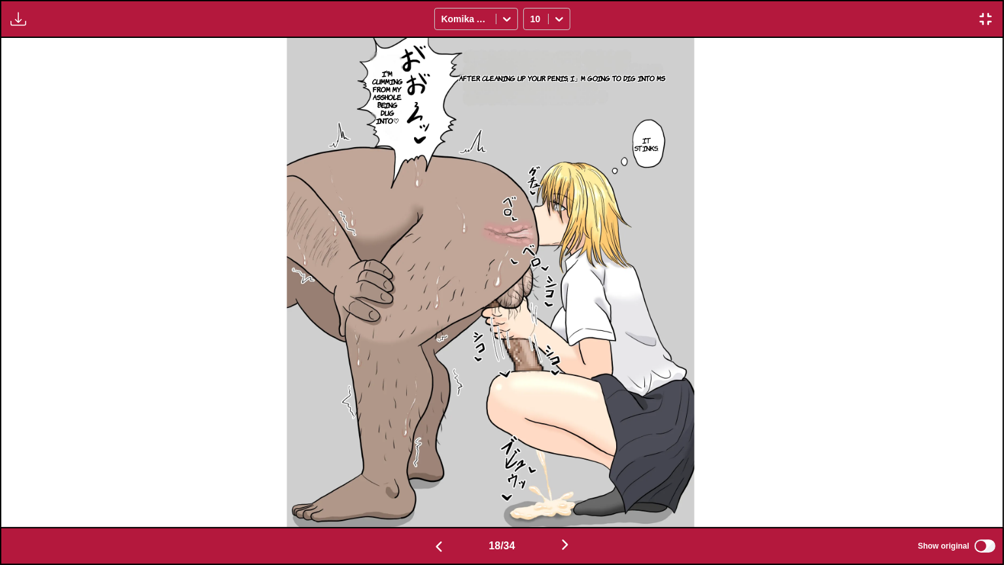
click at [615, 73] on p "After cleaning up your penis, I」m going to dig into Ms" at bounding box center [562, 77] width 211 height 13
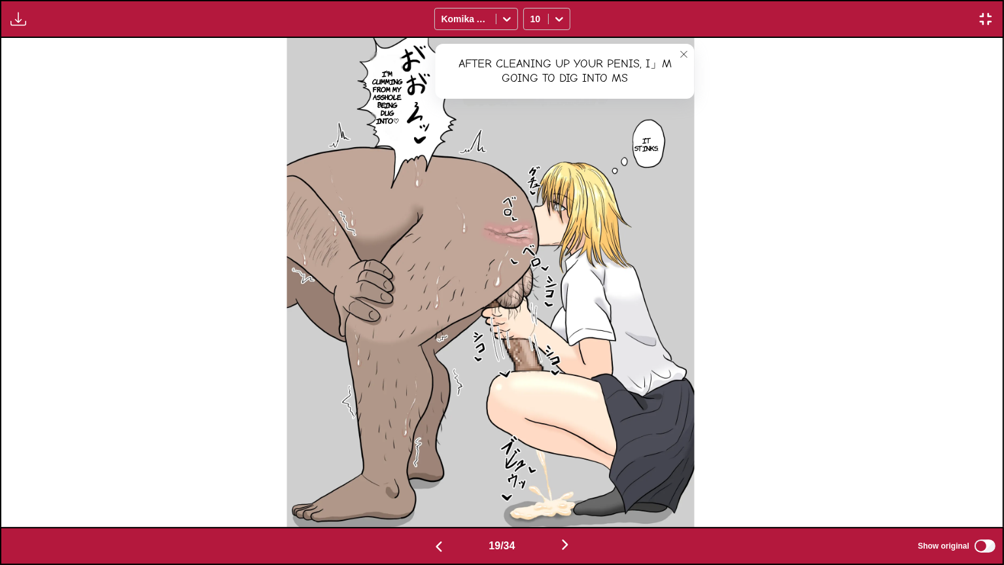
scroll to position [0, 18033]
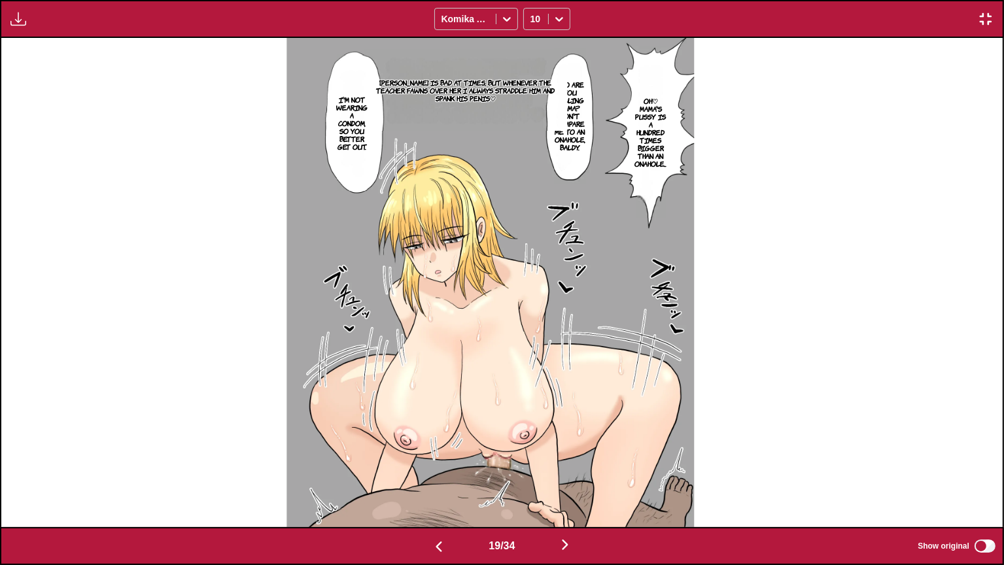
click at [471, 84] on p "[PERSON_NAME] is bad at times, but whenever the teacher fawns over her I always…" at bounding box center [465, 90] width 203 height 29
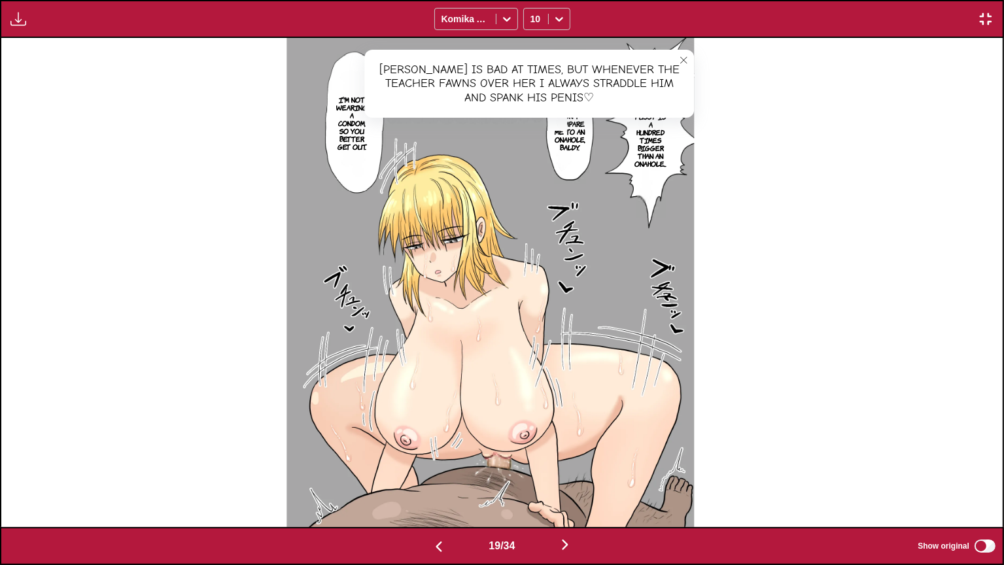
click at [688, 63] on icon "close-tooltip" at bounding box center [683, 60] width 9 height 9
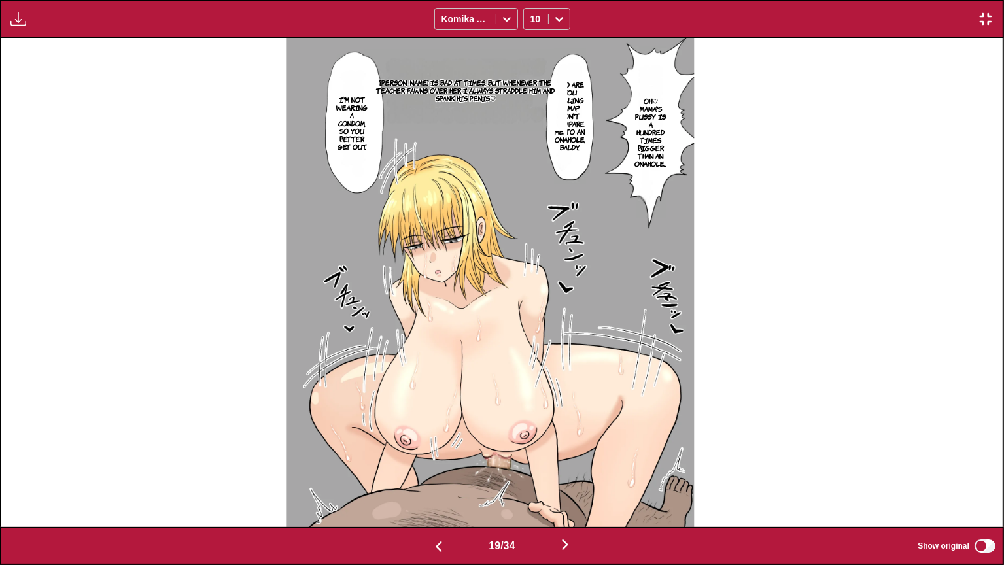
click at [651, 130] on p "Oh♡ Mama's pussy is a hundred times bigger than an onahole..." at bounding box center [650, 132] width 37 height 76
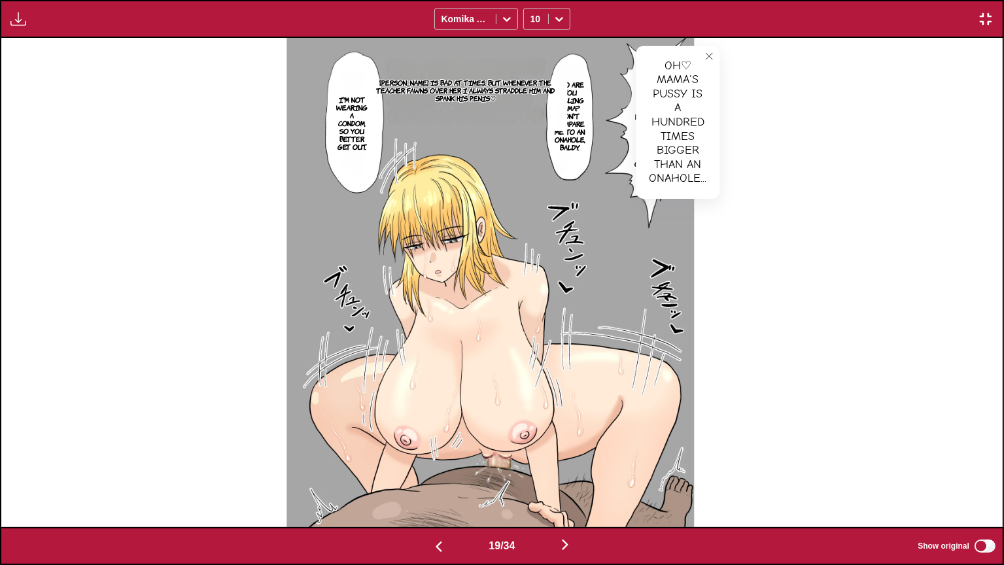
click at [583, 128] on p "Who are you calling mama? Don't compare me to an onahole, baldy." at bounding box center [570, 116] width 36 height 76
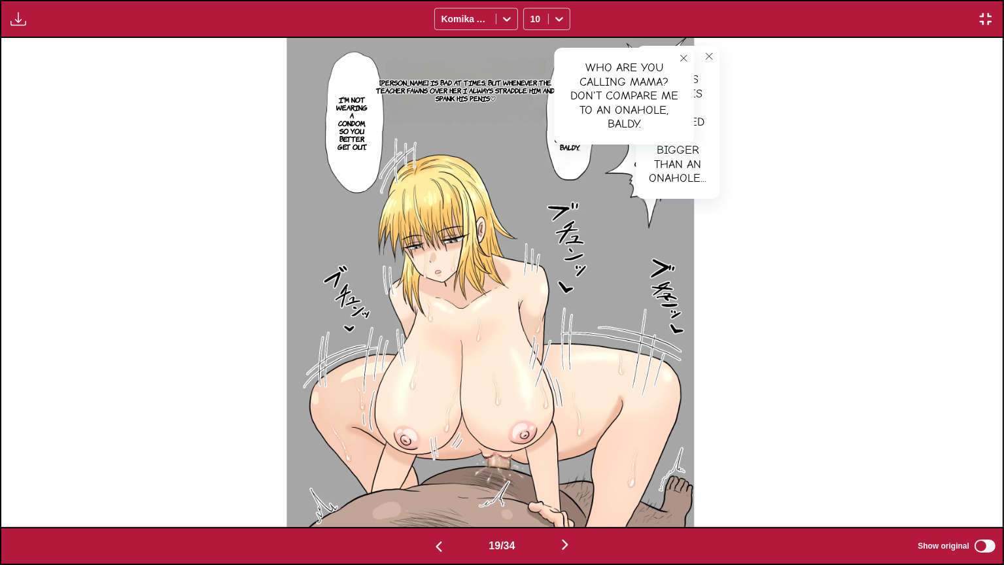
click at [366, 151] on p "I'm not wearing a condom, so you better get out." at bounding box center [352, 123] width 37 height 60
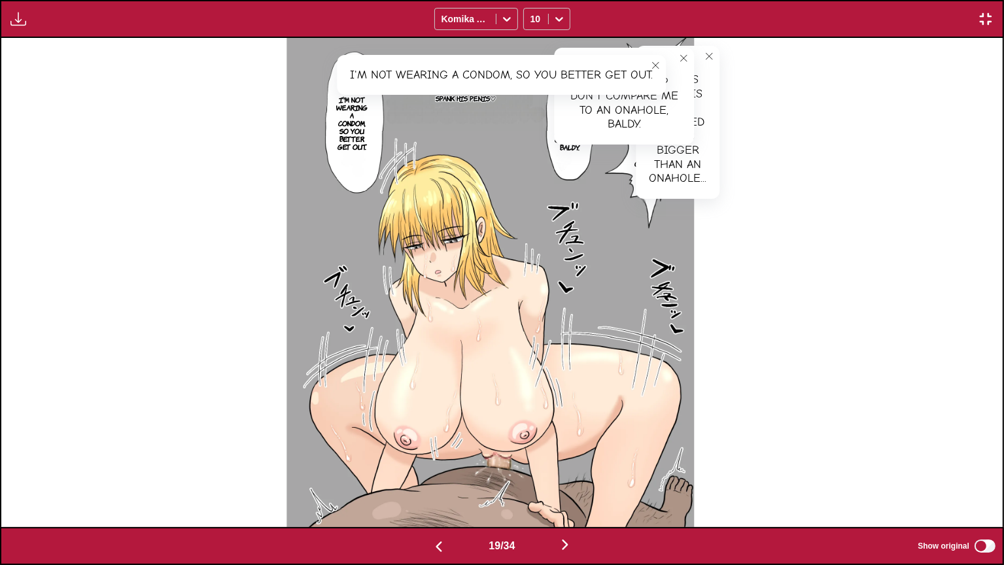
scroll to position [0, 19034]
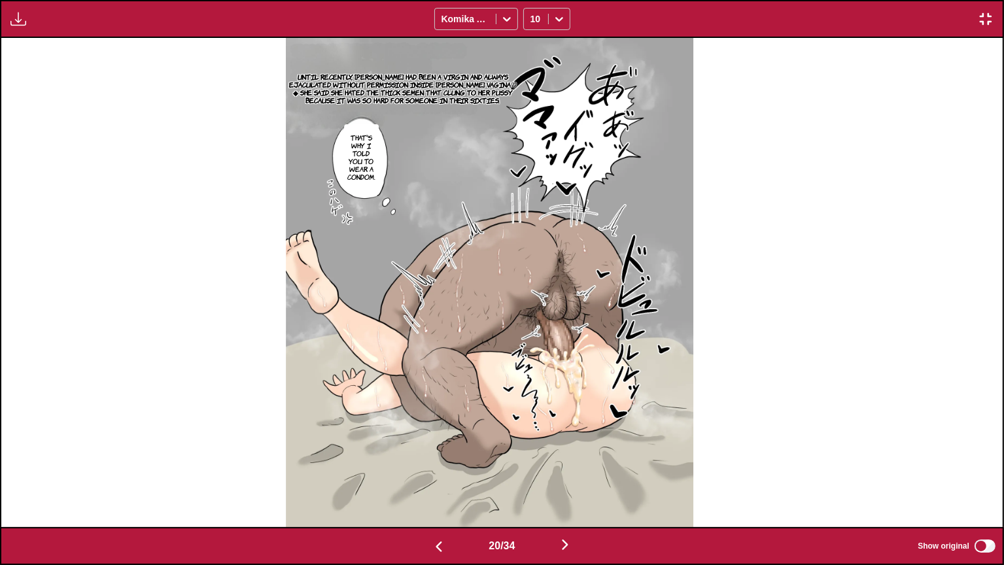
click at [447, 94] on p "Until recently, [PERSON_NAME] had been a virgin and always ejaculated without p…" at bounding box center [402, 88] width 233 height 37
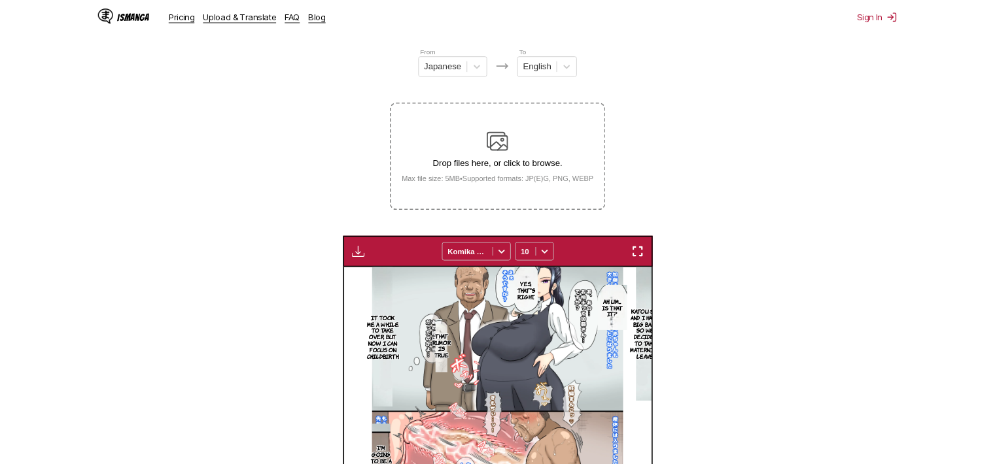
scroll to position [0, 5678]
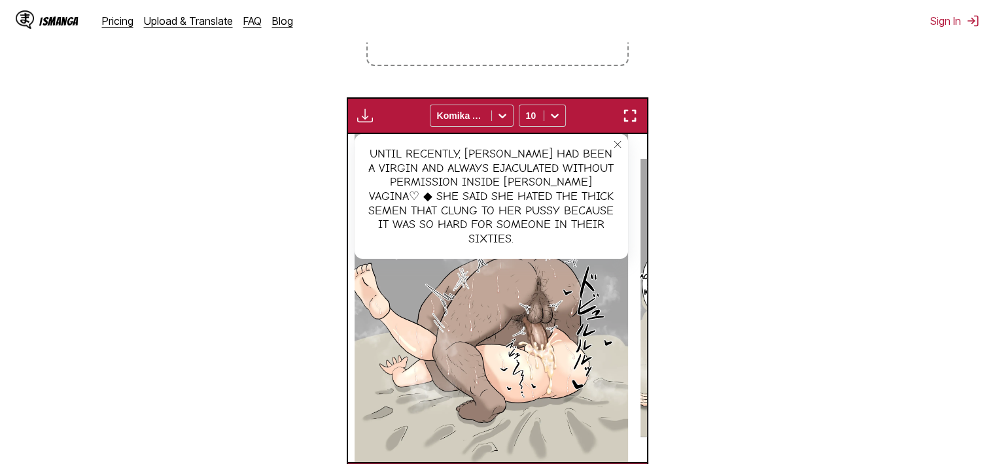
click at [624, 118] on img "button" at bounding box center [630, 116] width 16 height 16
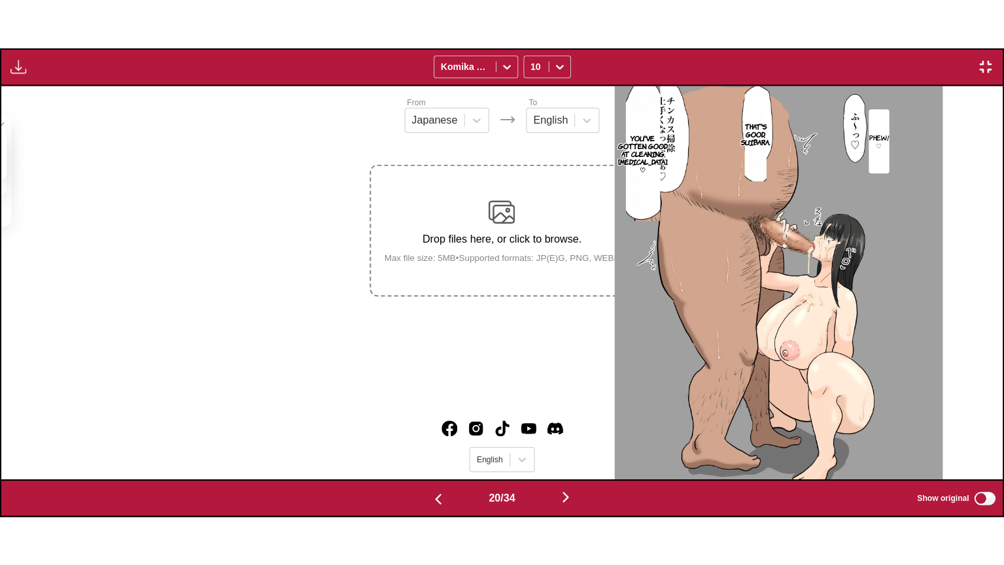
scroll to position [0, 19034]
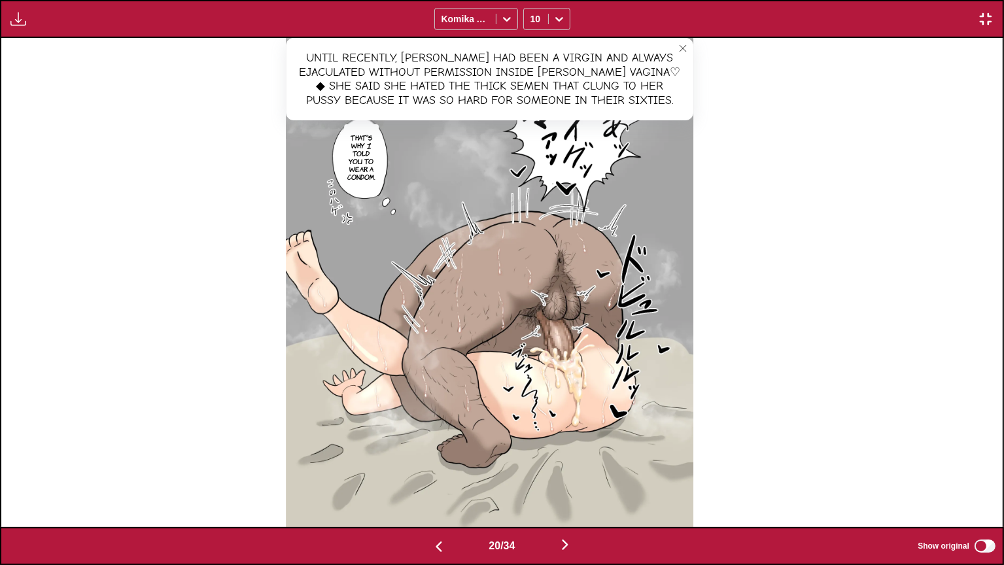
click at [366, 163] on p "That's why I told you to wear a condom." at bounding box center [361, 157] width 33 height 52
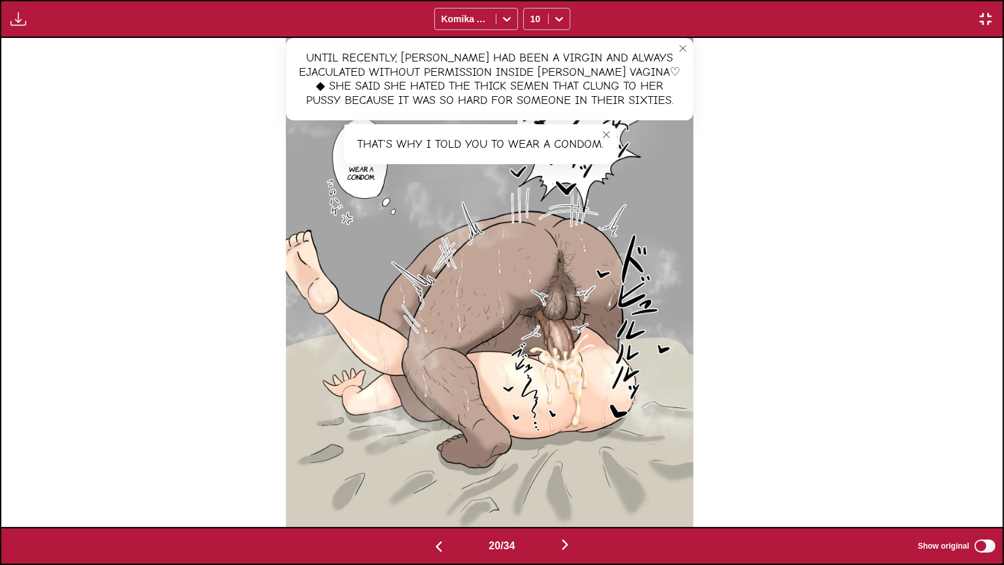
scroll to position [0, 20036]
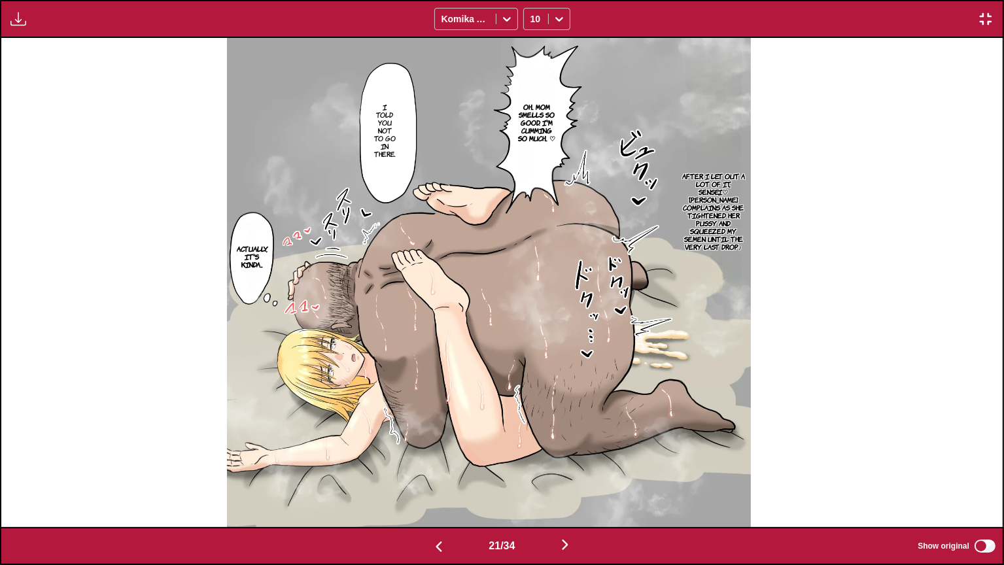
click at [731, 197] on p "After I let out a lot of it, Sensei♡ [PERSON_NAME] complains as she tightened h…" at bounding box center [713, 211] width 70 height 84
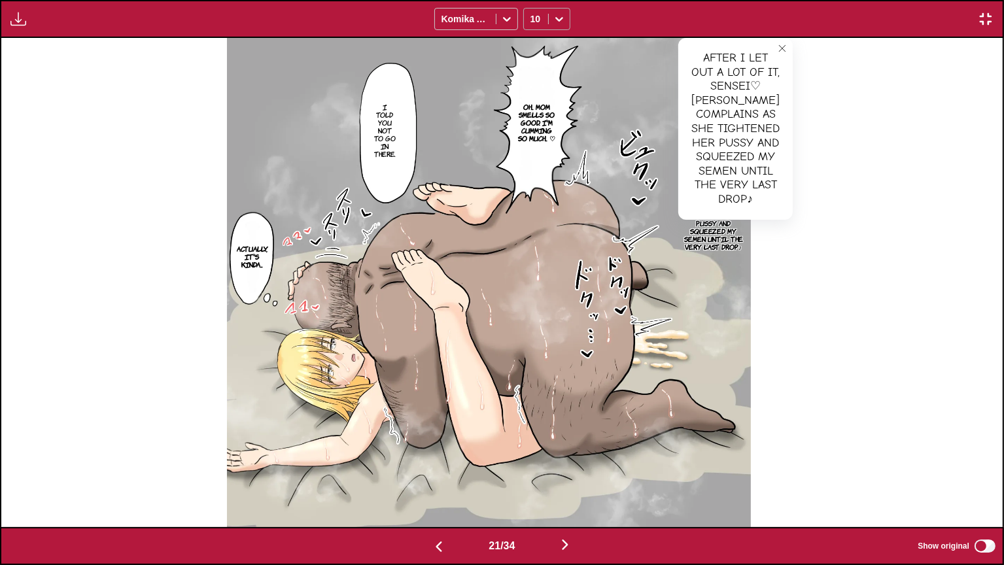
click at [549, 16] on div at bounding box center [559, 19] width 21 height 21
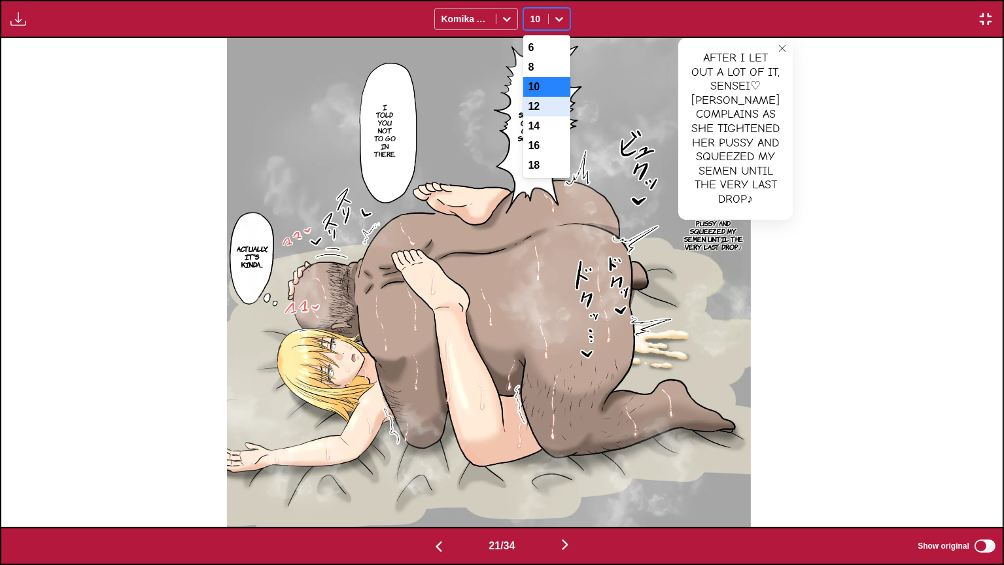
click at [543, 110] on div "12" at bounding box center [546, 107] width 47 height 20
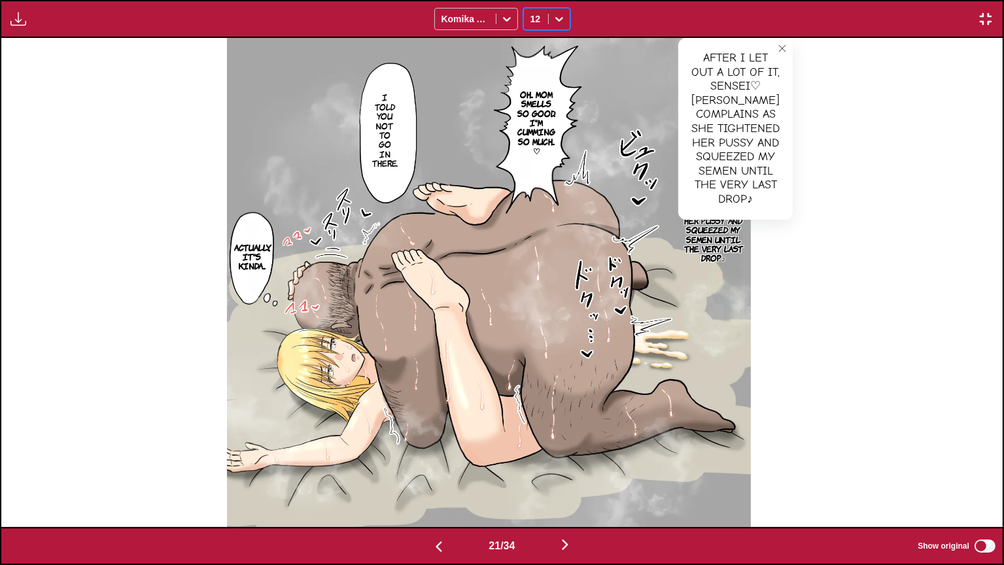
scroll to position [0, 21038]
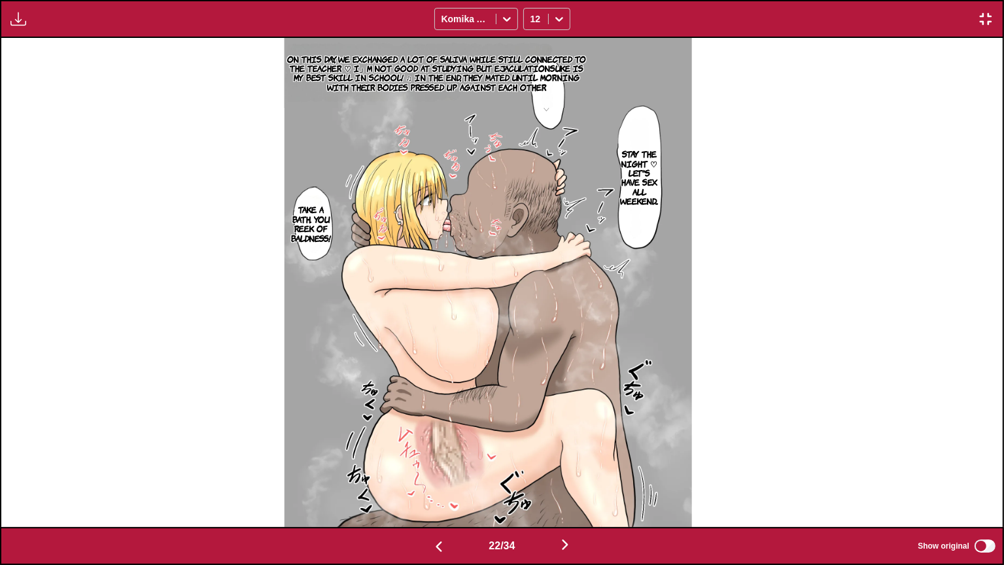
click at [455, 70] on p "On this day, we exchanged a lot of saliva while still connected to the teacher …" at bounding box center [436, 73] width 305 height 43
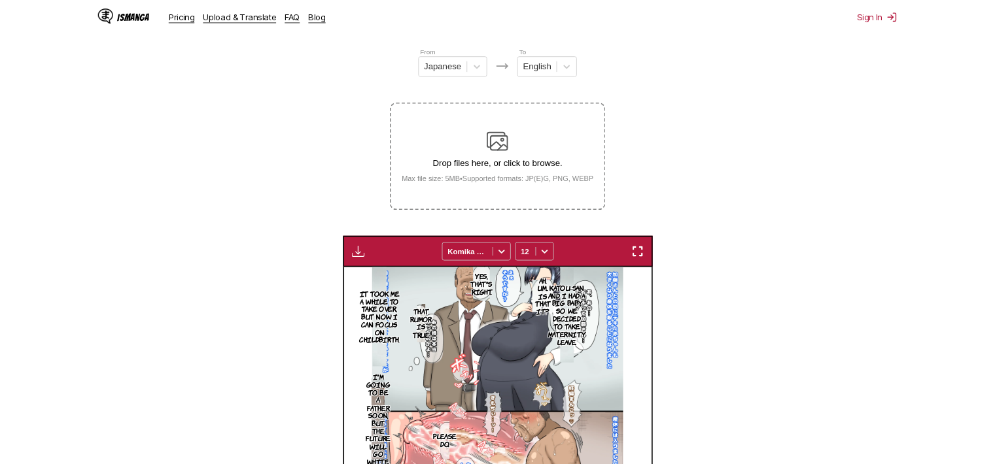
scroll to position [0, 6275]
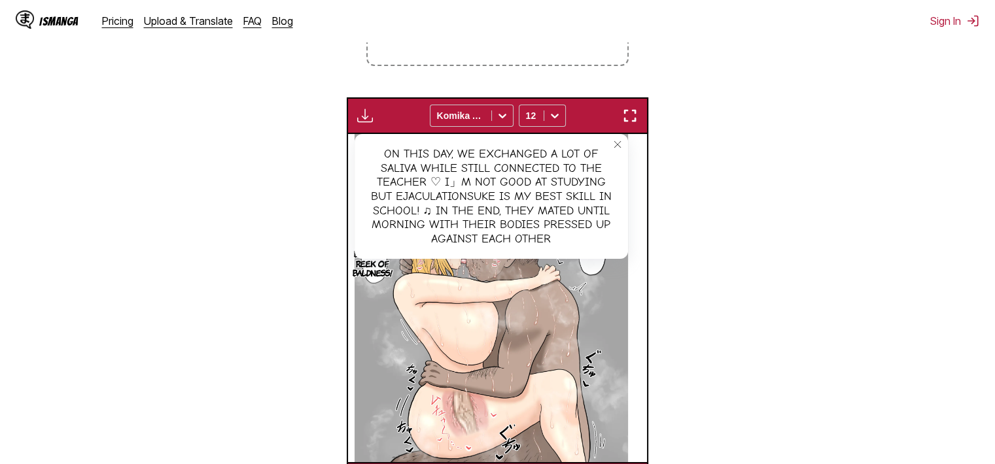
click at [632, 113] on img "button" at bounding box center [630, 116] width 16 height 16
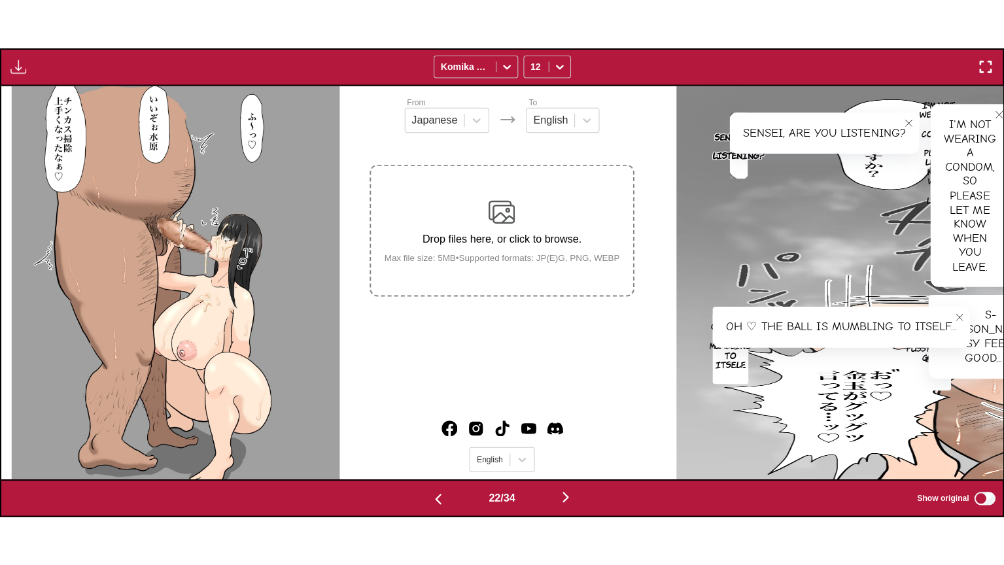
scroll to position [0, 21038]
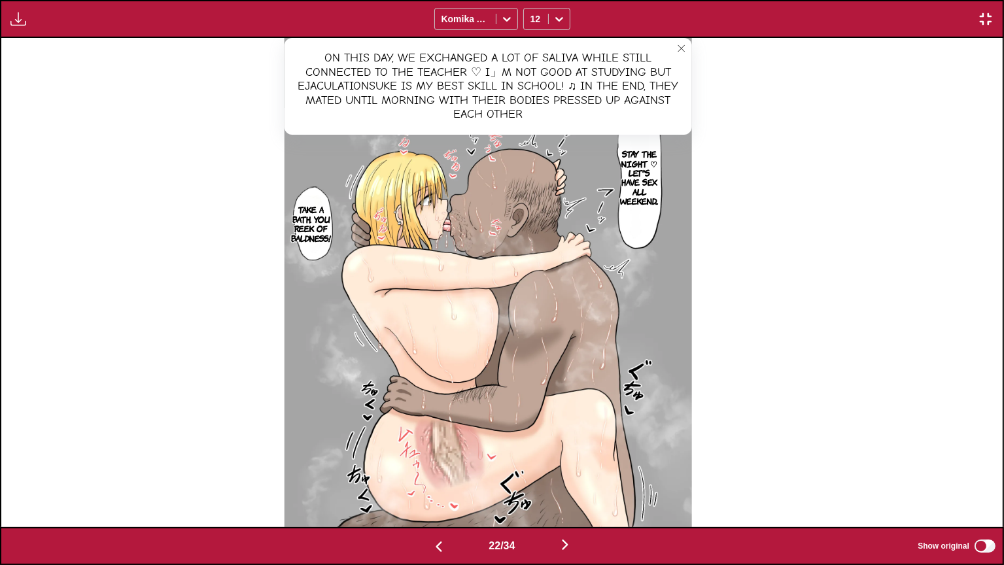
click at [691, 42] on button "close-tooltip" at bounding box center [681, 48] width 21 height 21
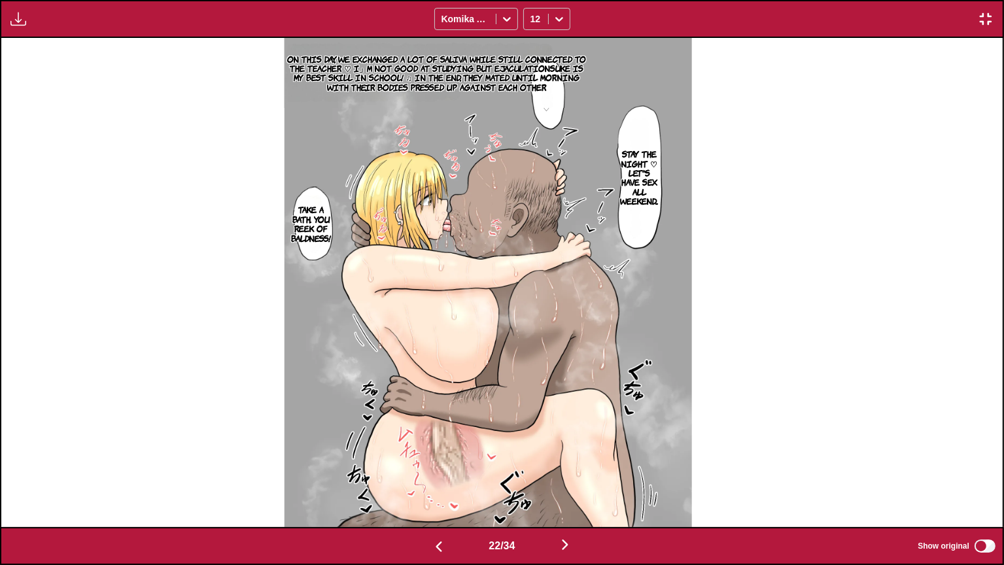
click at [655, 165] on p "Stay the night ♡ Let's have sex all weekend..." at bounding box center [638, 176] width 43 height 61
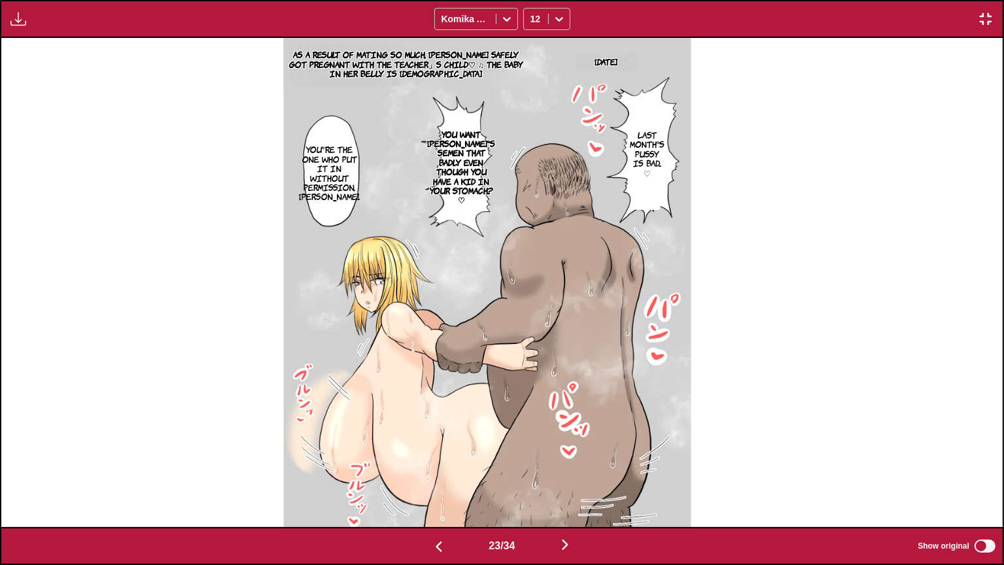
click at [430, 61] on p "As a result of mating so much, [PERSON_NAME] safely got pregnant with the teach…" at bounding box center [406, 63] width 245 height 33
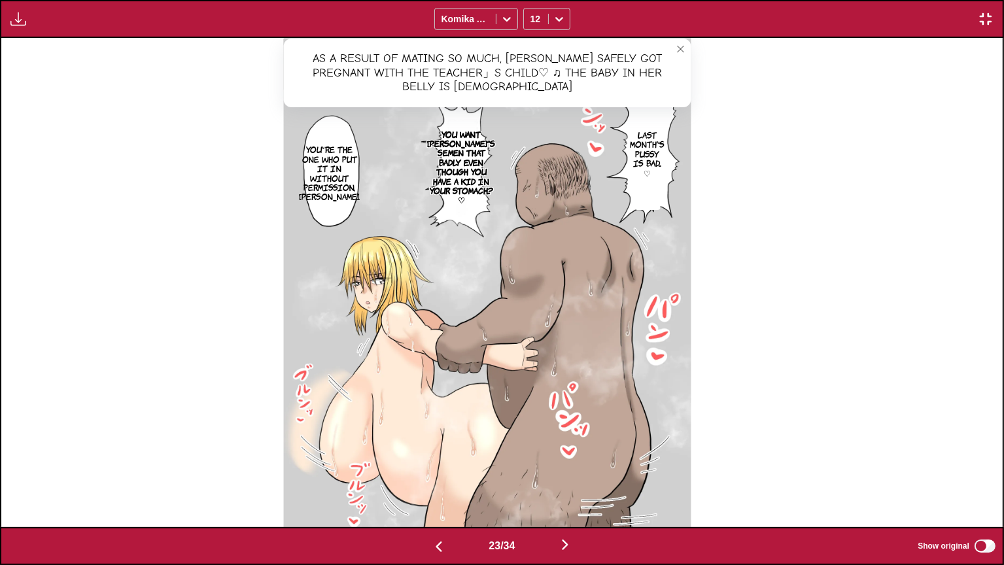
scroll to position [0, 23042]
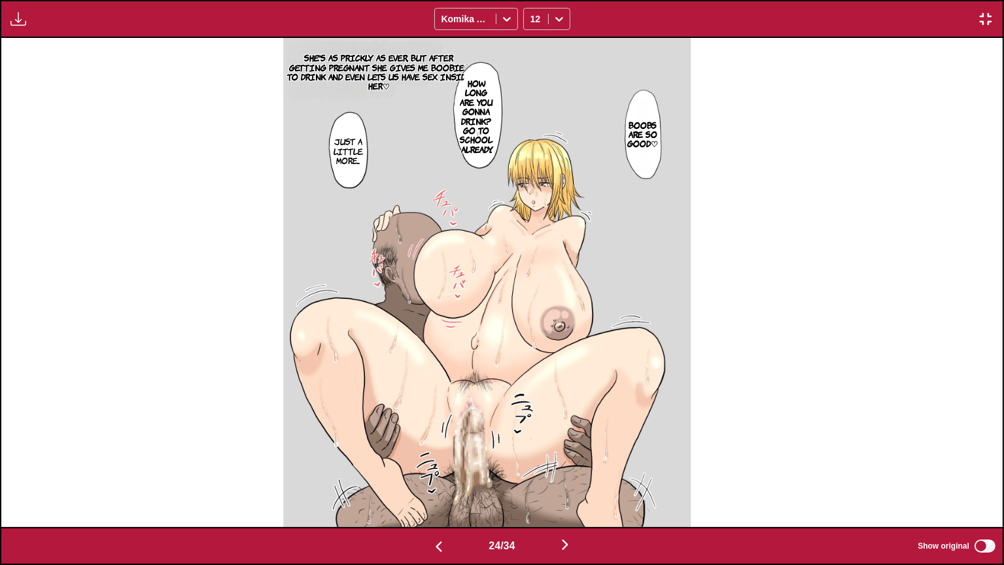
click at [434, 64] on p "She's as prickly As ever, but after getting pregnant she gives me boobies to dr…" at bounding box center [378, 71] width 191 height 43
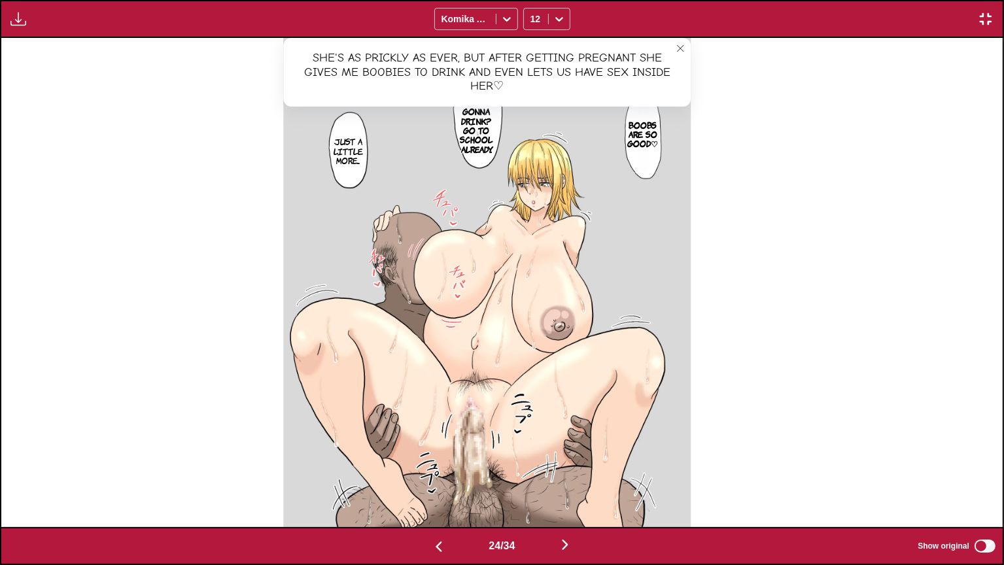
click at [683, 47] on icon "close-tooltip" at bounding box center [680, 48] width 7 height 7
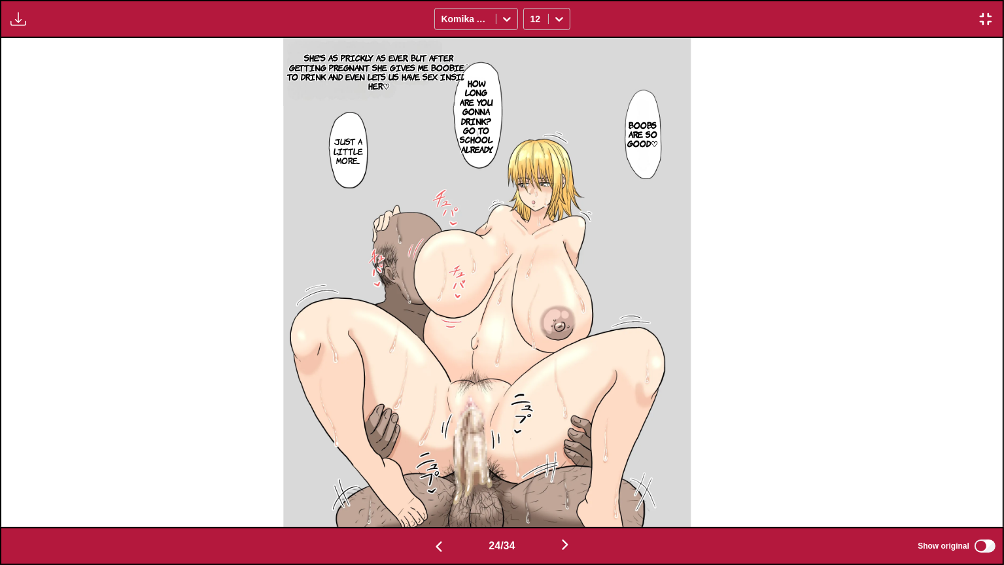
click at [656, 139] on p "Boobs are so good♡" at bounding box center [642, 134] width 36 height 33
click at [493, 118] on p "How long are you gonna drink? Go to school already." at bounding box center [476, 116] width 38 height 80
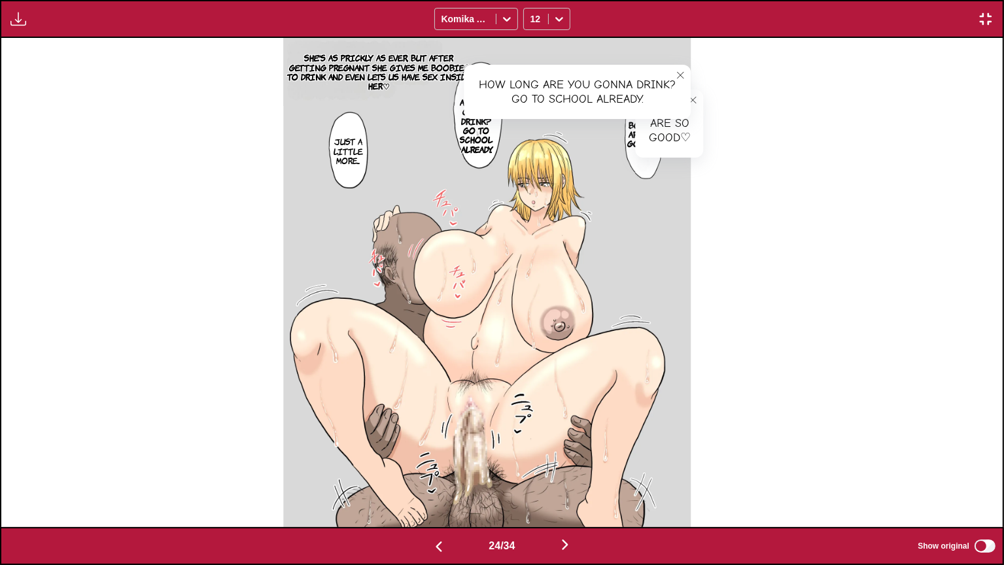
click at [364, 153] on p "Just a little more..." at bounding box center [347, 150] width 35 height 33
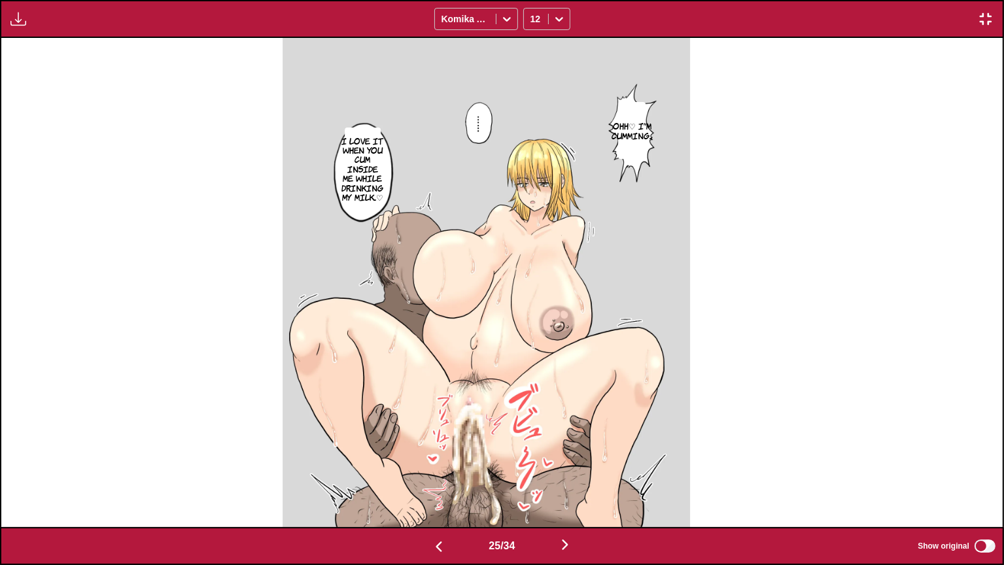
scroll to position [0, 25045]
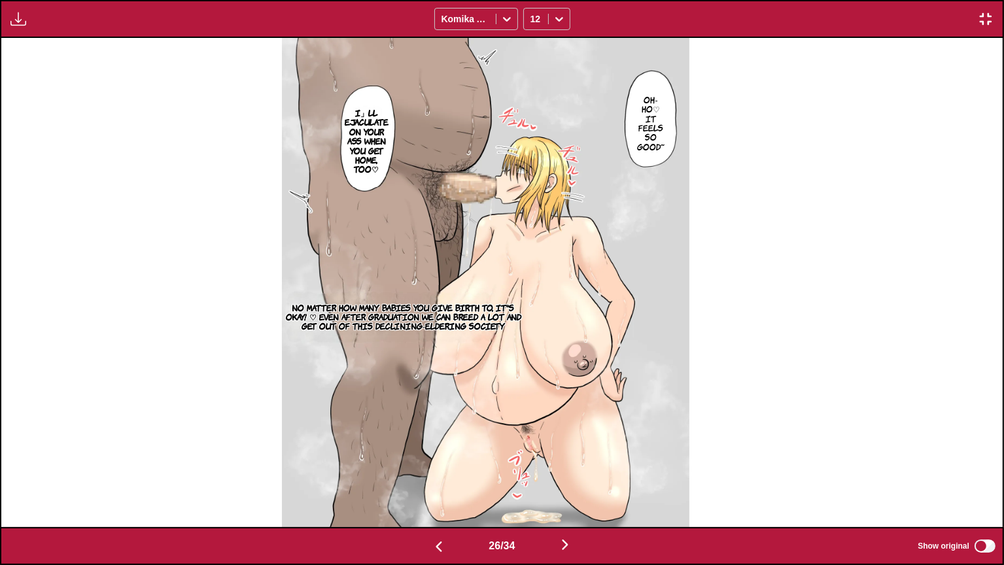
click at [477, 324] on p "No matter how many babies you give birth to, it's okay! ♡ Even after graduation…" at bounding box center [403, 316] width 243 height 33
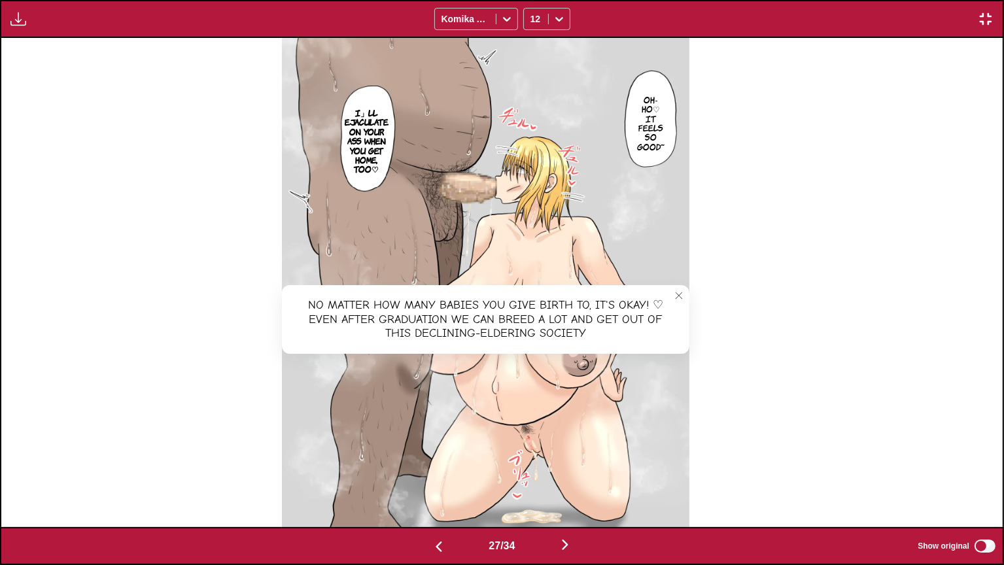
scroll to position [0, 26047]
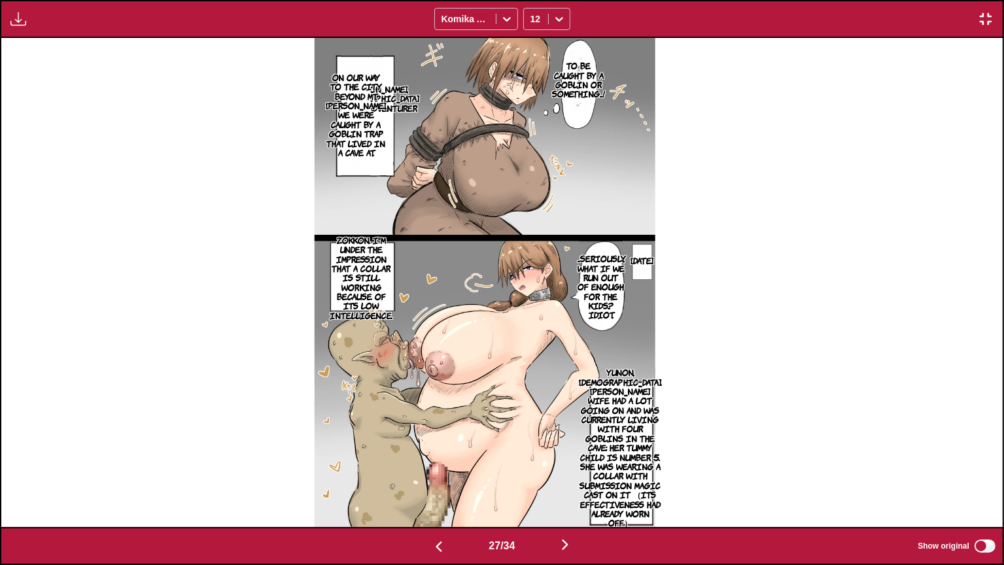
click at [594, 81] on p "To be caught by a goblin or something...!" at bounding box center [578, 79] width 58 height 43
click at [411, 114] on p "[PERSON_NAME], [DEMOGRAPHIC_DATA] and an adventurer" at bounding box center [378, 98] width 88 height 33
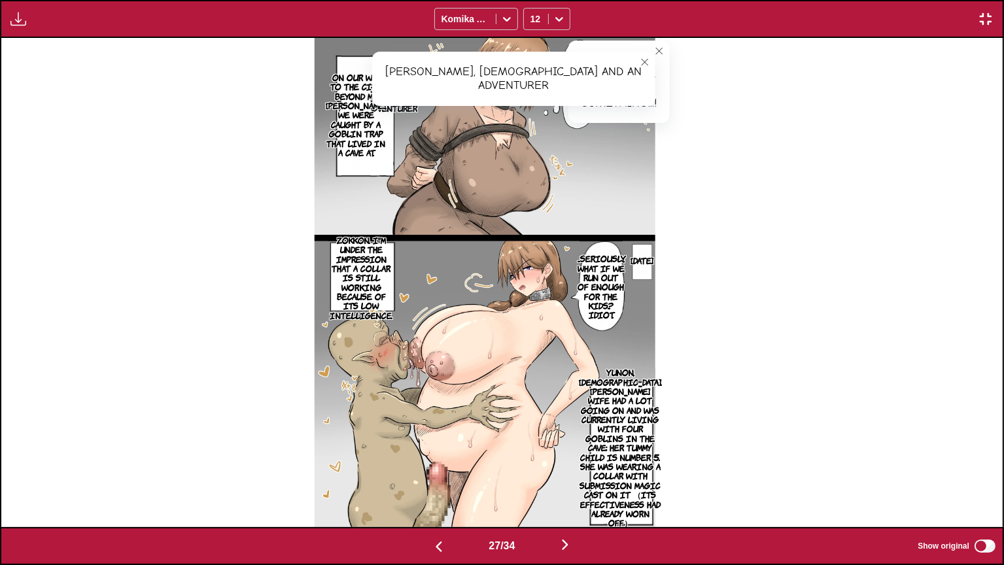
click at [374, 148] on p "On our way to the city beyond Mt. [PERSON_NAME], we were caught by a goblin tra…" at bounding box center [356, 115] width 66 height 90
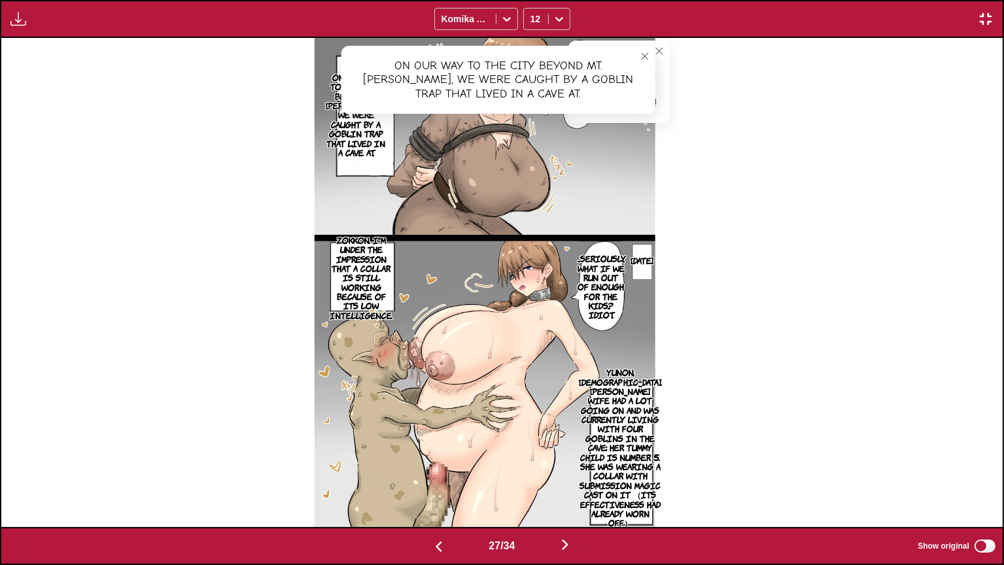
click at [627, 289] on p "...Seriously, what if we run out of enough for the kids...? Idiot." at bounding box center [601, 286] width 52 height 71
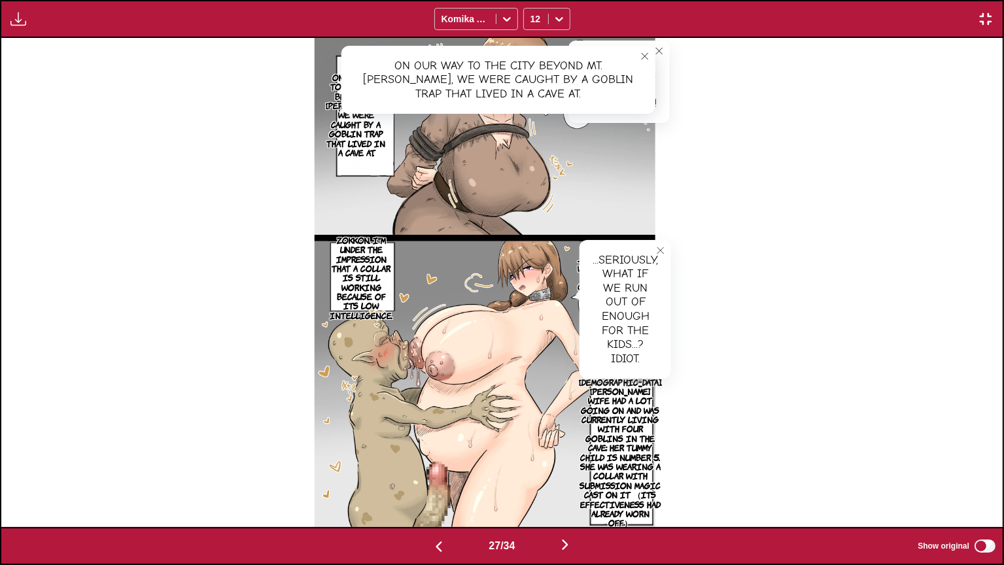
click at [388, 273] on p "Zokkon. I'm under the impression that a collar is still working because of its …" at bounding box center [361, 278] width 68 height 90
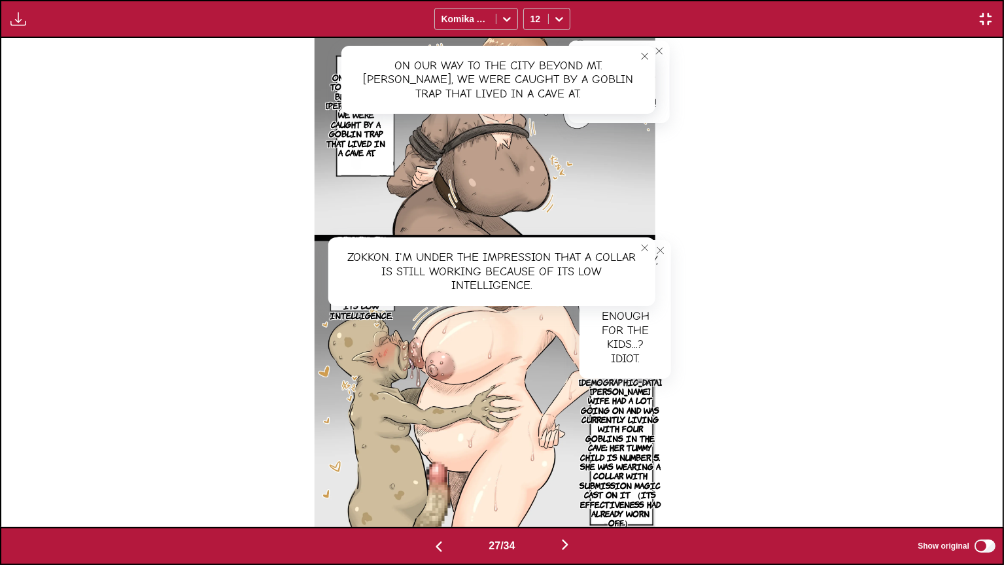
click at [664, 441] on p "Yunon, [DEMOGRAPHIC_DATA]. [PERSON_NAME] wife had a lot going on and was curren…" at bounding box center [620, 447] width 88 height 165
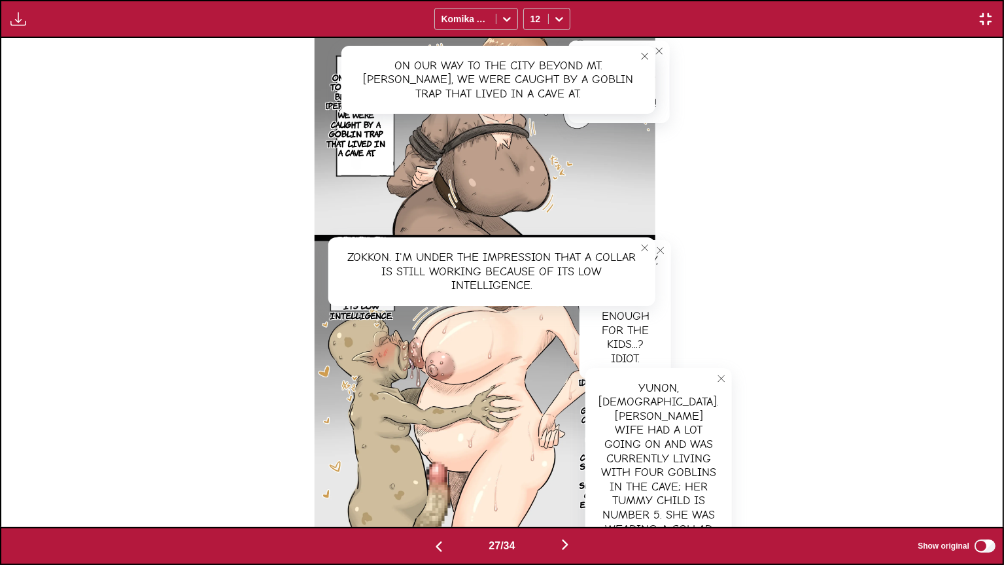
click at [670, 441] on div "Yunon, [DEMOGRAPHIC_DATA]. [PERSON_NAME] wife had a lot going on and was curren…" at bounding box center [658, 494] width 146 height 252
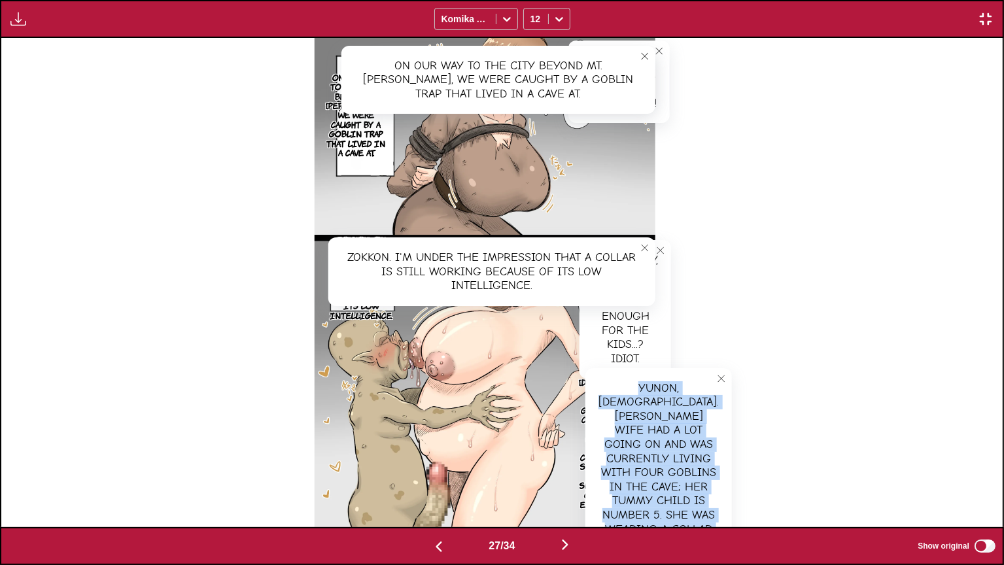
click at [670, 441] on div "Yunon, [DEMOGRAPHIC_DATA]. [PERSON_NAME] wife had a lot going on and was curren…" at bounding box center [658, 494] width 146 height 252
copy div "Yunon, [DEMOGRAPHIC_DATA]. [PERSON_NAME] wife had a lot going on and was curren…"
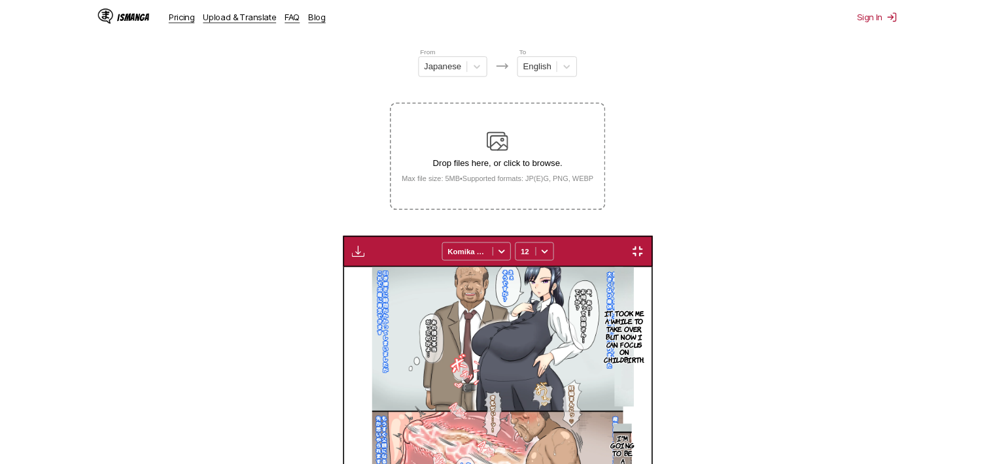
scroll to position [0, 7770]
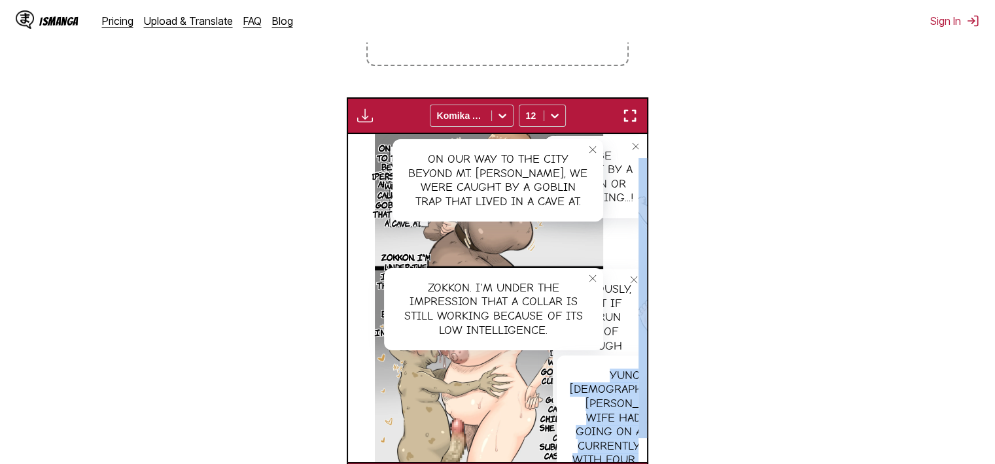
click at [630, 121] on img "button" at bounding box center [630, 116] width 16 height 16
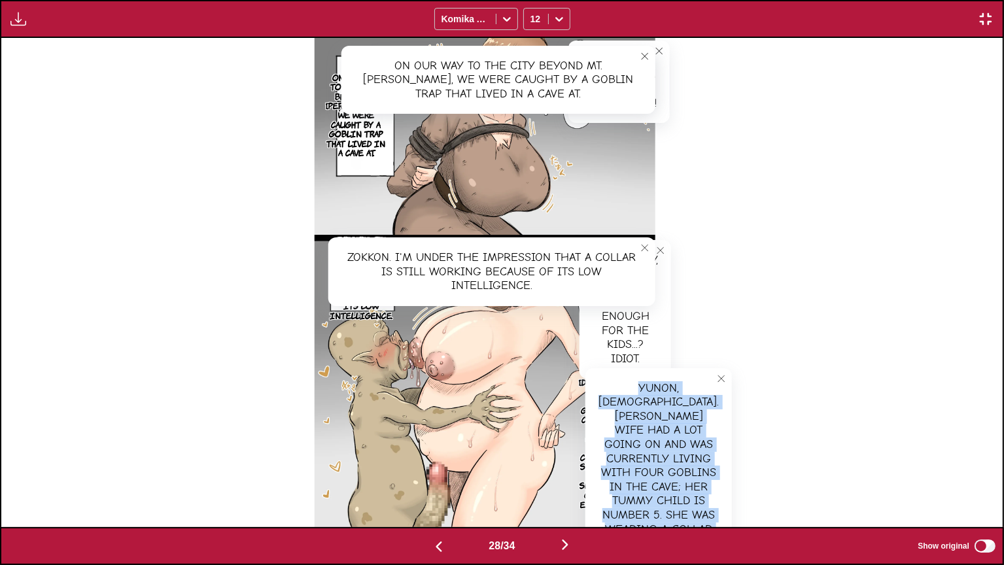
scroll to position [0, 27049]
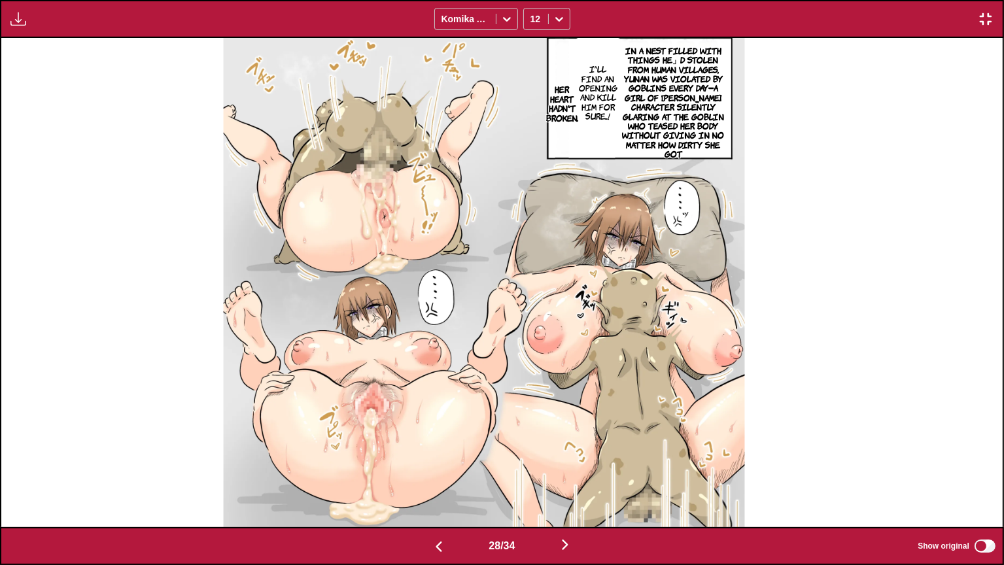
click at [706, 71] on p "In a nest filled with things he」d stolen from human villages, Yunan was violate…" at bounding box center [673, 102] width 116 height 118
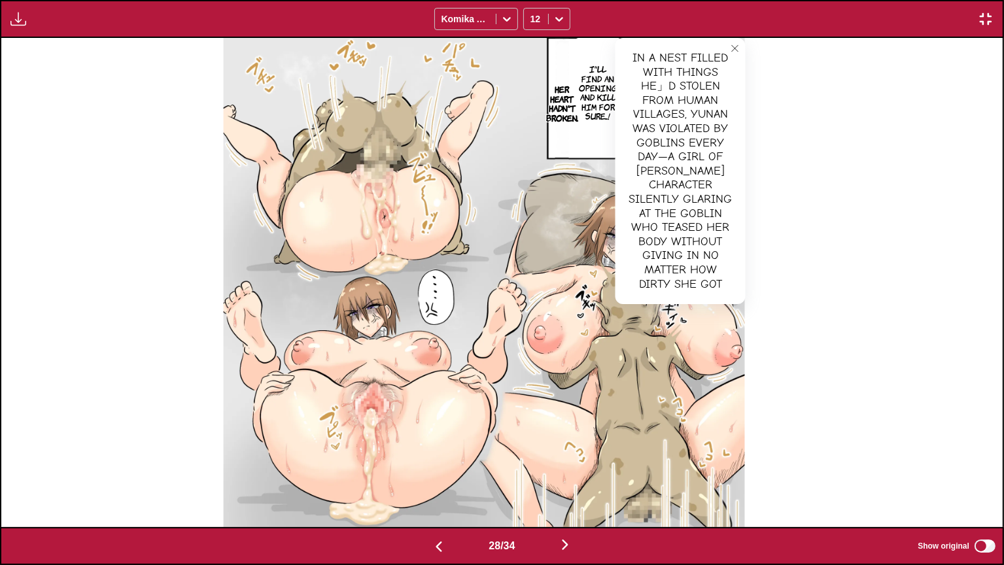
click at [614, 92] on p "I'll find an opening and kill him for sure...!" at bounding box center [598, 91] width 44 height 61
click at [581, 105] on p "Her heart hadn't broken." at bounding box center [561, 103] width 37 height 43
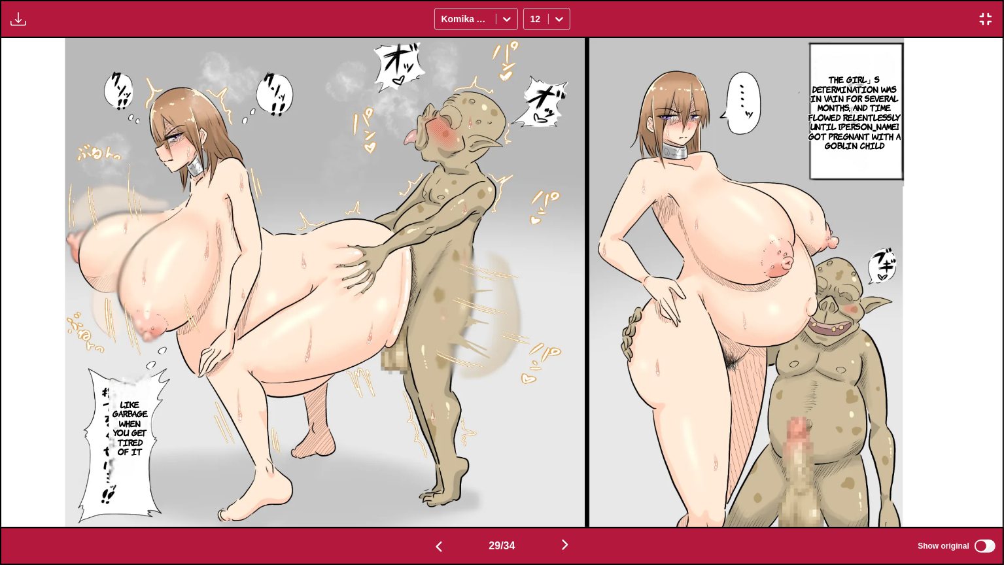
click at [878, 96] on p "The girl」s determination was in vain for several months, and time flowed relent…" at bounding box center [853, 112] width 99 height 80
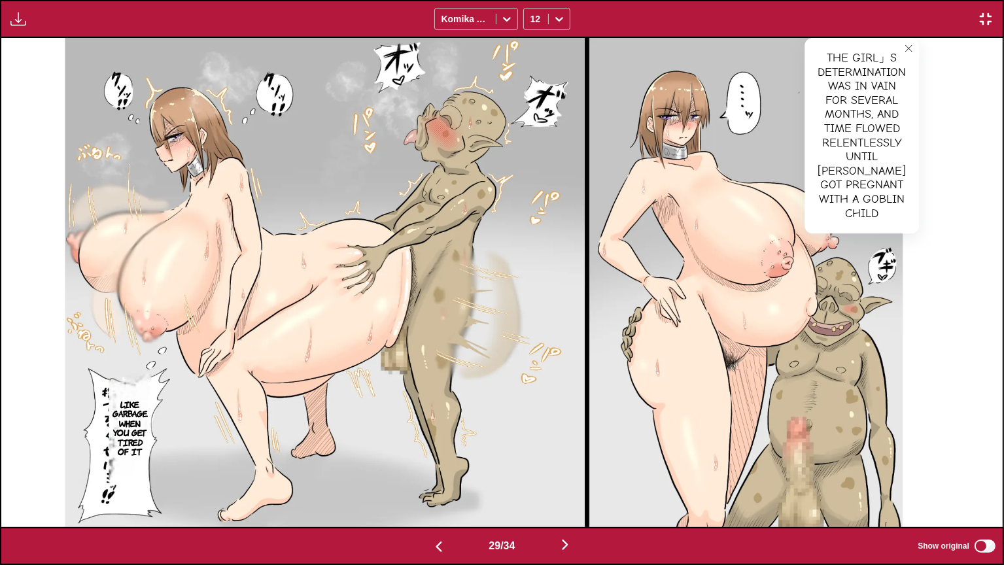
click at [148, 416] on p "Like garbage when you get tired of it" at bounding box center [130, 427] width 43 height 61
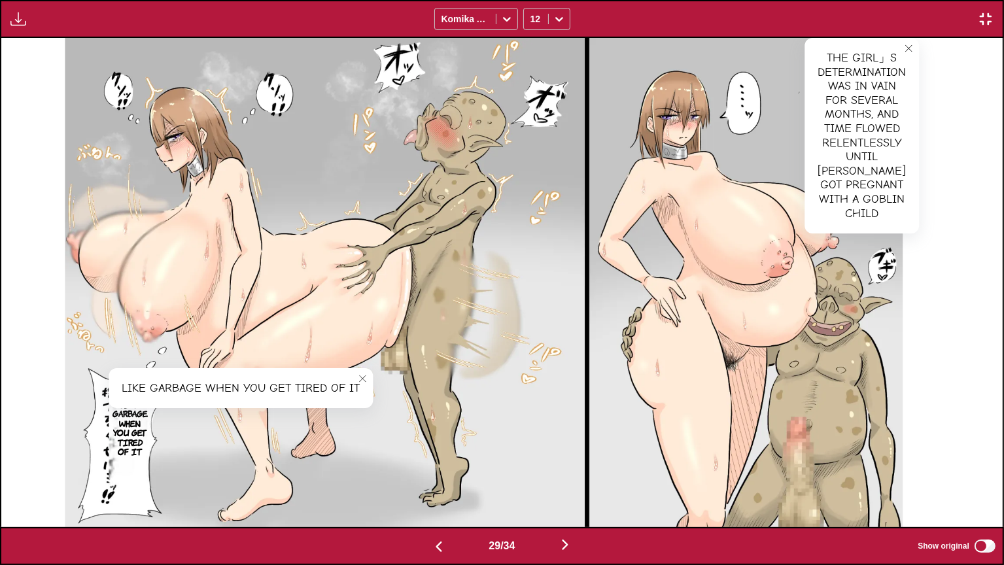
scroll to position [0, 29052]
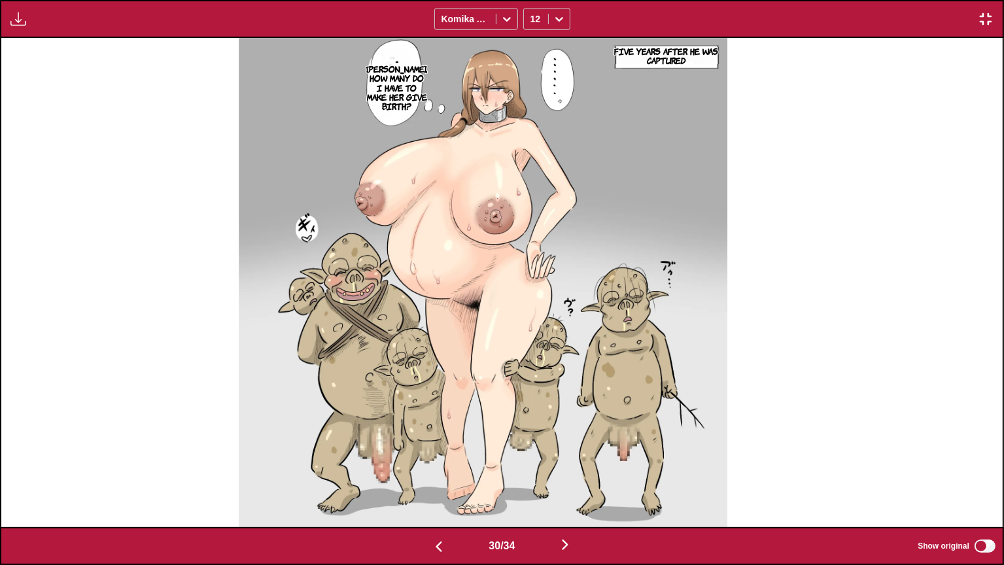
click at [428, 94] on p "...[PERSON_NAME], how many do I have to make her give birth?" at bounding box center [397, 82] width 66 height 61
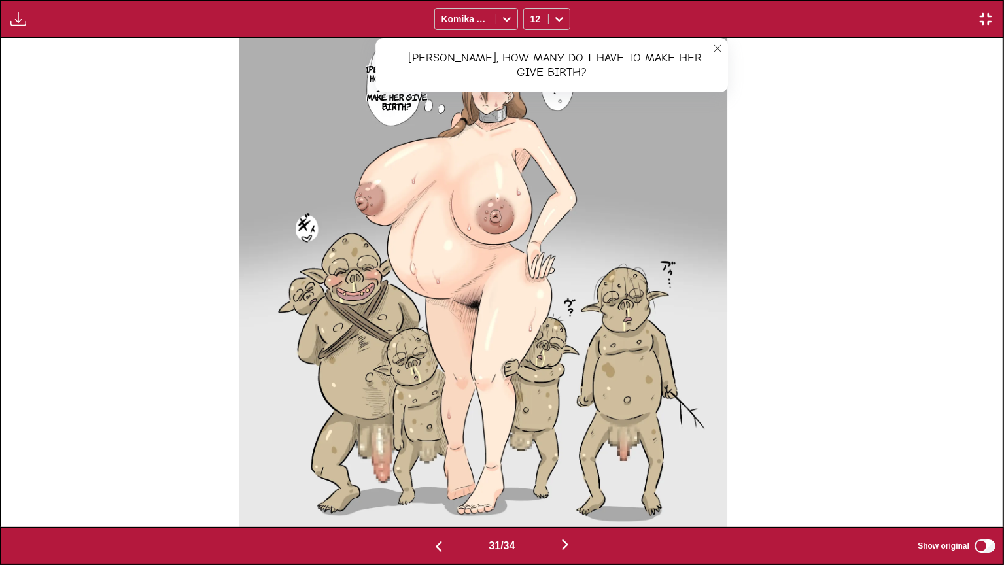
scroll to position [0, 30054]
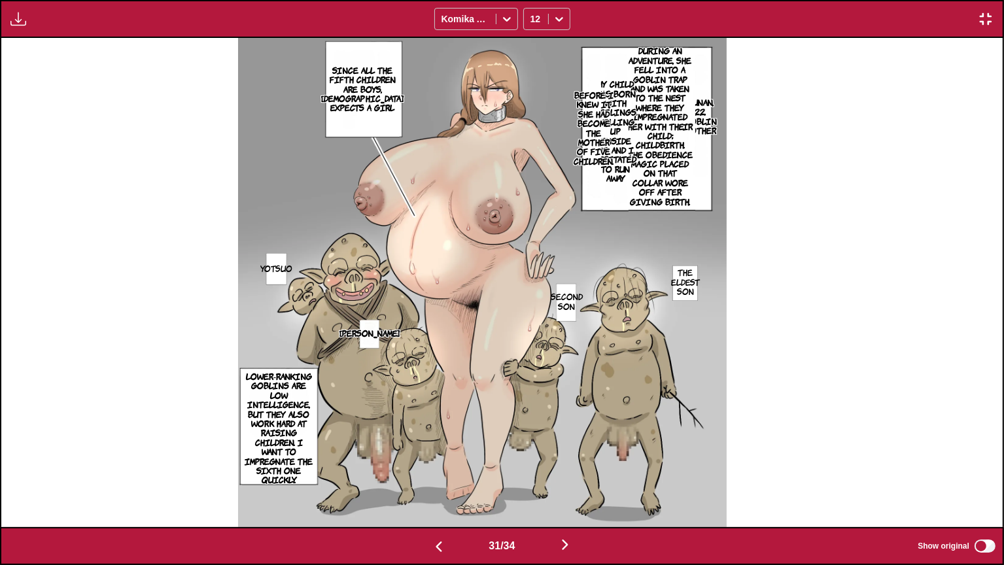
click at [719, 120] on p "Yunan, 22, Goblin Mother" at bounding box center [700, 116] width 38 height 43
drag, startPoint x: 776, startPoint y: 42, endPoint x: 740, endPoint y: 80, distance: 53.2
click at [764, 42] on button "close-tooltip" at bounding box center [753, 48] width 21 height 21
click at [691, 138] on p "During an adventure, she fell into a goblin trap and was taken to the nest wher…" at bounding box center [659, 125] width 71 height 165
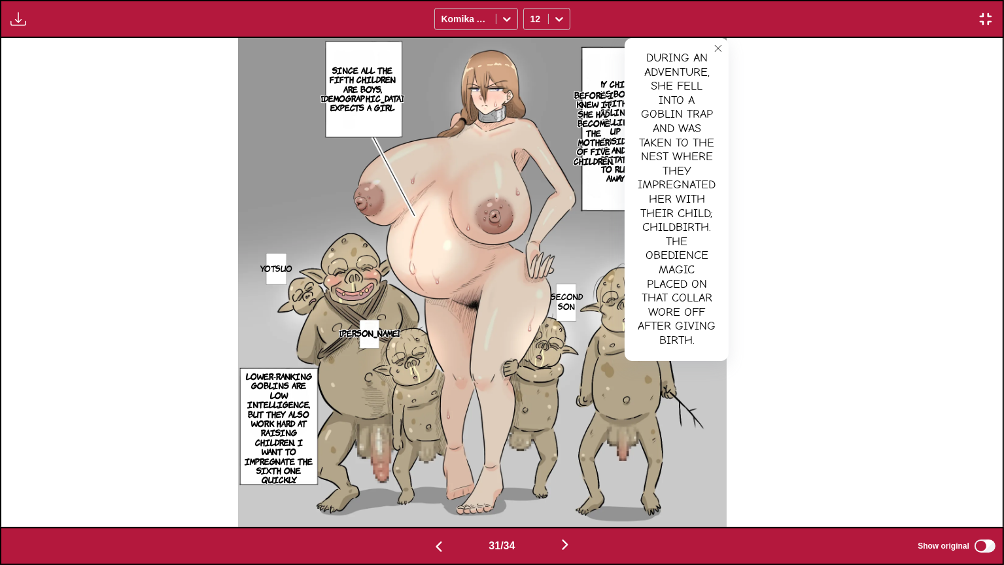
click at [728, 46] on button "close-tooltip" at bounding box center [718, 48] width 21 height 21
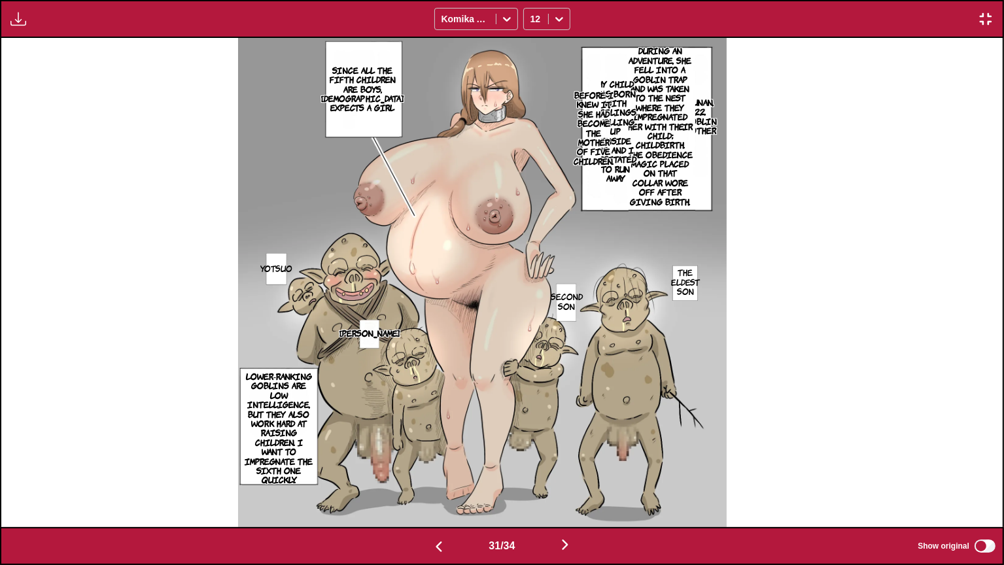
click at [635, 179] on p "My child was born with feelings welling up inside me, and I hesitated to run aw…" at bounding box center [615, 131] width 47 height 109
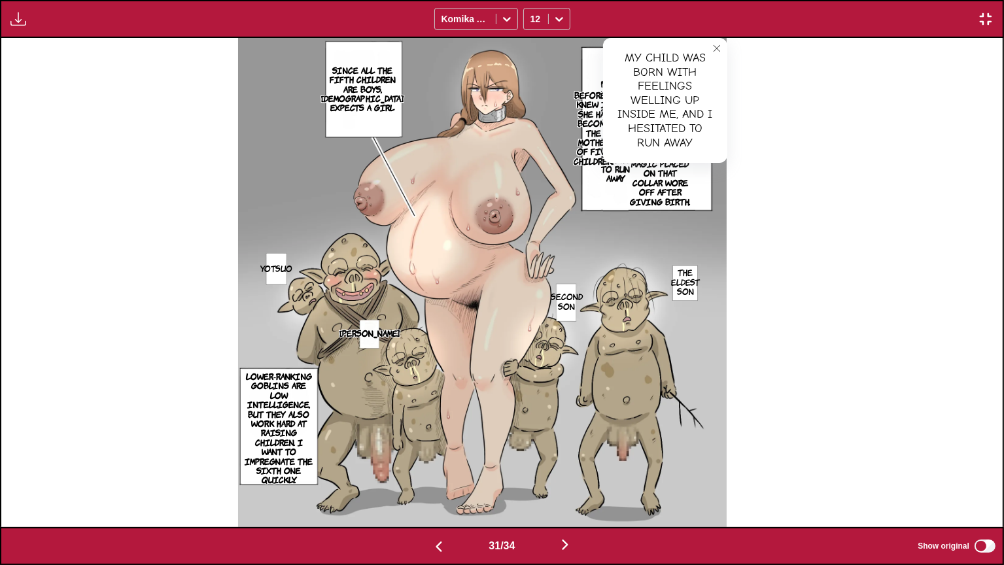
click at [721, 48] on icon "close-tooltip" at bounding box center [716, 48] width 9 height 9
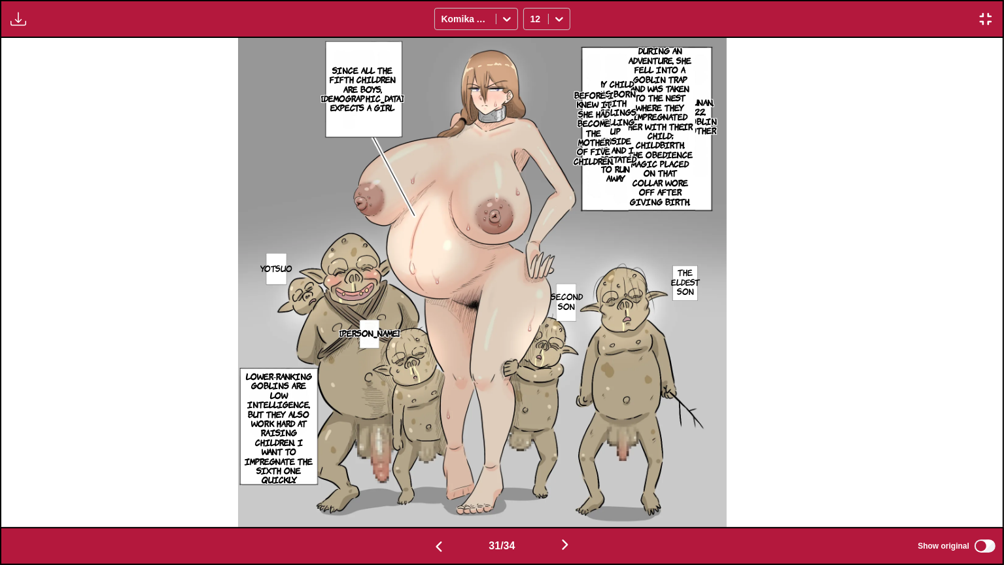
click at [600, 100] on p "Before I knew it, she had become the mother of five children." at bounding box center [593, 128] width 45 height 80
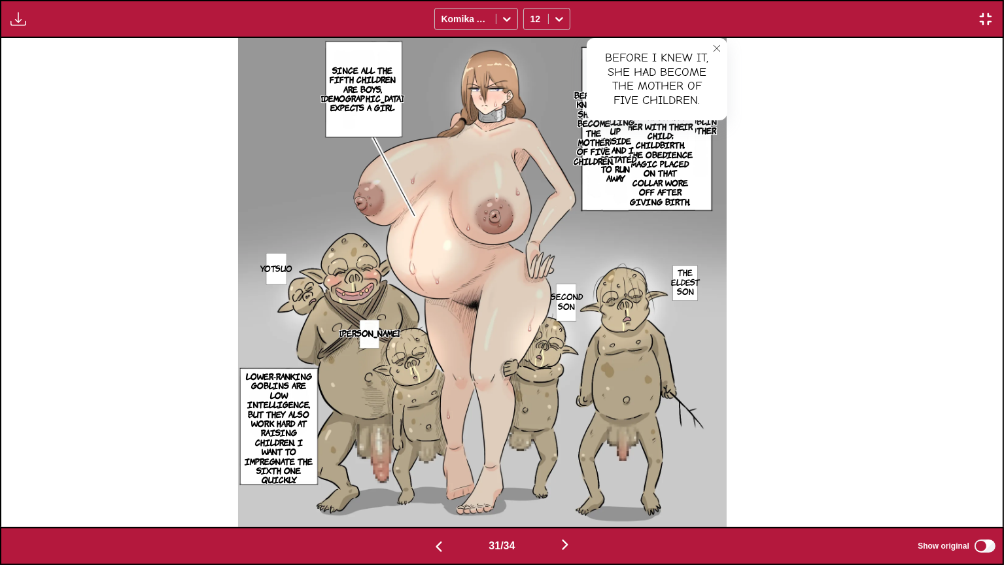
click at [366, 100] on p "Since all the fifth children are boys, [DEMOGRAPHIC_DATA] expects a girl" at bounding box center [363, 89] width 88 height 52
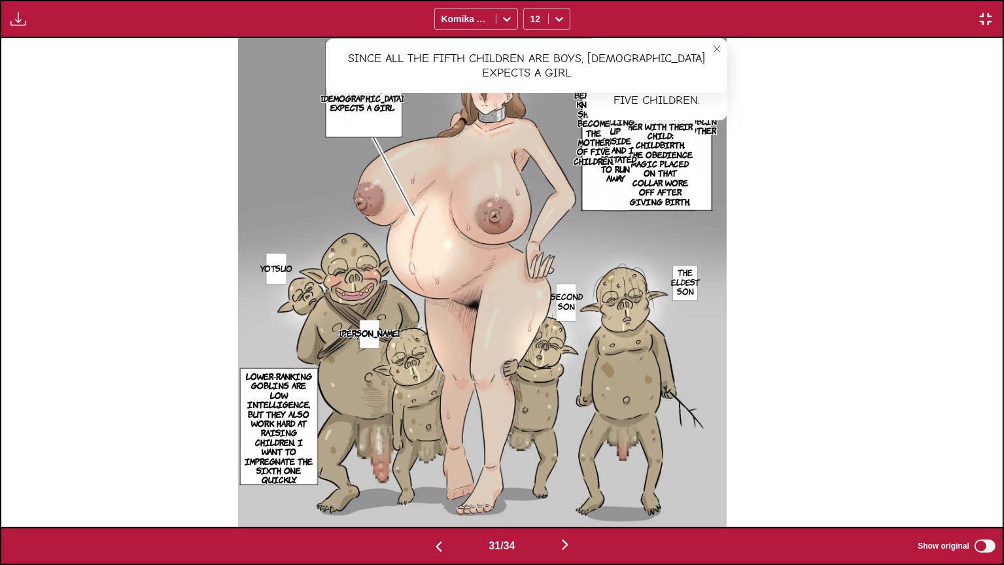
click at [316, 417] on p "Lower-ranking goblins are low intelligence, but they also work hard at raising …" at bounding box center [279, 428] width 74 height 118
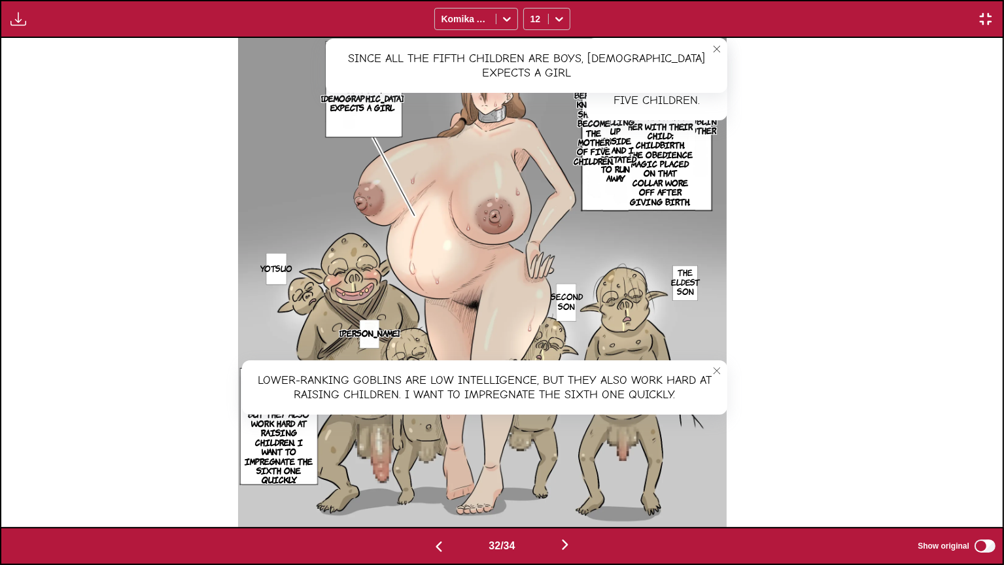
scroll to position [0, 31056]
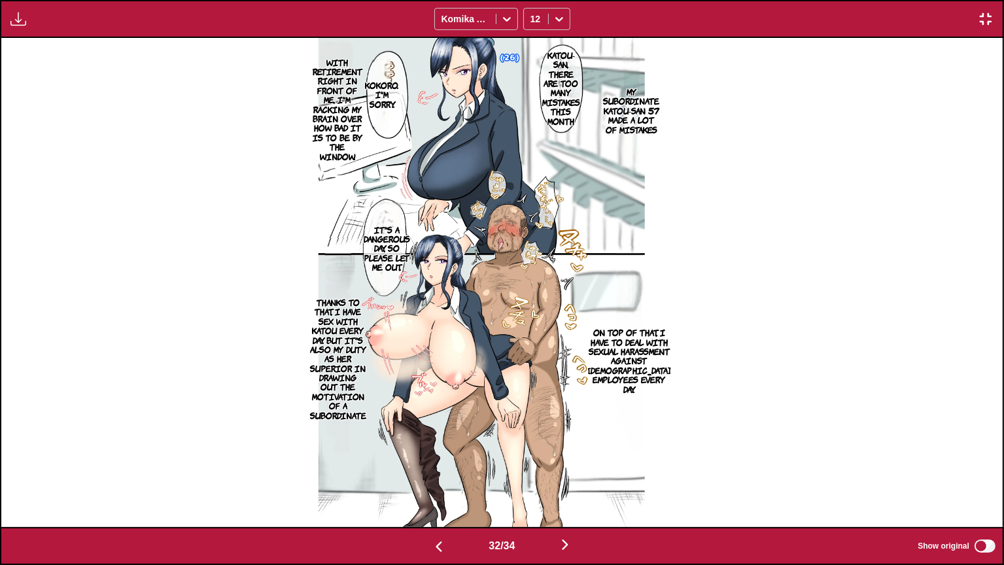
click at [656, 114] on p "My subordinate Katou-san 57 made a lot of mistakes" at bounding box center [631, 110] width 61 height 52
click at [567, 78] on p "Katou-san, there are too many mistakes this month" at bounding box center [560, 88] width 43 height 80
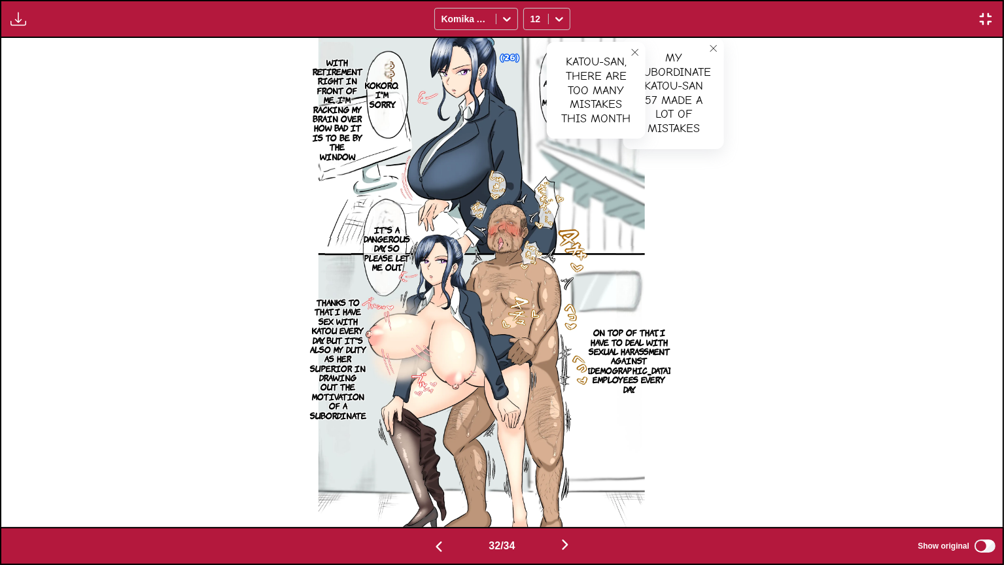
click at [353, 105] on p "With retirement right in front of me, I'm racking my brain over how bad it is t…" at bounding box center [337, 109] width 55 height 109
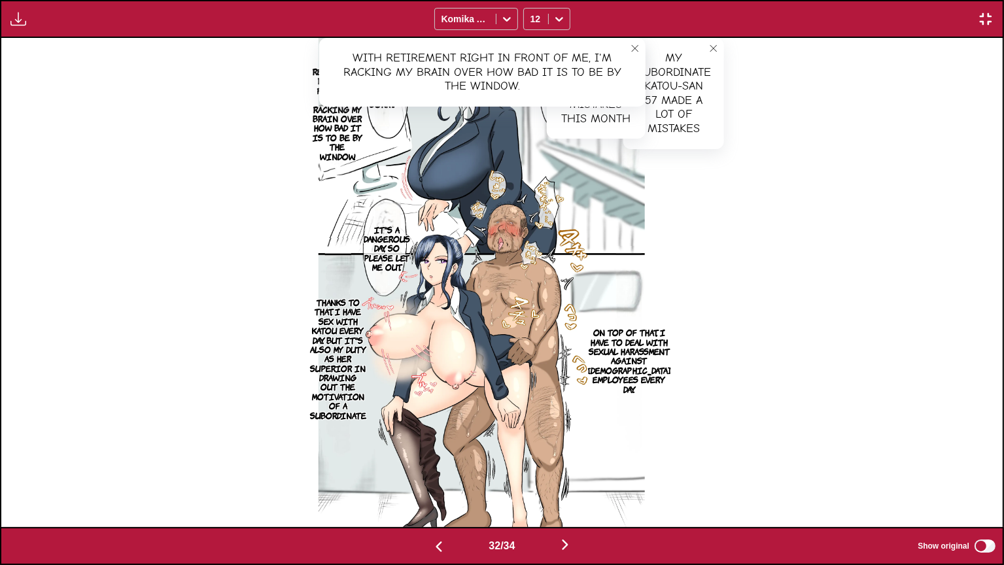
click at [659, 341] on p "On top of that, I have to deal with sexual harassment against [DEMOGRAPHIC_DATA…" at bounding box center [629, 360] width 88 height 71
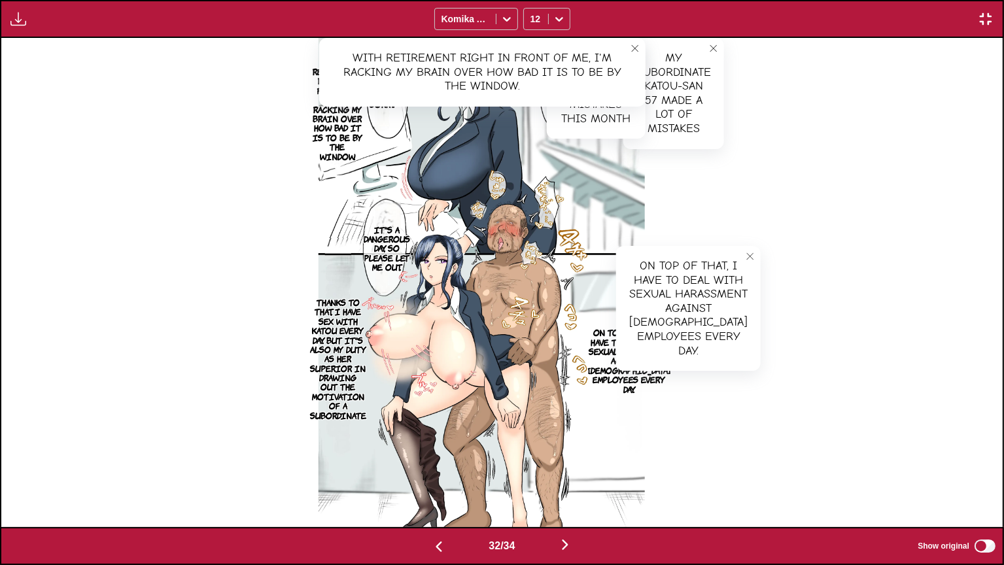
click at [413, 261] on p "It's a dangerous day, so please let me out." at bounding box center [387, 248] width 52 height 52
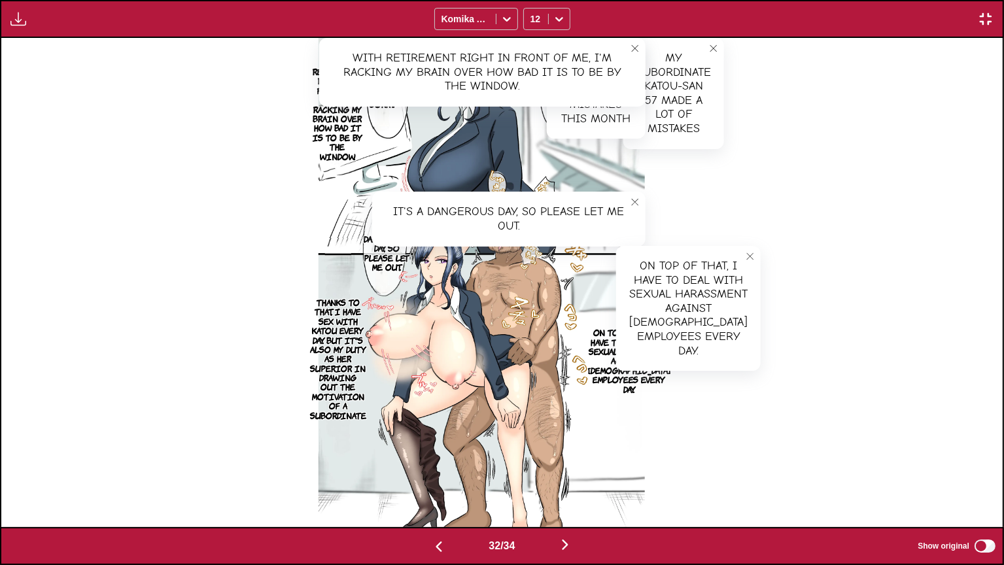
click at [339, 366] on p "Thanks to that, I have sex with Katou every day. But it's also my duty as her s…" at bounding box center [337, 359] width 61 height 128
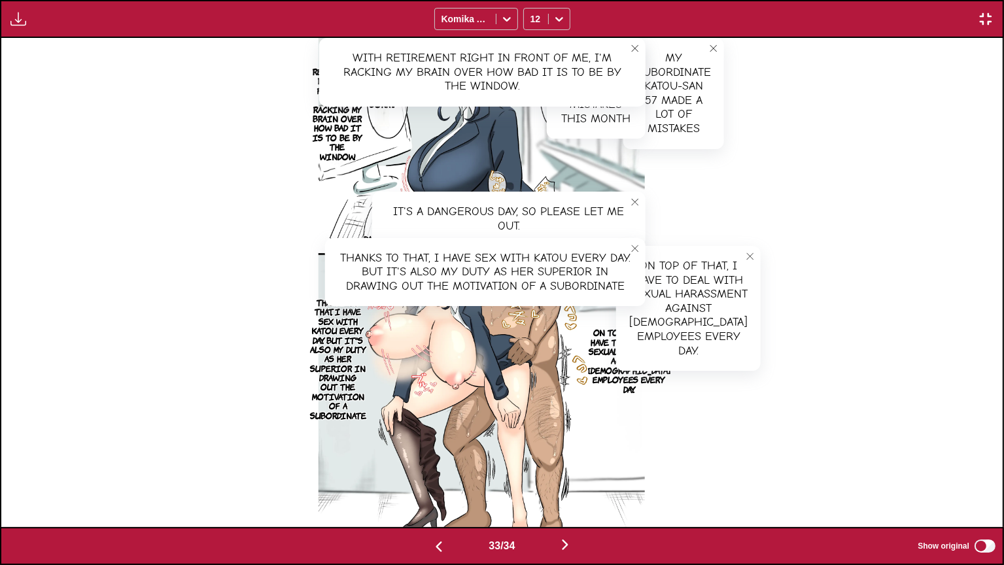
scroll to position [0, 32058]
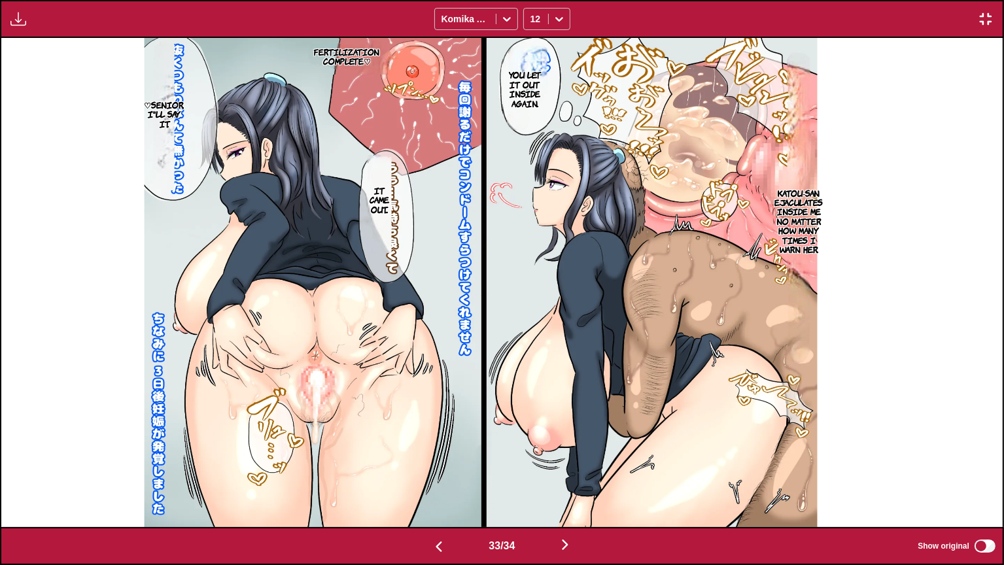
click at [802, 207] on p "Katou-san ejaculates inside me no matter how many times I warn her." at bounding box center [799, 221] width 54 height 71
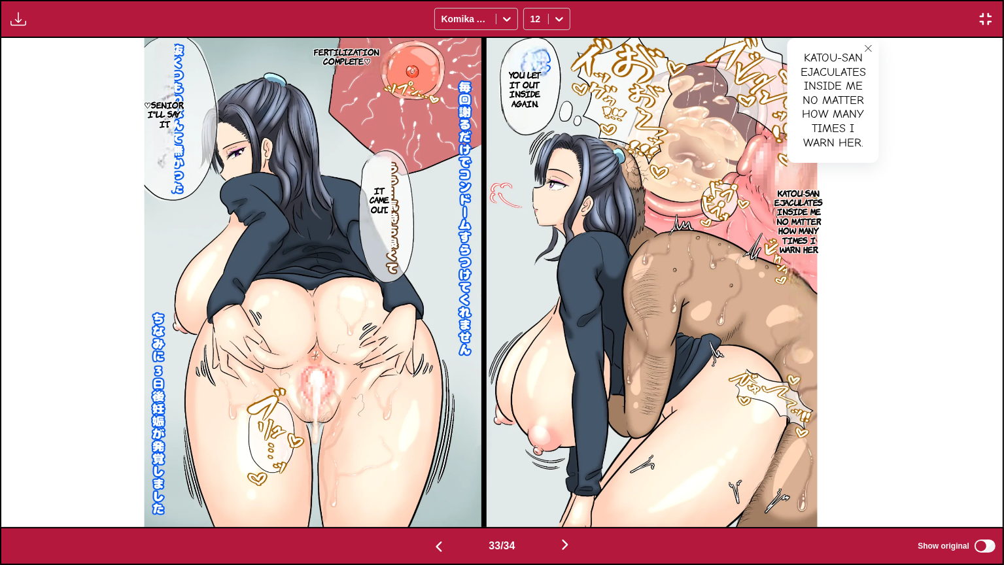
scroll to position [0, 33060]
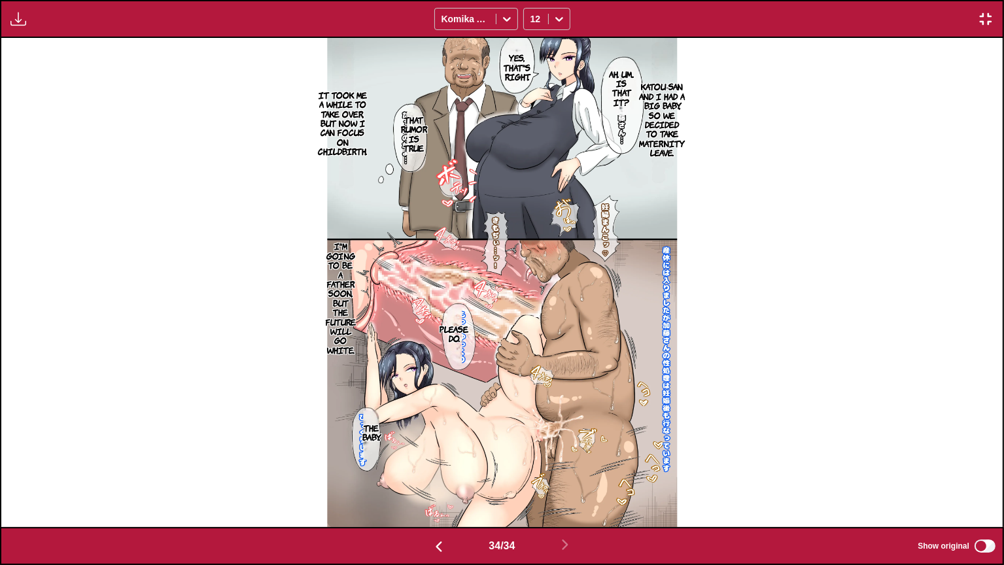
click at [660, 97] on p "Katou-san and I had a big baby, so we decided to take maternity leave." at bounding box center [661, 119] width 51 height 80
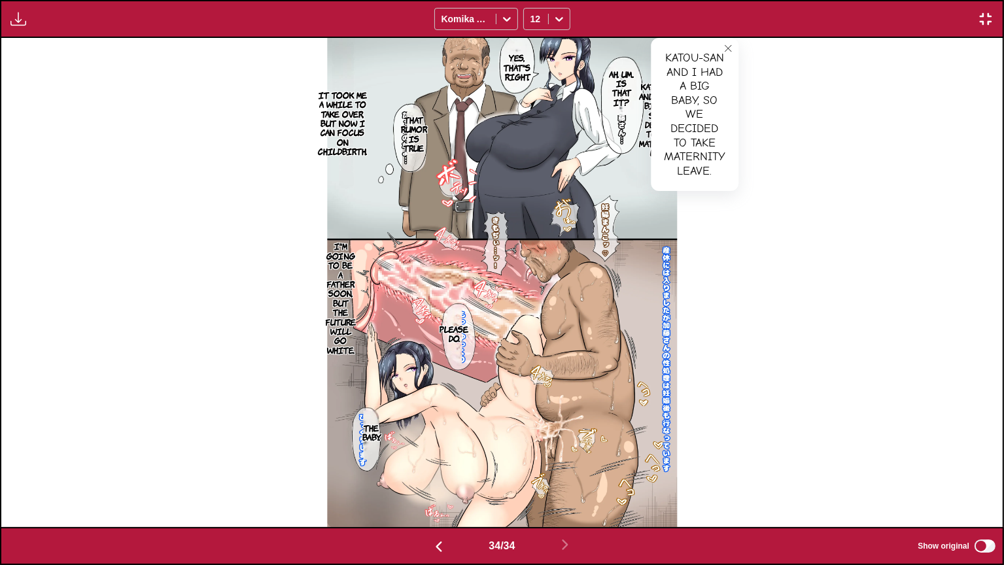
click at [426, 133] on p "That rumor is true" at bounding box center [413, 133] width 31 height 43
click at [333, 134] on p "It took me a while to take over, but now I can focus on childbirth." at bounding box center [342, 123] width 54 height 71
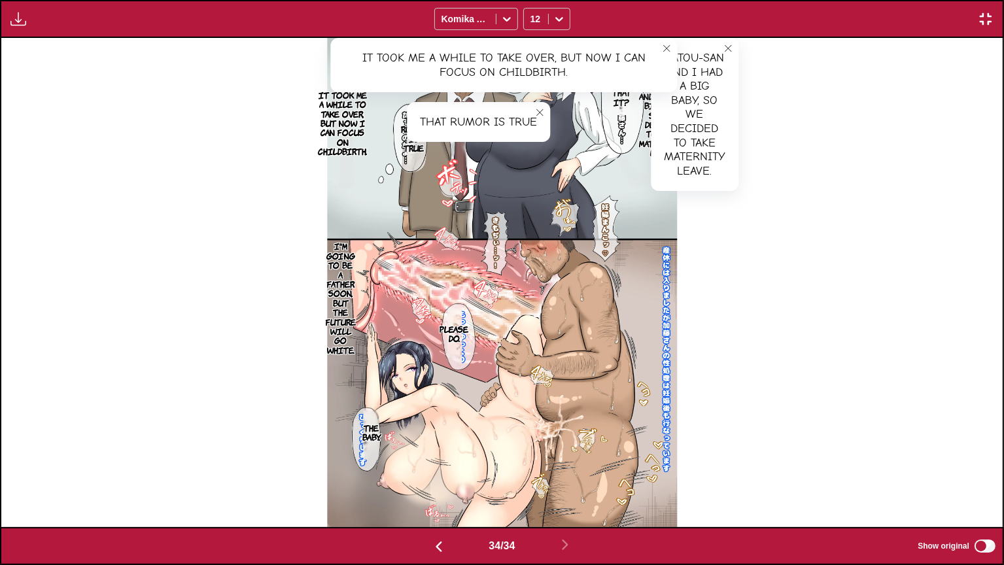
click at [987, 13] on img "button" at bounding box center [986, 19] width 16 height 16
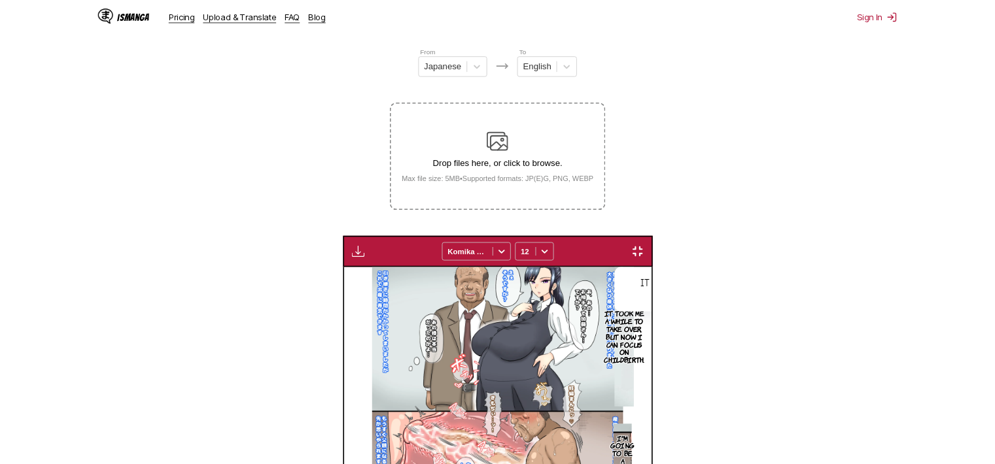
scroll to position [0, 9861]
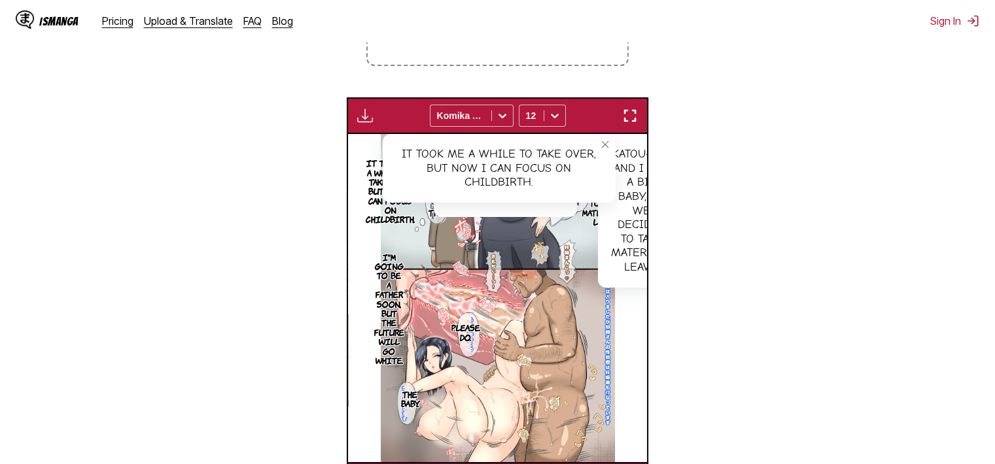
click at [887, 109] on section "From Japanese To English Drop files here, or click to browse. Max file size: 5M…" at bounding box center [497, 183] width 974 height 632
